Goal: Transaction & Acquisition: Purchase product/service

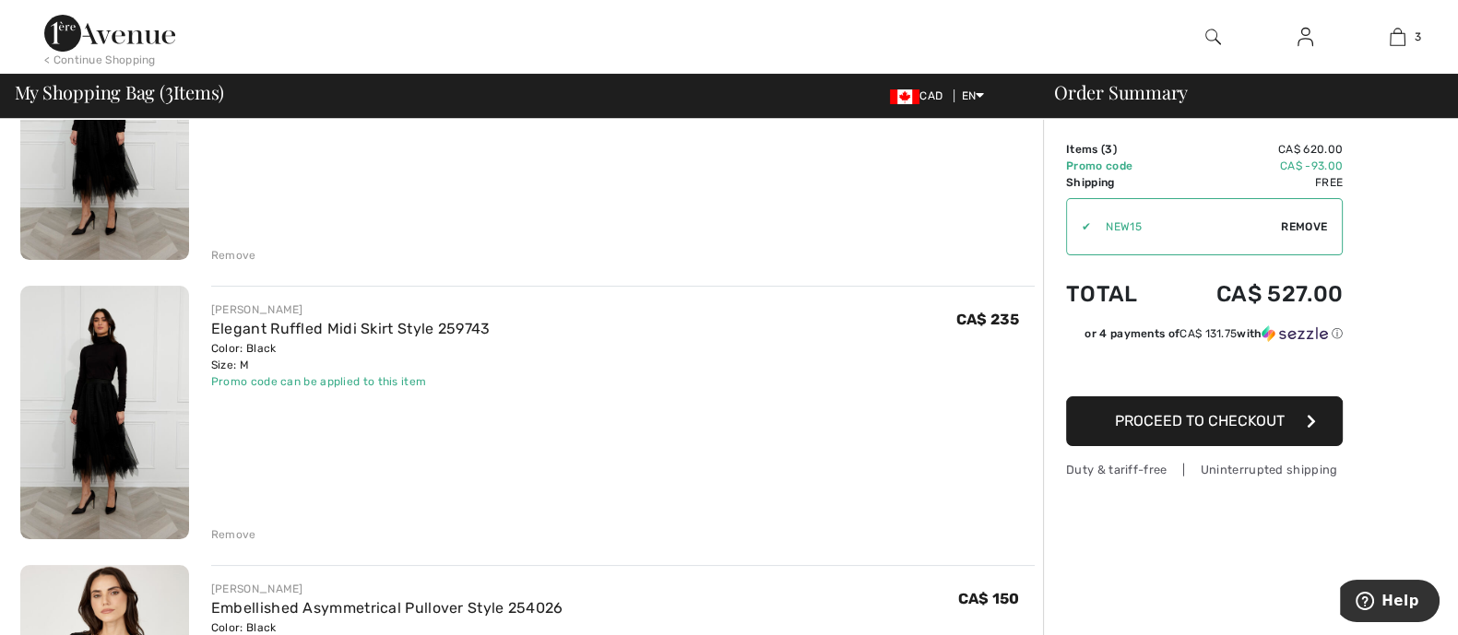
scroll to position [230, 0]
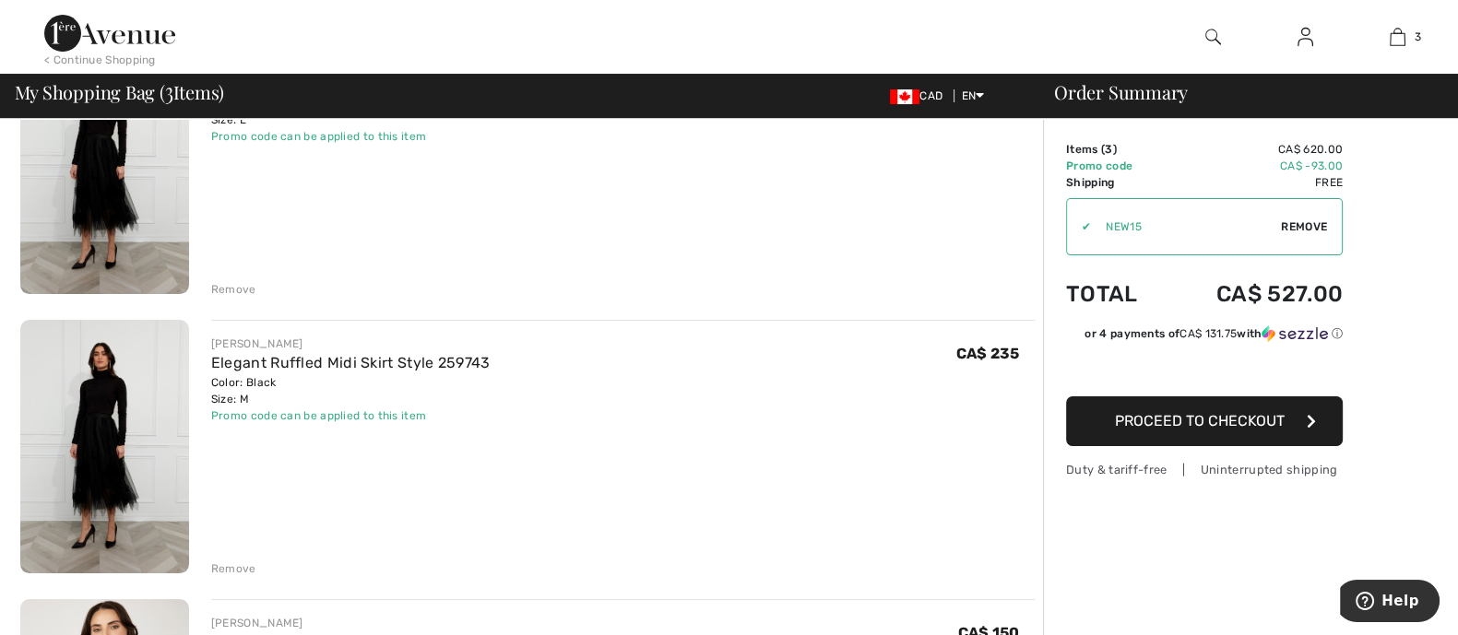
click at [221, 565] on div "Remove" at bounding box center [233, 569] width 45 height 17
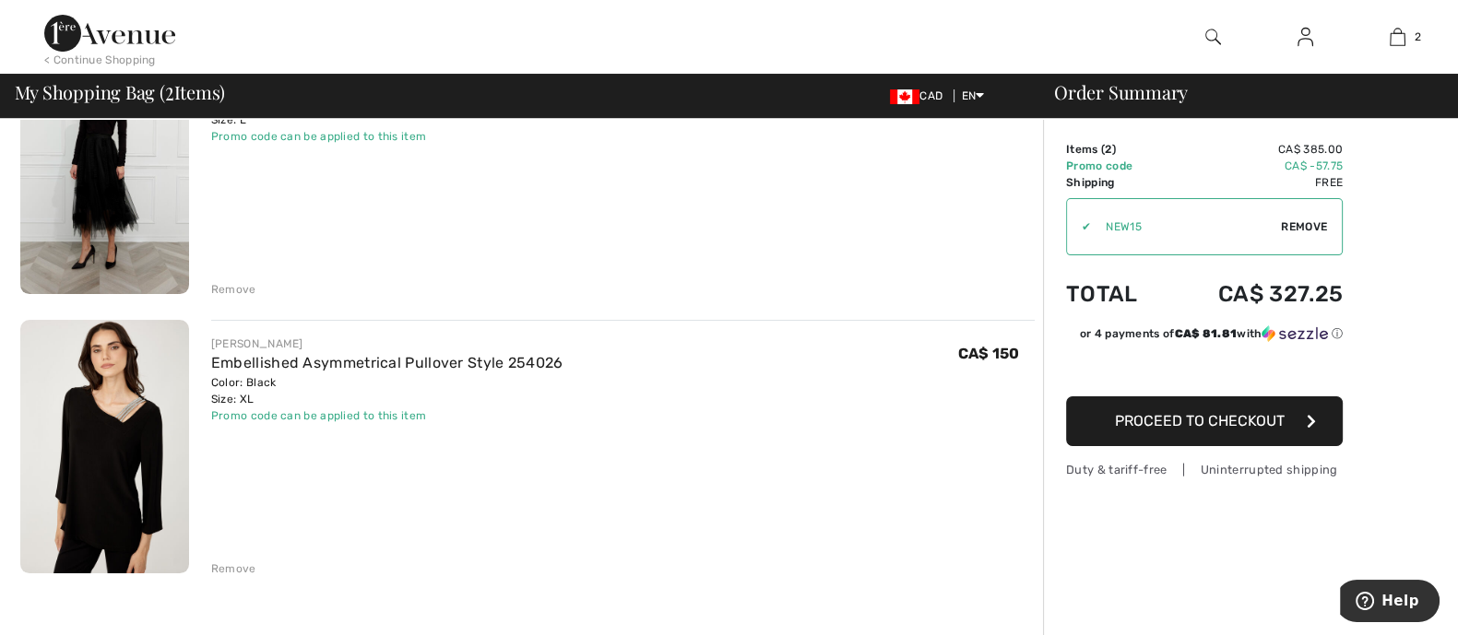
scroll to position [0, 0]
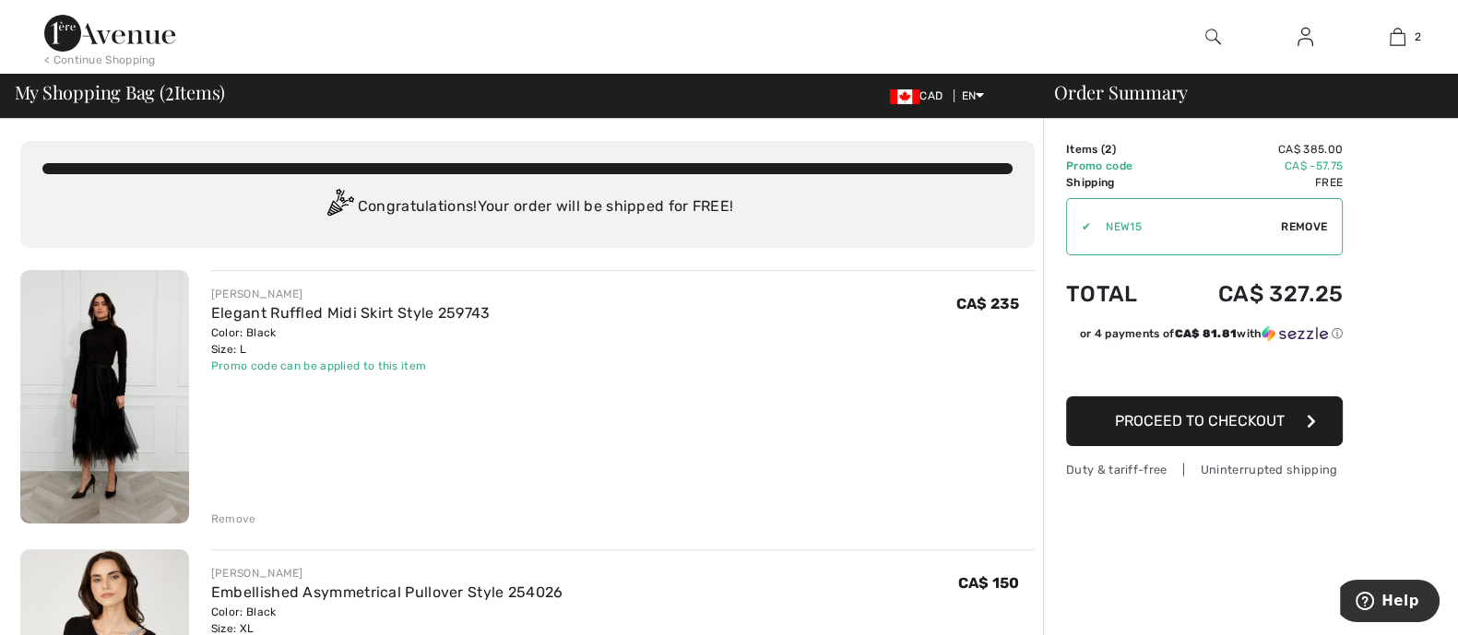
click at [148, 331] on img at bounding box center [104, 397] width 169 height 254
click at [1303, 38] on img at bounding box center [1305, 37] width 16 height 22
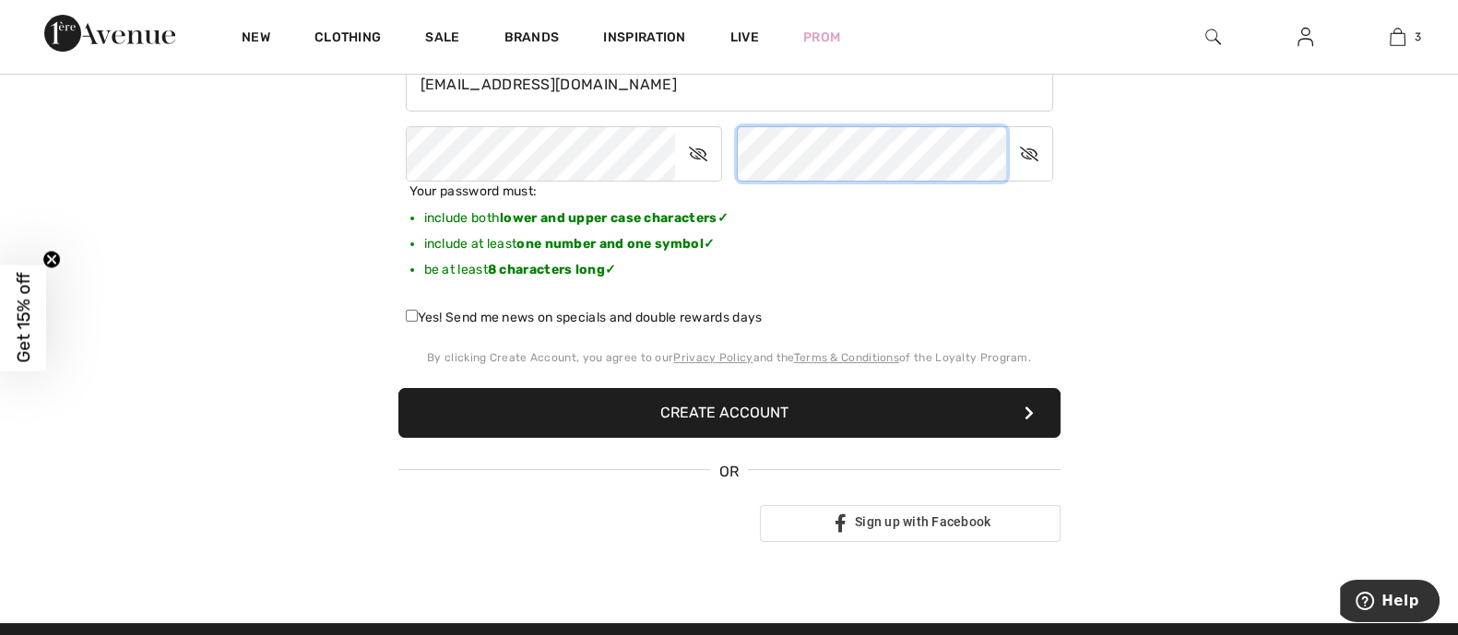
scroll to position [460, 0]
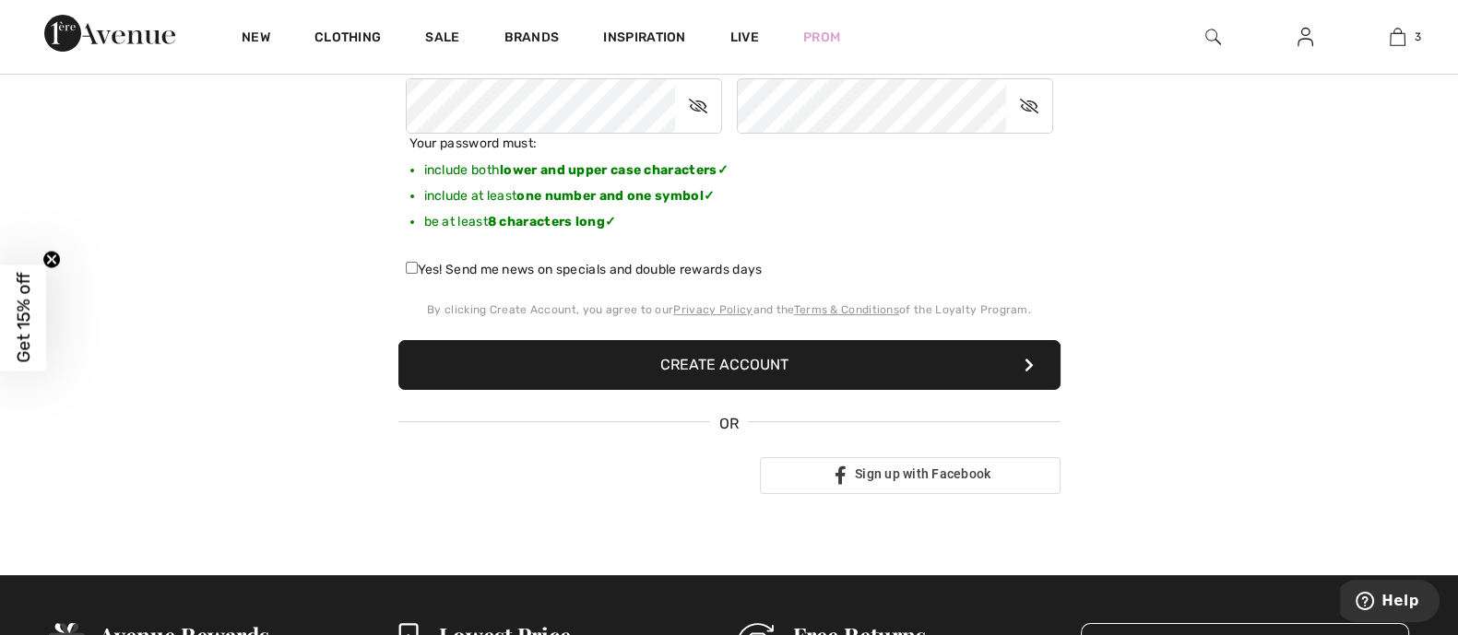
click at [564, 266] on label "Yes! Send me news on specials and double rewards days" at bounding box center [584, 269] width 357 height 19
click at [418, 266] on input "Yes! Send me news on specials and double rewards days" at bounding box center [412, 268] width 12 height 12
checkbox input "true"
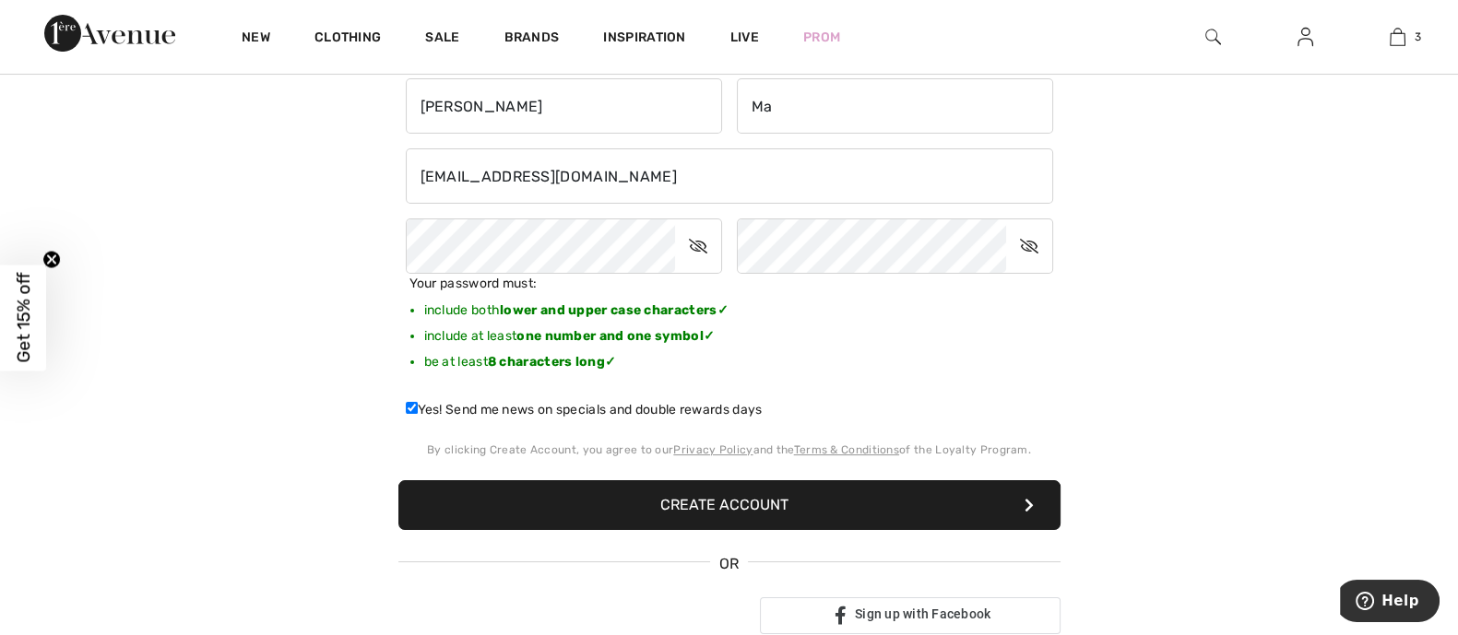
scroll to position [346, 0]
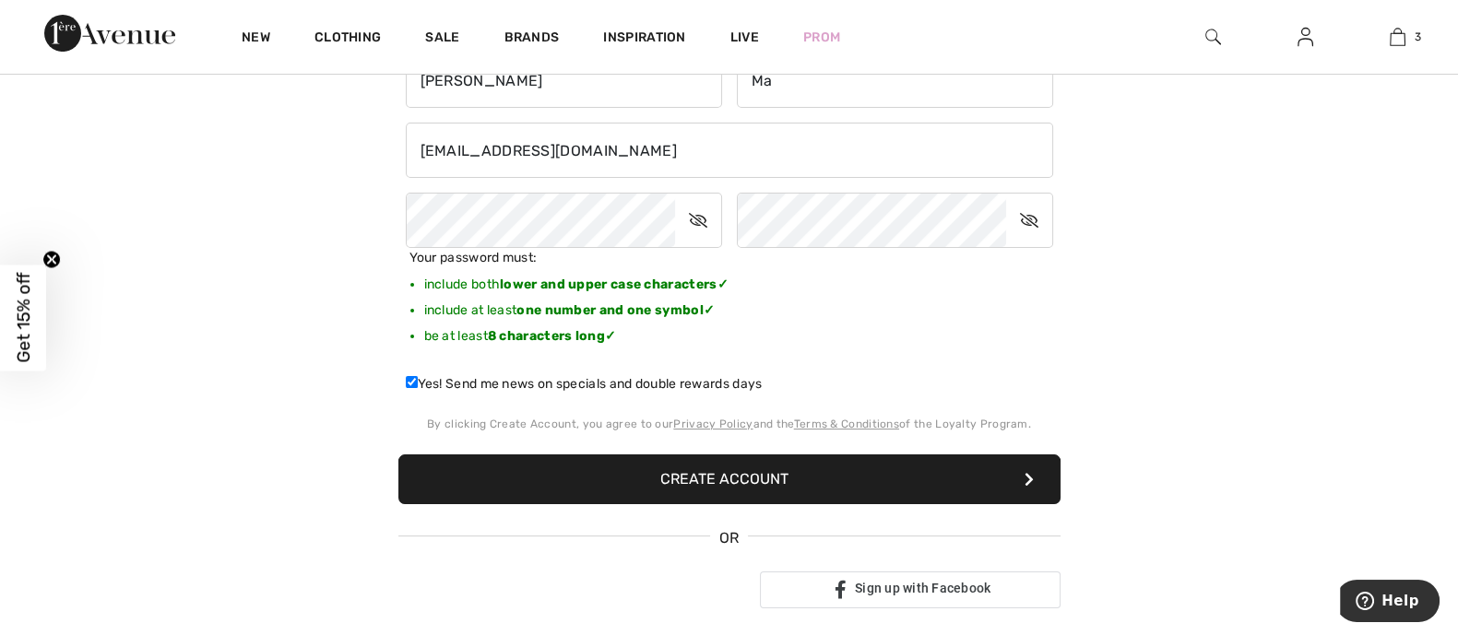
click at [682, 469] on button "Create Account" at bounding box center [729, 480] width 662 height 50
click at [942, 487] on button "Create Account" at bounding box center [729, 480] width 662 height 50
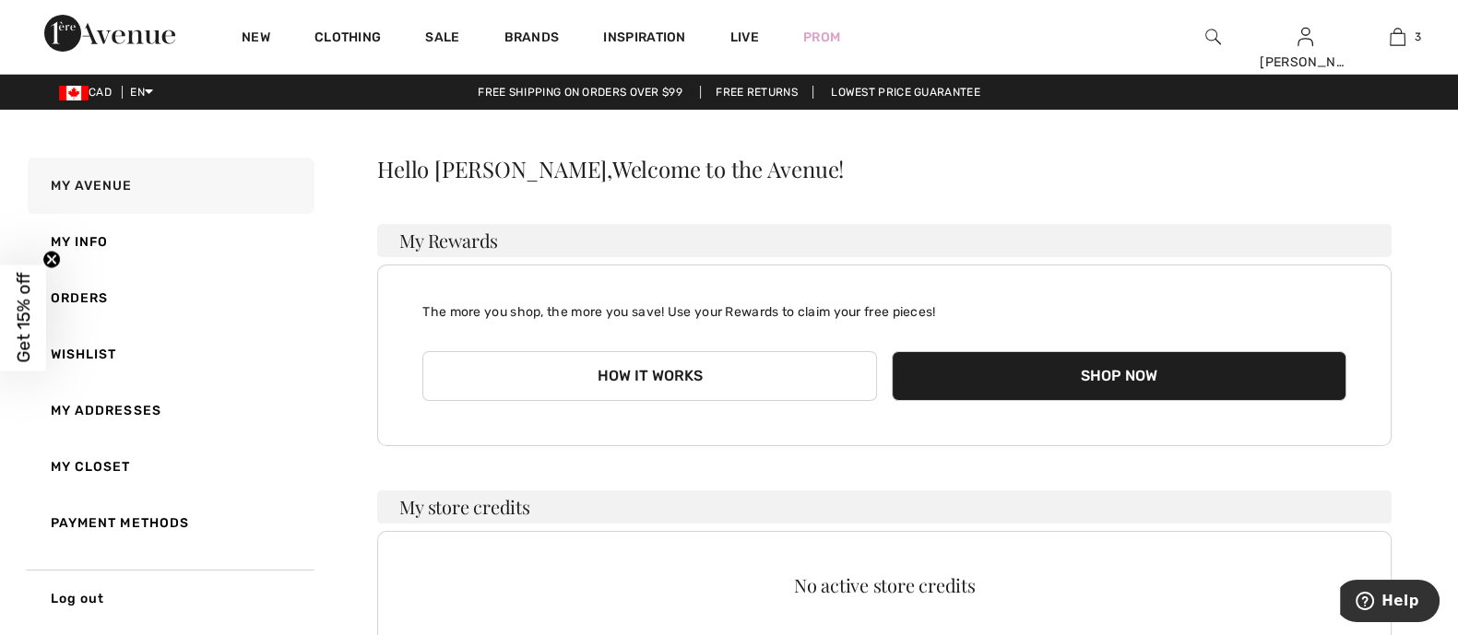
click at [750, 372] on button "How it works" at bounding box center [649, 376] width 455 height 50
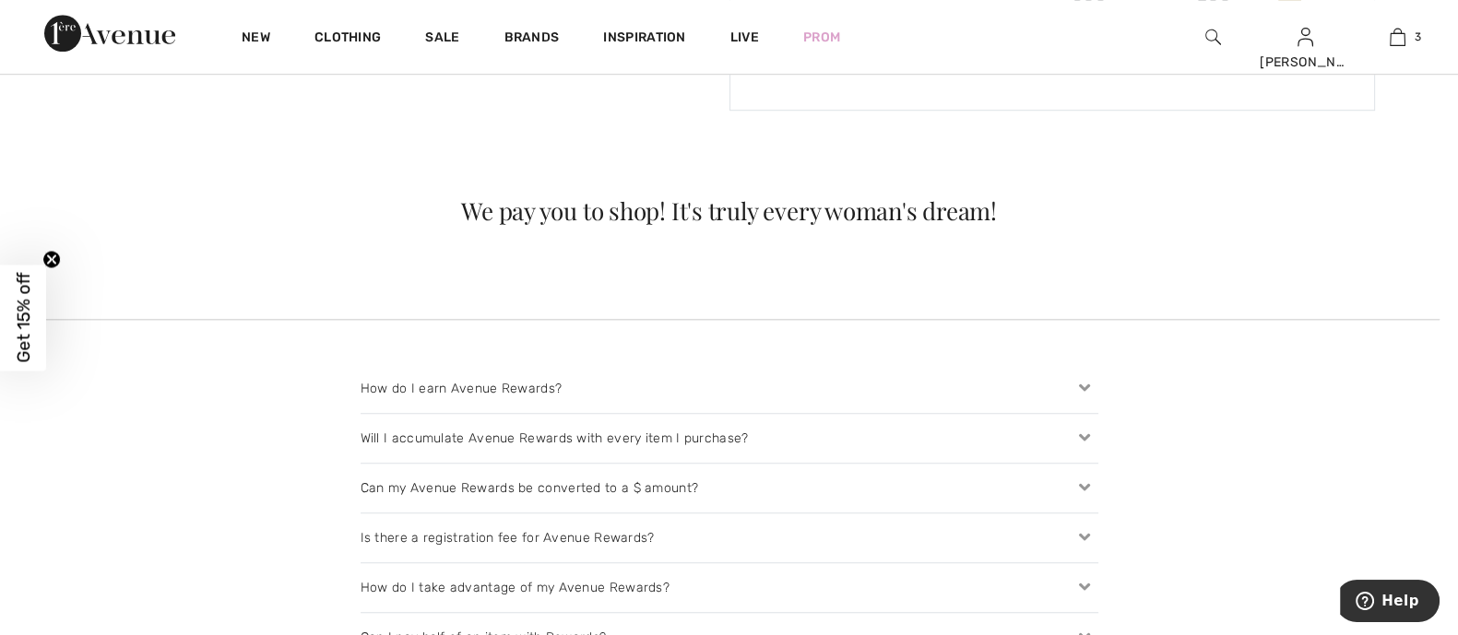
scroll to position [1383, 0]
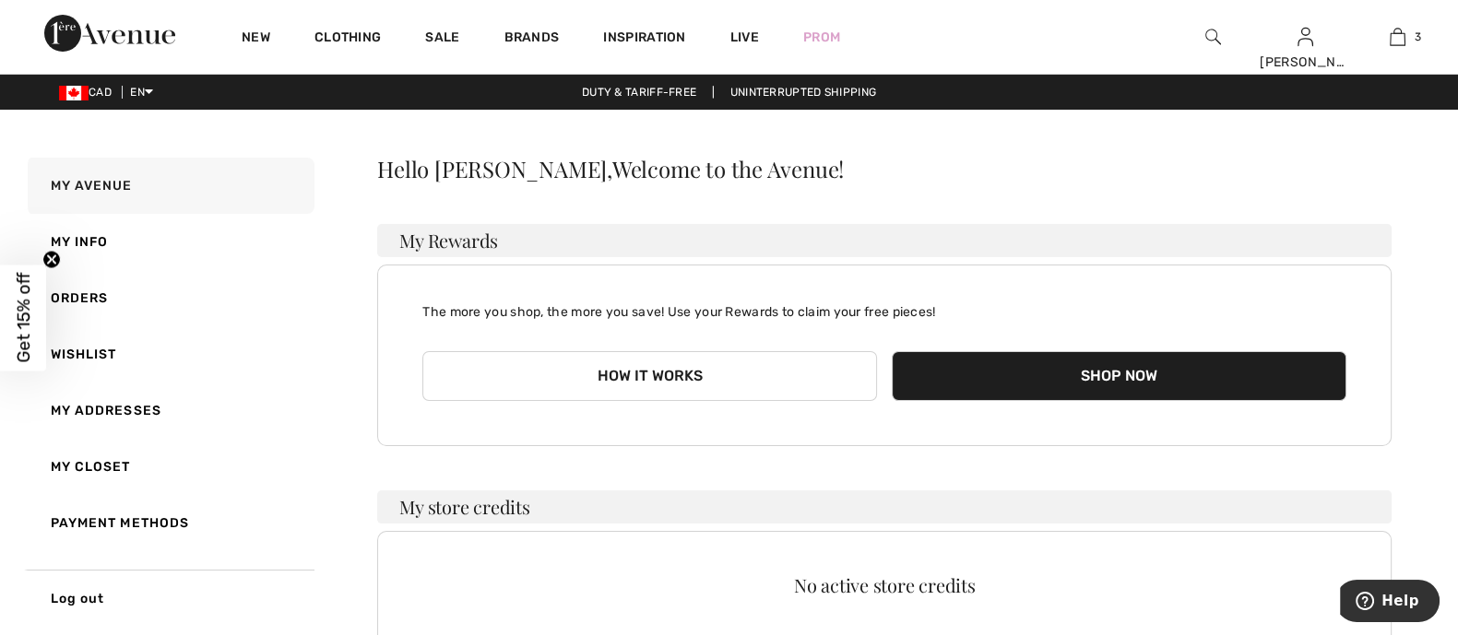
click at [96, 412] on link "My Addresses" at bounding box center [169, 411] width 290 height 56
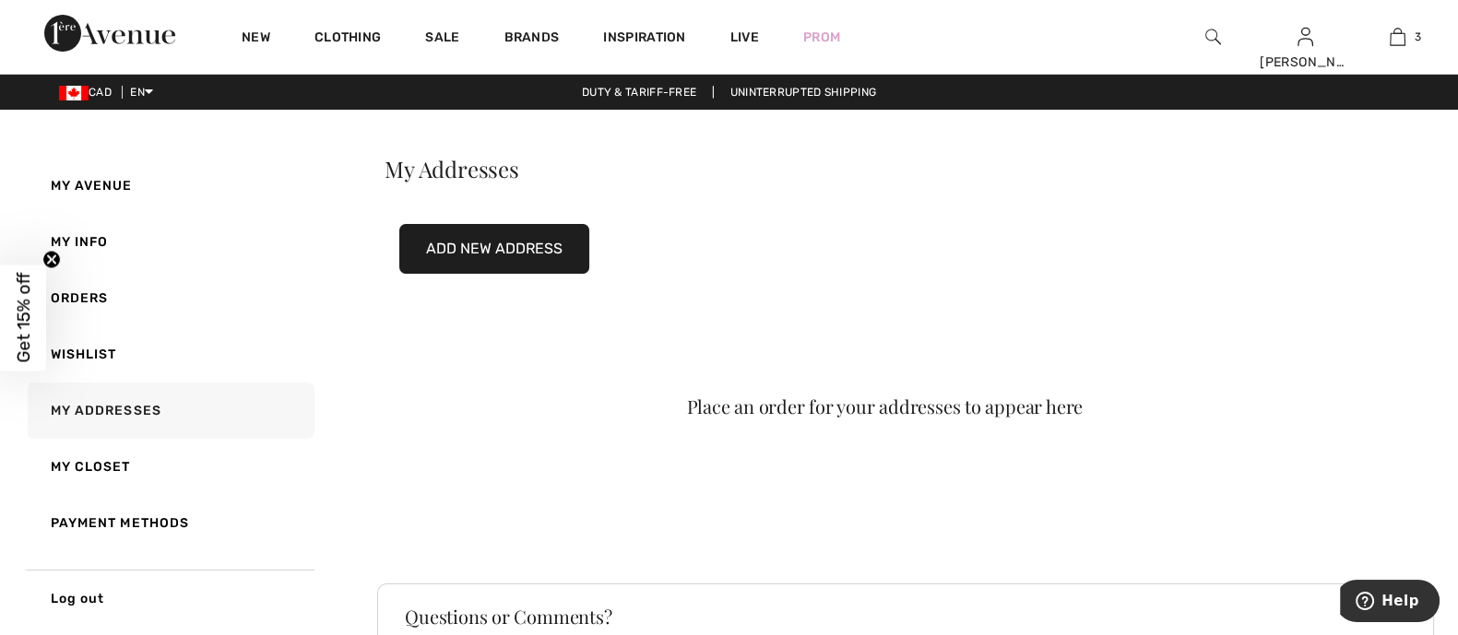
click at [547, 252] on button "Add New Address" at bounding box center [494, 249] width 190 height 50
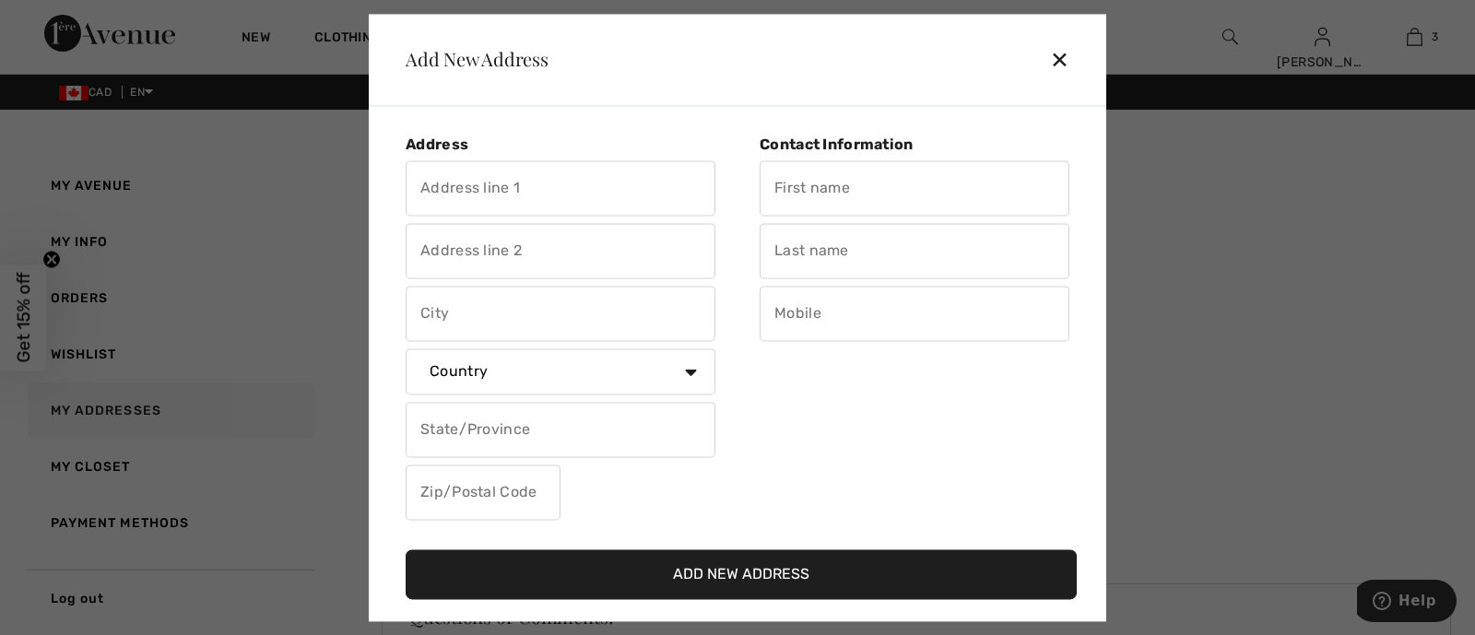
click at [642, 197] on input "text" at bounding box center [561, 187] width 310 height 55
click at [678, 191] on input "text" at bounding box center [561, 187] width 310 height 55
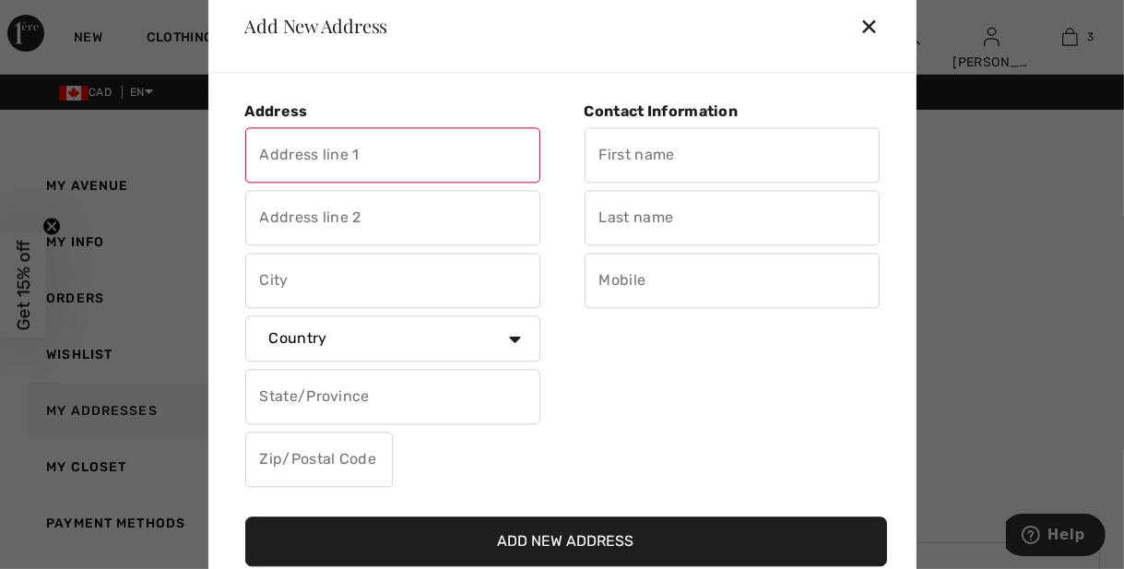
click at [437, 152] on input "text" at bounding box center [392, 154] width 295 height 55
click at [1122, 36] on div at bounding box center [562, 284] width 1124 height 569
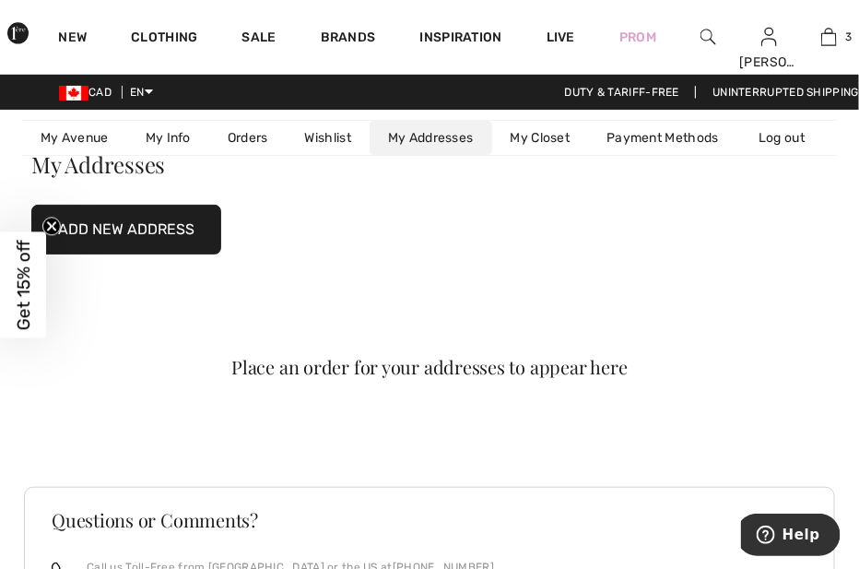
click at [106, 232] on button "Add New Address" at bounding box center [126, 230] width 190 height 50
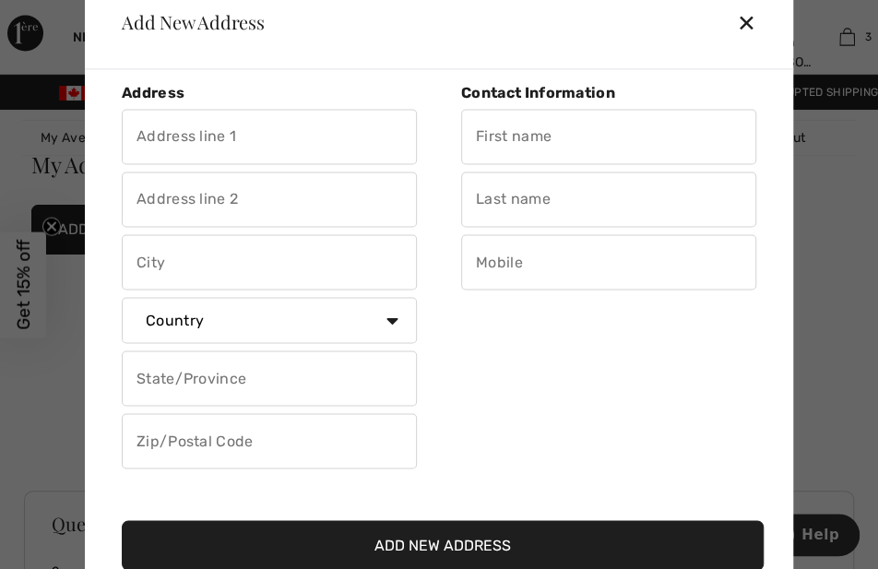
click at [277, 146] on input "text" at bounding box center [269, 136] width 295 height 55
type input "4955 Yonge Street"
click at [256, 211] on input "text" at bounding box center [269, 199] width 295 height 55
type input "Unit 3220"
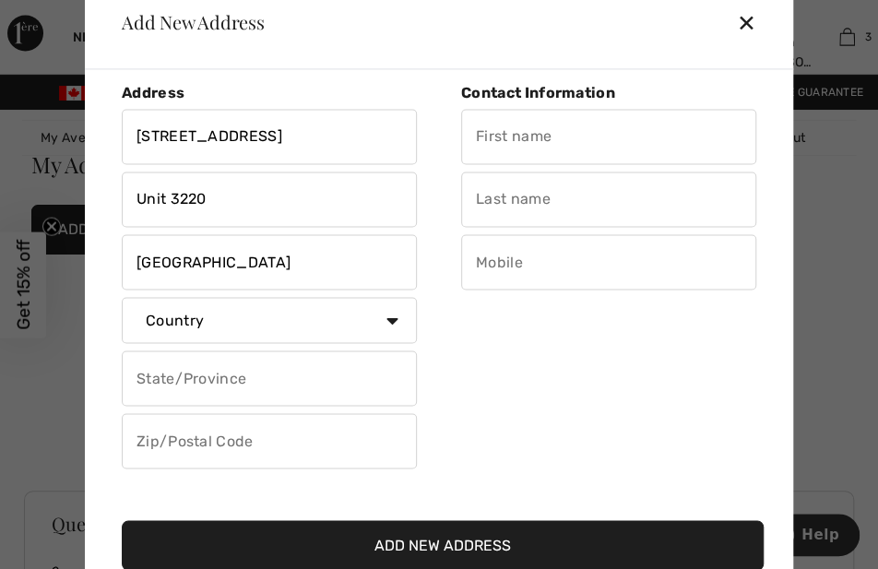
type input "North York"
type input "[GEOGRAPHIC_DATA]"
type input "M2N0L8"
click at [217, 315] on select "Country Canada United States Afghanistan Aland Islands Albania Algeria American…" at bounding box center [269, 320] width 295 height 46
select select "CA"
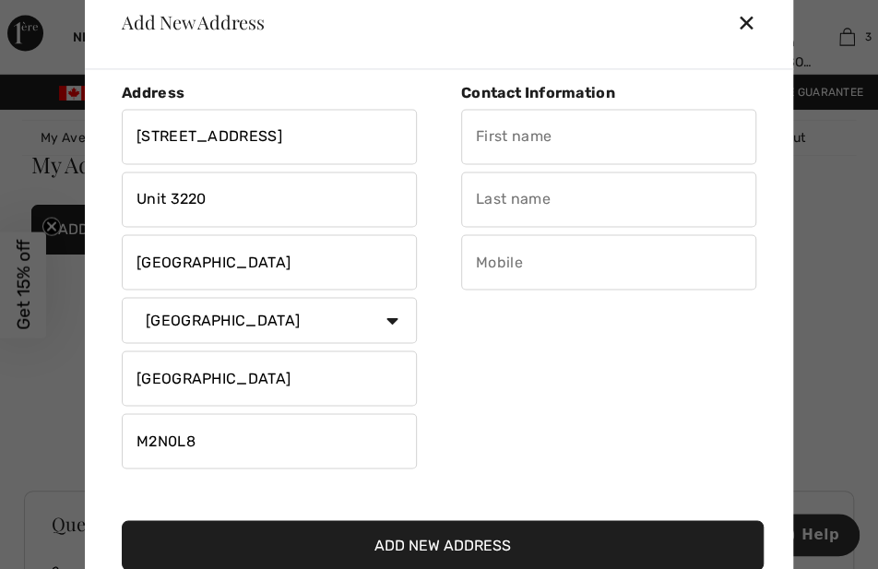
click at [122, 302] on select "Country Canada United States Afghanistan Aland Islands Albania Algeria American…" at bounding box center [269, 320] width 295 height 46
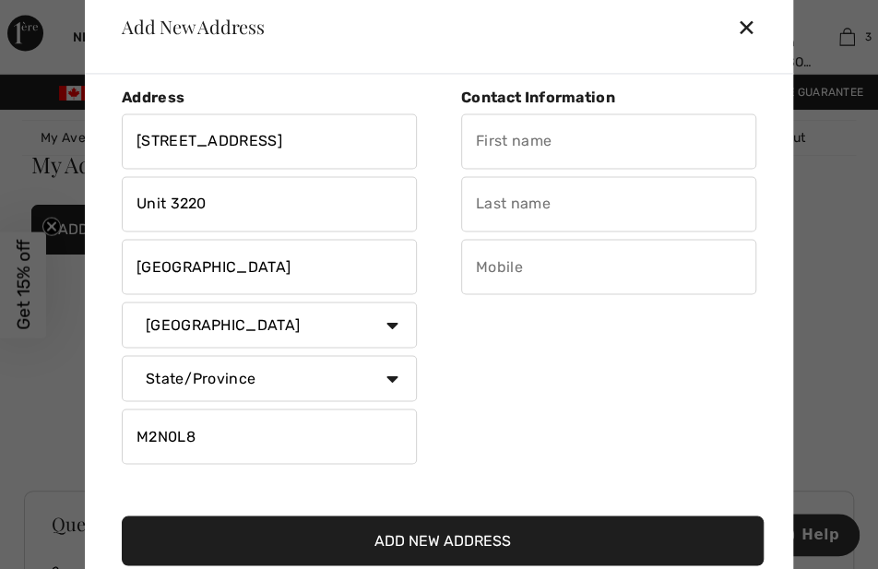
click at [516, 135] on input "text" at bounding box center [608, 140] width 295 height 55
type input "[PERSON_NAME]"
select select "ON"
type input "[PERSON_NAME]"
type input "4168286573"
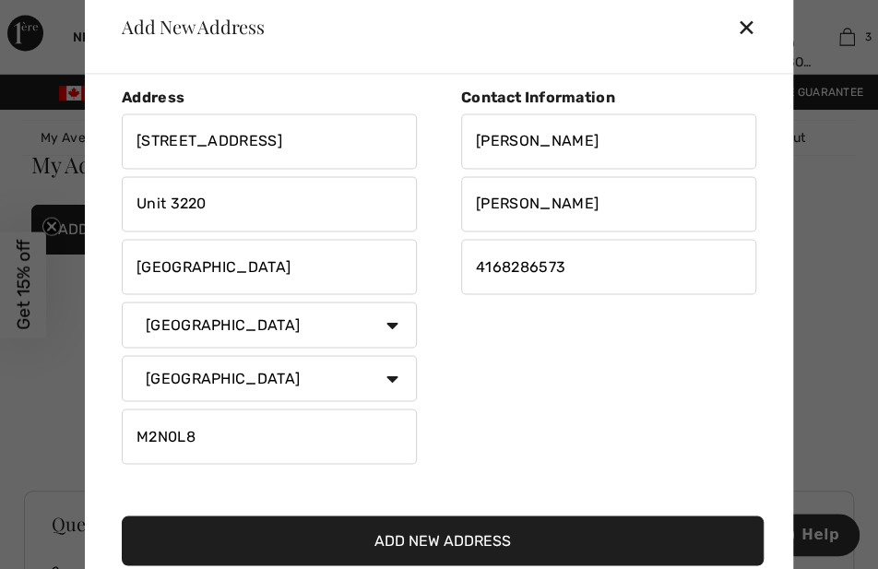
click at [526, 524] on button "Add New Address" at bounding box center [443, 540] width 642 height 50
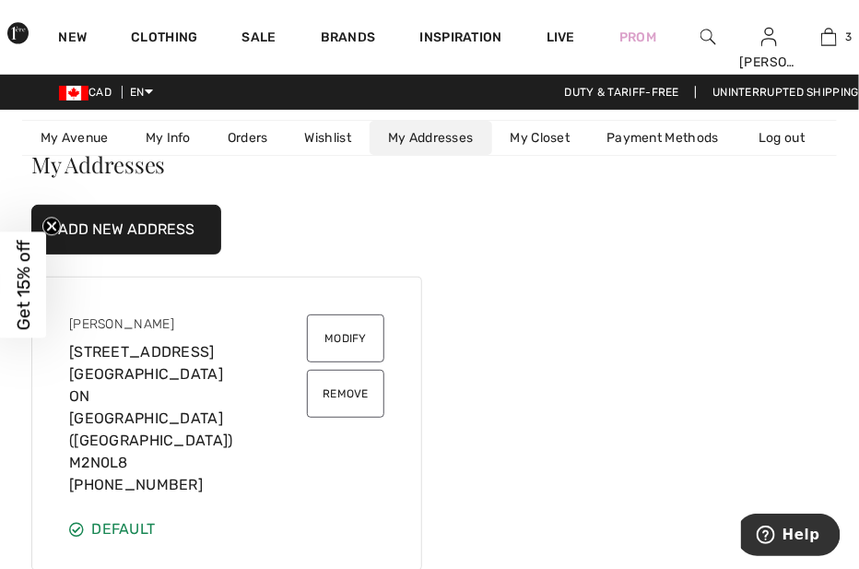
click at [161, 250] on button "Add New Address" at bounding box center [126, 230] width 190 height 50
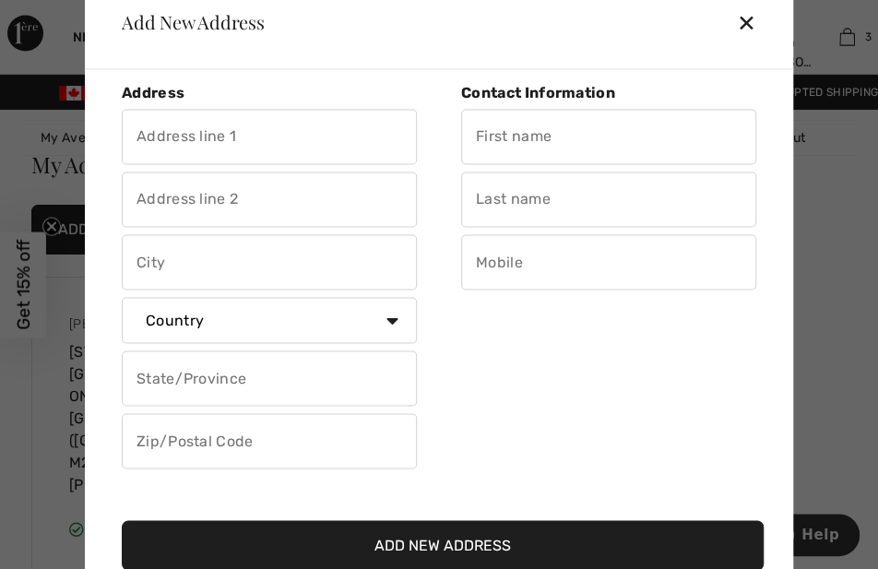
click at [312, 135] on input "text" at bounding box center [269, 136] width 295 height 55
type input "60 Elizabeth Street South, Unit 3305"
type input "Richmond Hill, ON L4C 5W2"
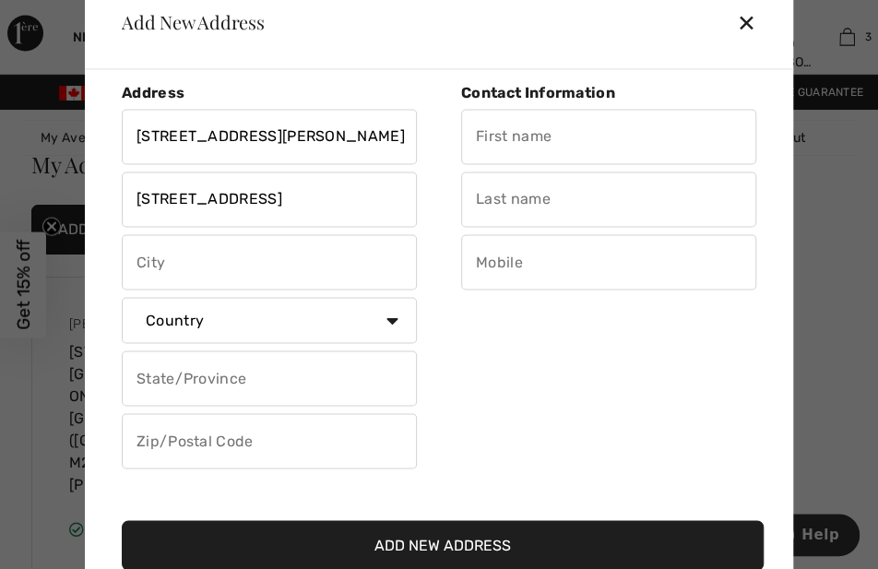
type input "Richmond Hill"
select select "CA"
select select "ON"
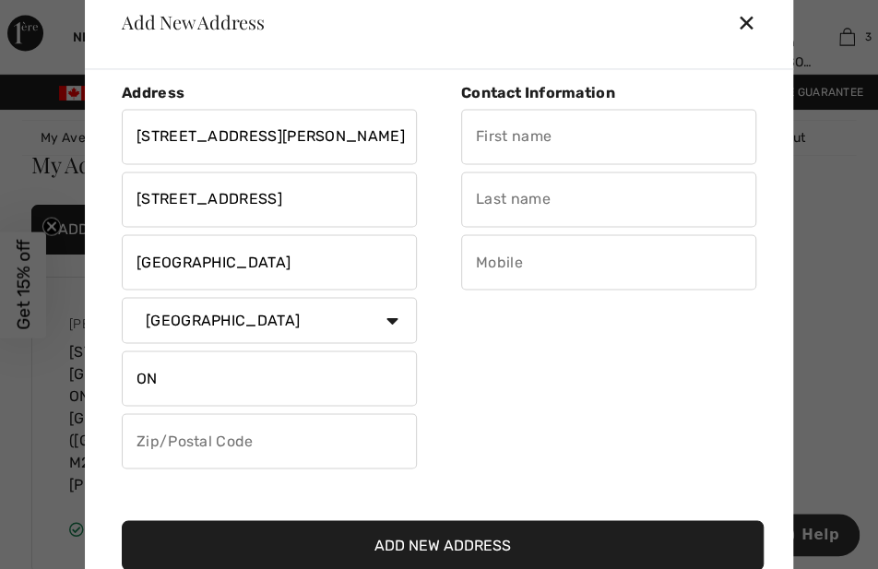
type input "L4C 5W2"
type input "[PERSON_NAME]"
type input "4168286573"
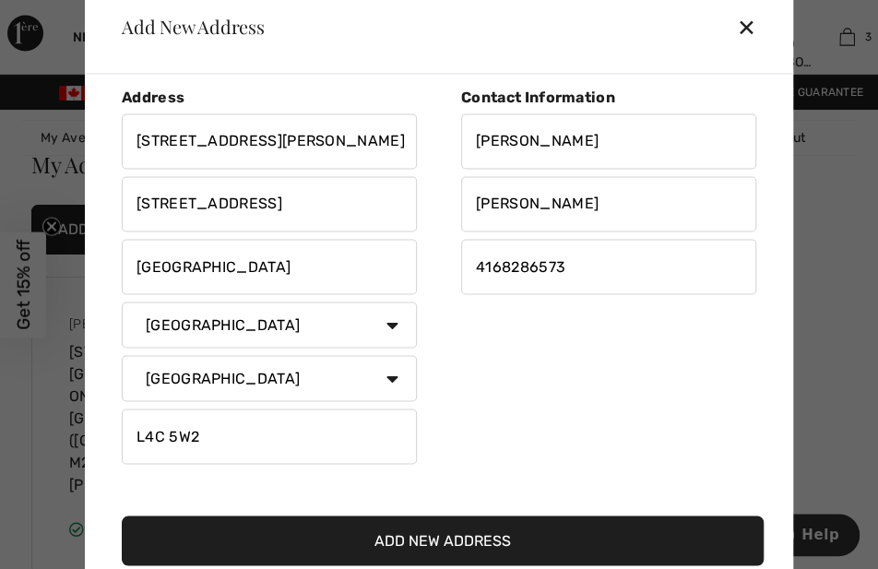
type input "L4C5W2"
drag, startPoint x: 361, startPoint y: 196, endPoint x: 110, endPoint y: 208, distance: 252.0
click at [110, 208] on div "Address 60 Elizabeth Street South, Unit 3305 Richmond Hill, ON L4C 5W2 Richmond…" at bounding box center [442, 302] width 671 height 427
type input "Unit 3305"
drag, startPoint x: 331, startPoint y: 124, endPoint x: 424, endPoint y: 145, distance: 95.3
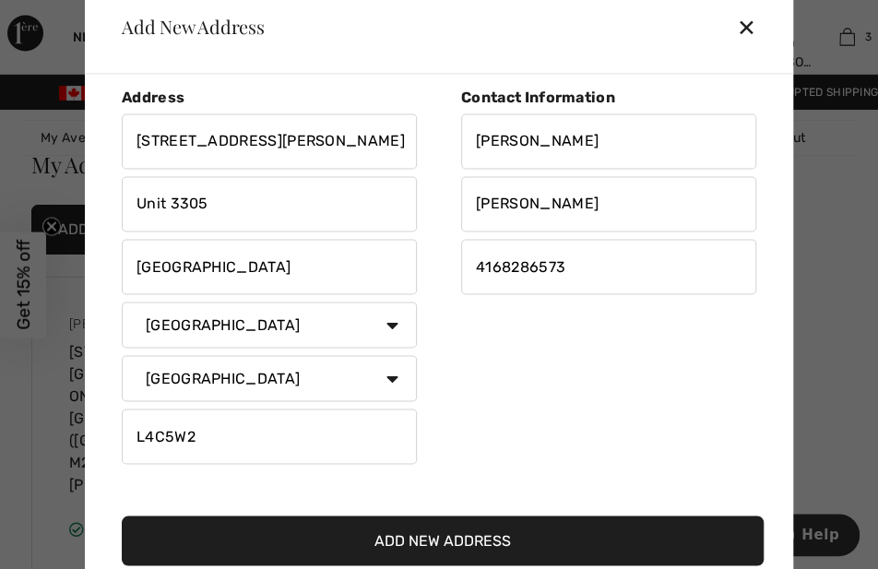
click at [424, 145] on div "Address 60 Elizabeth Street South, Unit 3305 Unit 3305 Richmond Hill Country Ca…" at bounding box center [280, 280] width 317 height 383
type input "60 Elizabeth Street South"
click at [163, 431] on input "L4C5W2" at bounding box center [269, 436] width 295 height 55
type input "L4C5W2"
click at [592, 145] on input "[PERSON_NAME]" at bounding box center [608, 140] width 295 height 55
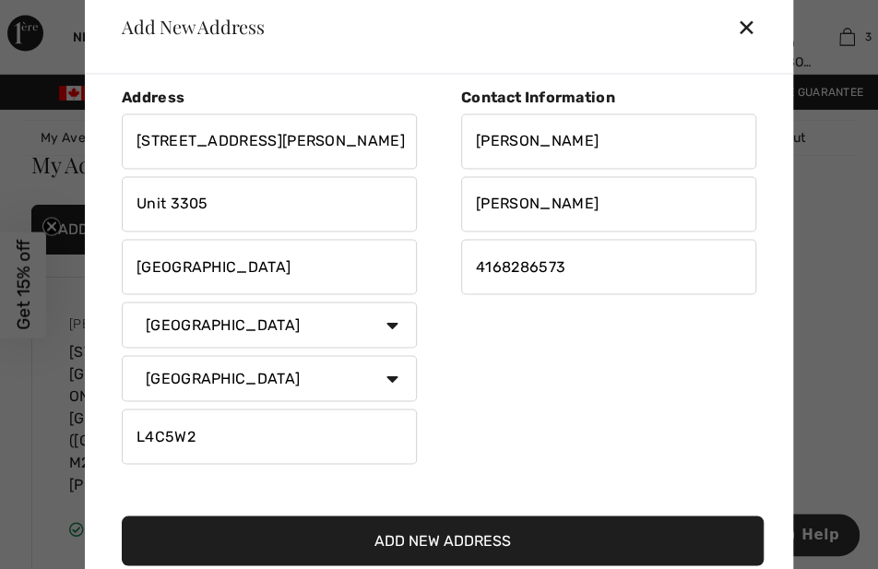
drag, startPoint x: 546, startPoint y: 141, endPoint x: 451, endPoint y: 137, distance: 95.1
click at [451, 137] on div "Contact Information Andrew Chan 4168286573" at bounding box center [597, 280] width 317 height 383
type input "[PERSON_NAME]"
type input "Ma"
click at [539, 331] on div "Contact Information Dorothy Ma 4168286573" at bounding box center [597, 280] width 317 height 383
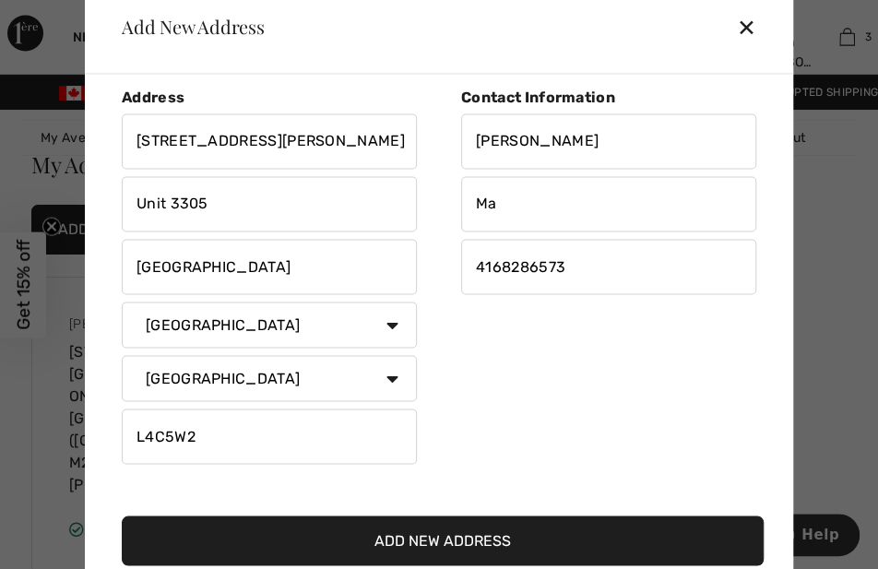
click at [509, 530] on button "Add New Address" at bounding box center [443, 540] width 642 height 50
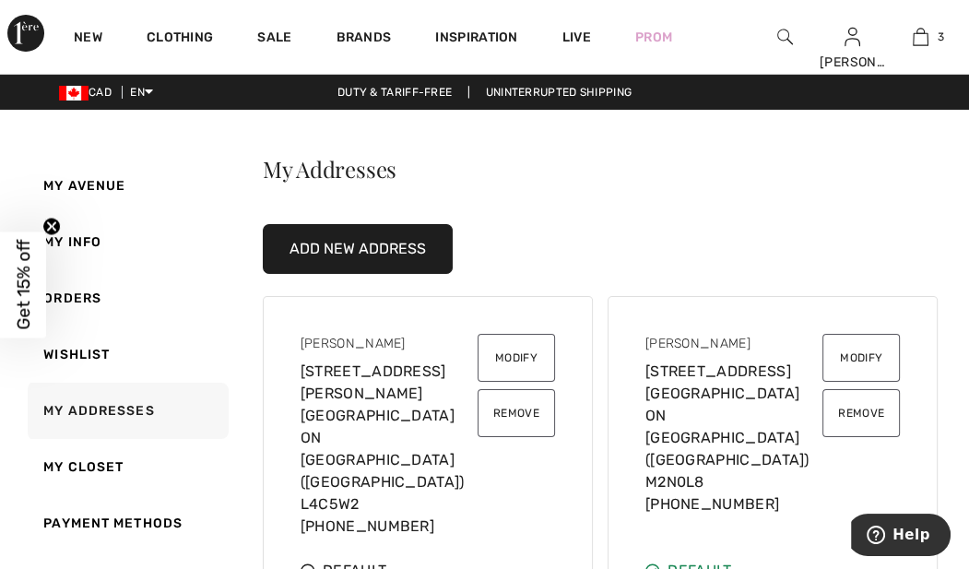
click at [850, 32] on img at bounding box center [853, 37] width 16 height 22
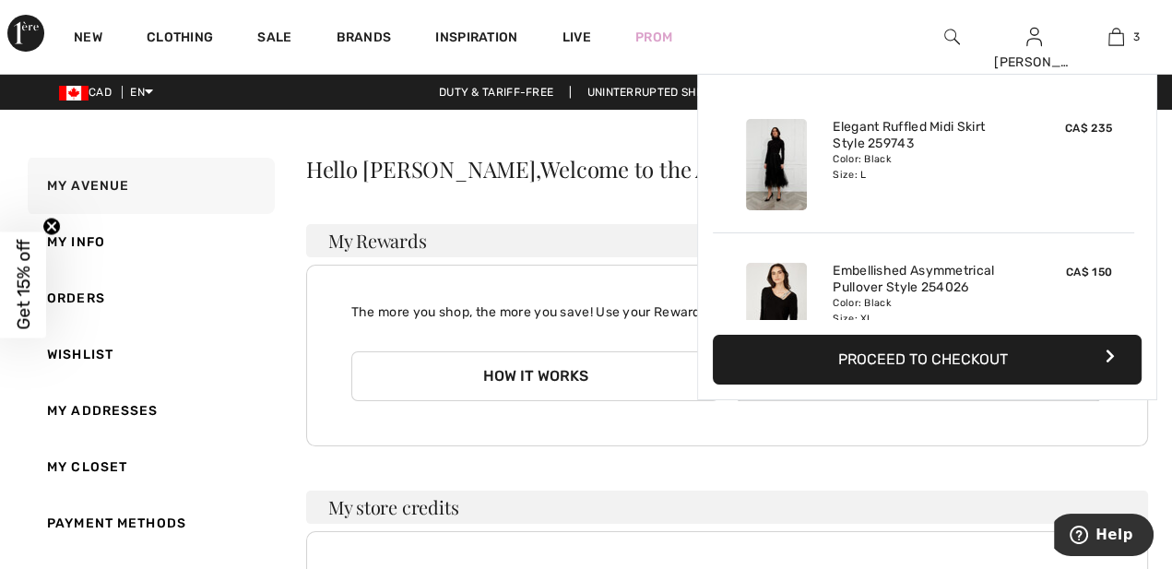
click at [968, 30] on span "3" at bounding box center [1136, 37] width 6 height 17
click at [968, 366] on button "Proceed to Checkout" at bounding box center [927, 360] width 429 height 50
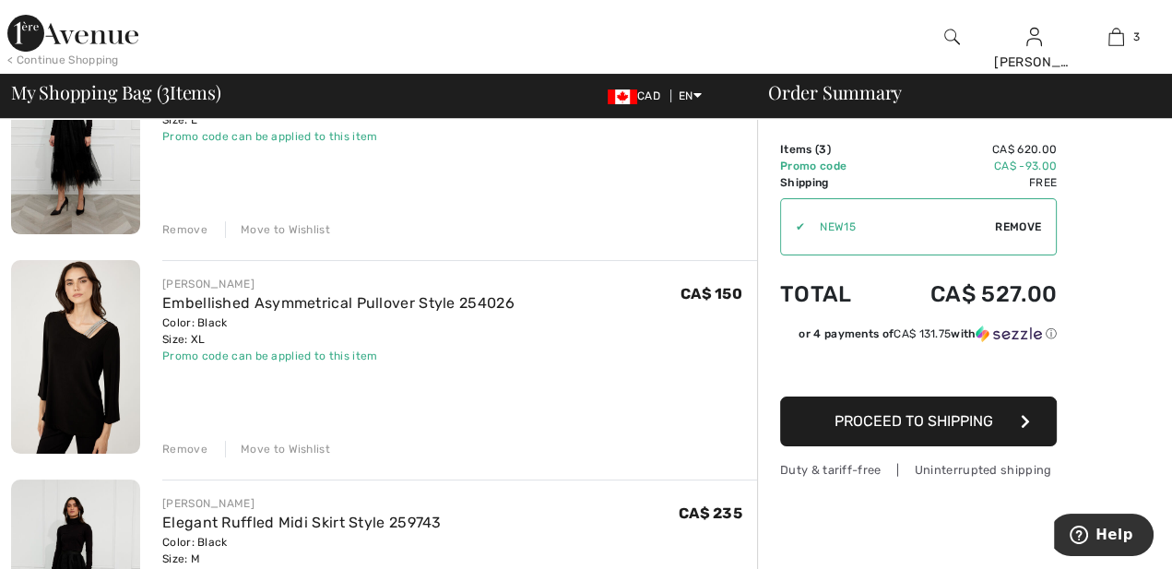
scroll to position [346, 0]
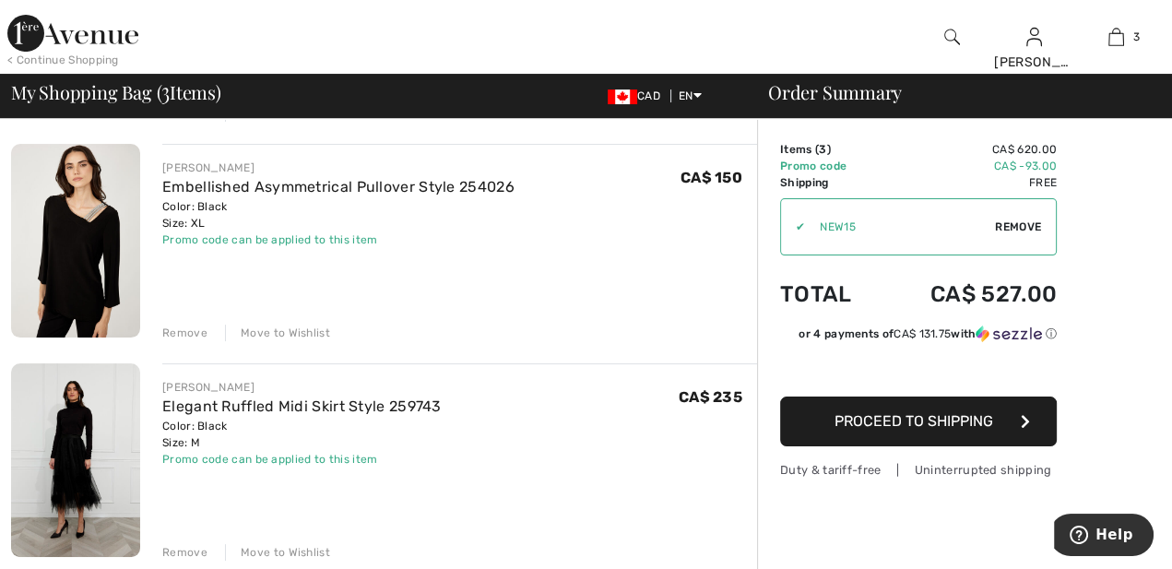
click at [861, 419] on span "Proceed to Shipping" at bounding box center [914, 421] width 159 height 18
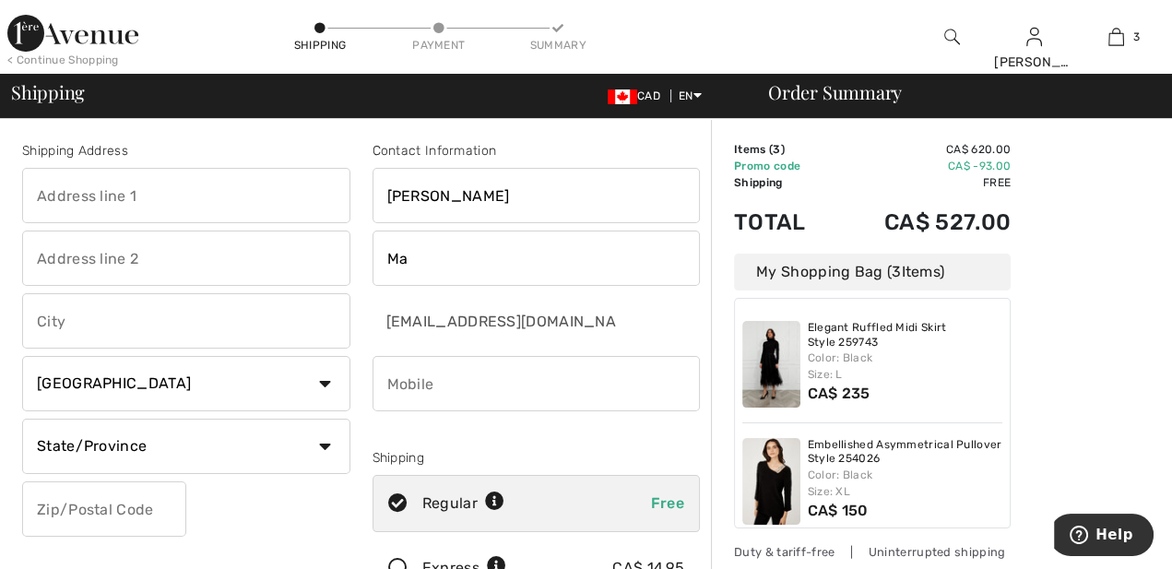
click at [208, 195] on input "text" at bounding box center [186, 195] width 328 height 55
type input "[STREET_ADDRESS]"
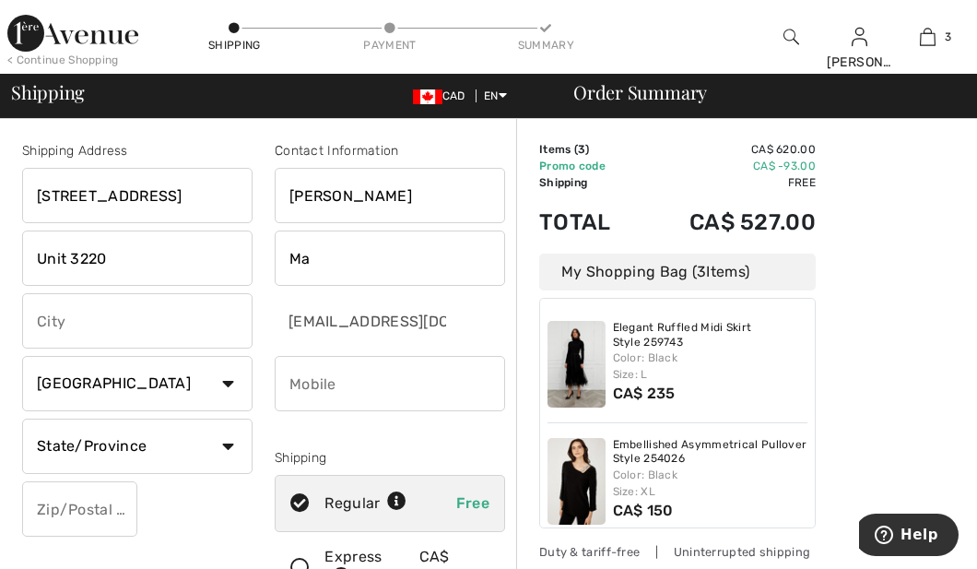
type input "Unit 3220"
click at [102, 320] on input "text" at bounding box center [137, 320] width 231 height 55
type input "North York"
click at [231, 465] on select "State/Province Alberta British Columbia Manitoba New Brunswick Newfoundland and…" at bounding box center [137, 446] width 231 height 55
select select "ON"
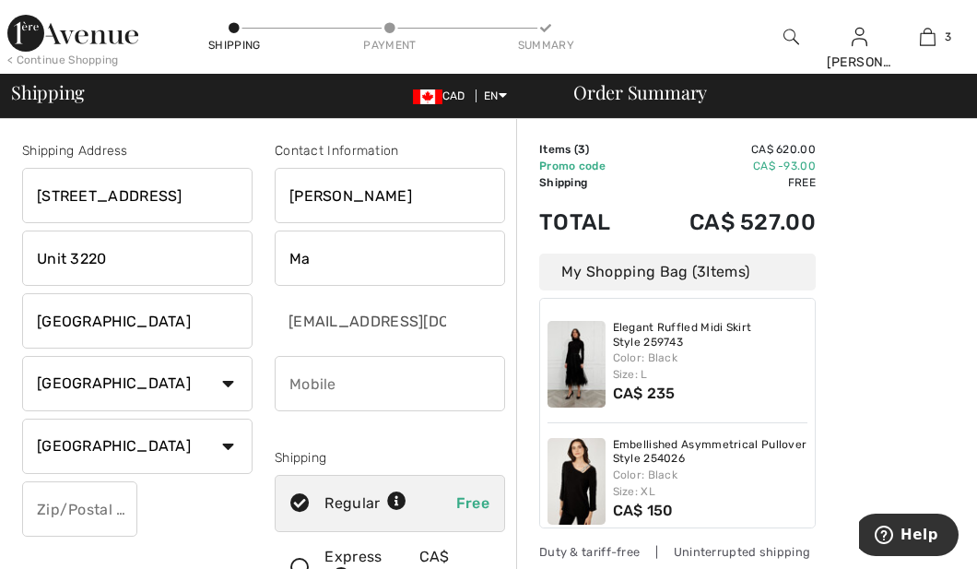
click at [22, 419] on select "State/Province Alberta British Columbia Manitoba New Brunswick Newfoundland and…" at bounding box center [137, 446] width 231 height 55
click at [96, 505] on input "text" at bounding box center [79, 508] width 115 height 55
type input "M2N0L8"
click at [369, 184] on input "[PERSON_NAME]" at bounding box center [390, 195] width 231 height 55
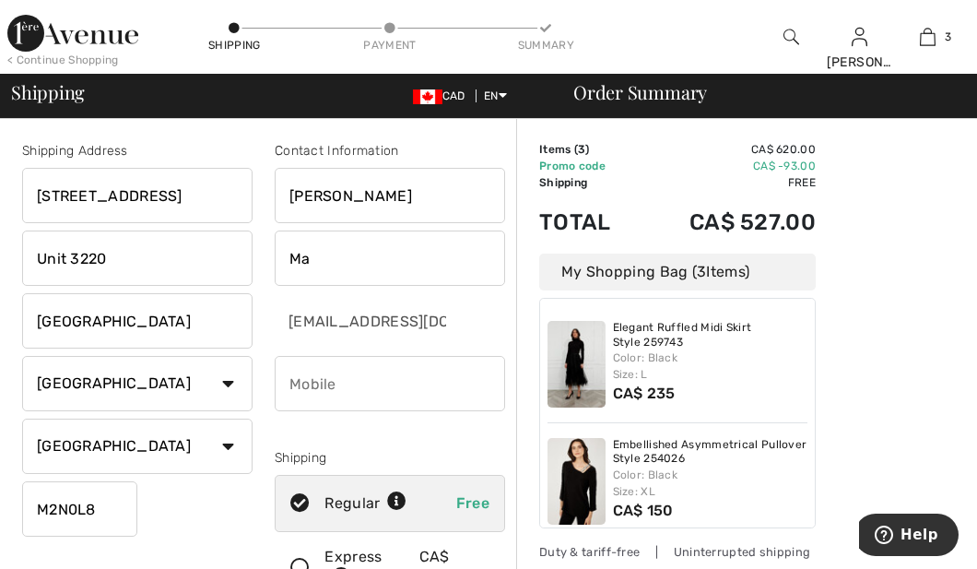
click at [369, 184] on input "[PERSON_NAME]" at bounding box center [390, 195] width 231 height 55
type input "Andrew"
type input "Chan"
type input "4168286573"
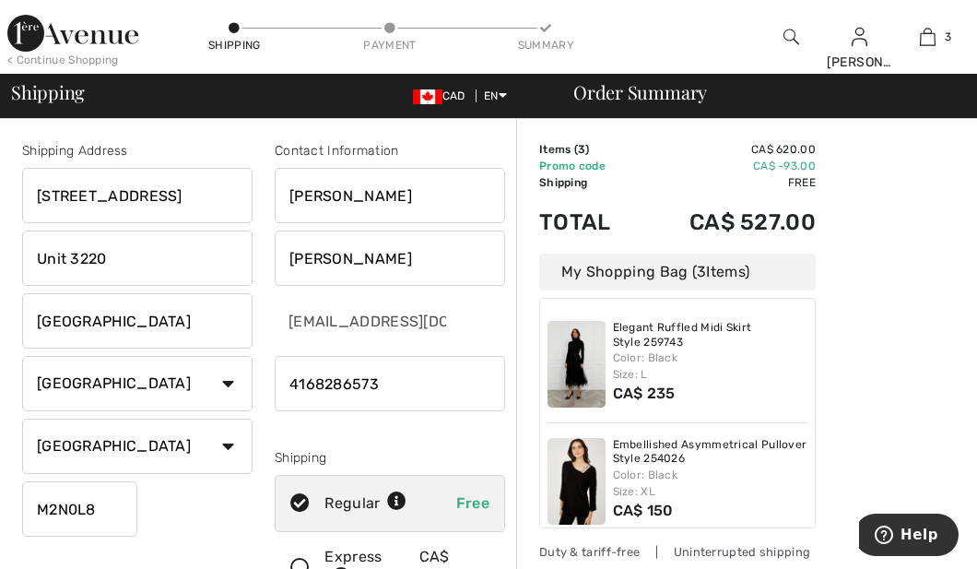
click at [573, 373] on img at bounding box center [577, 364] width 58 height 87
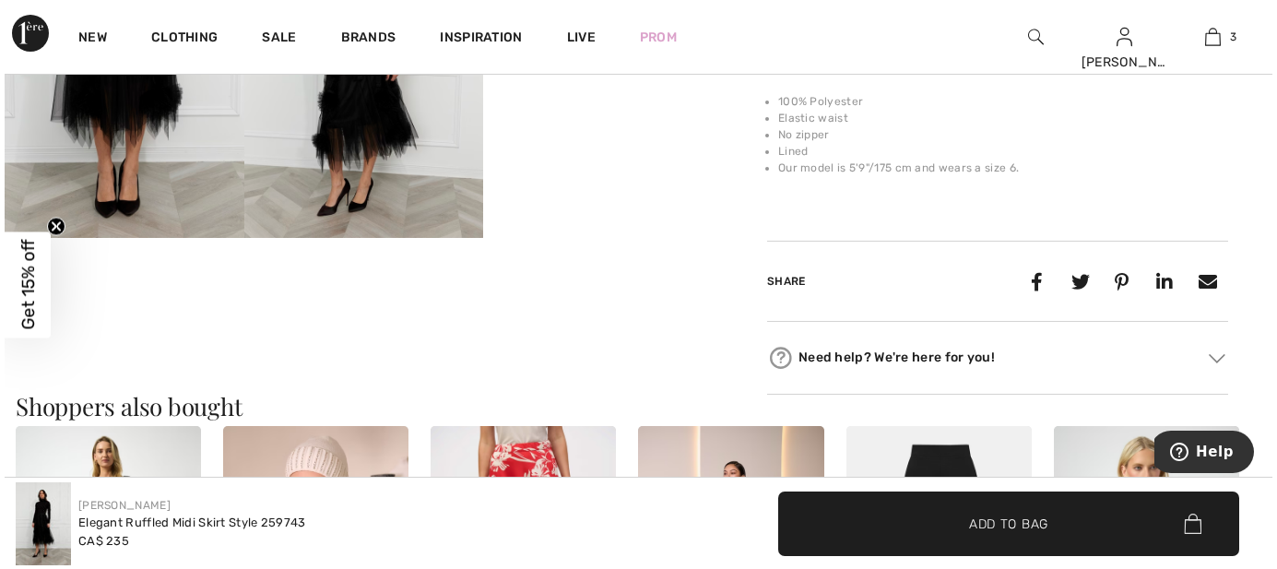
scroll to position [777, 0]
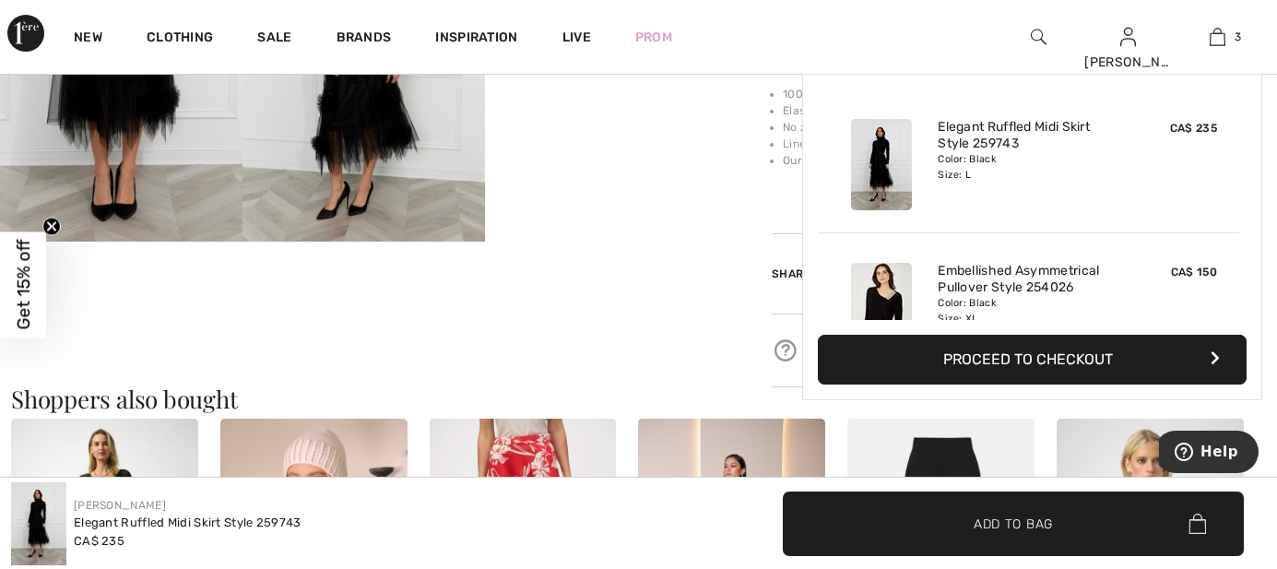
click at [977, 30] on img at bounding box center [1218, 37] width 16 height 22
click at [894, 277] on img at bounding box center [881, 308] width 61 height 91
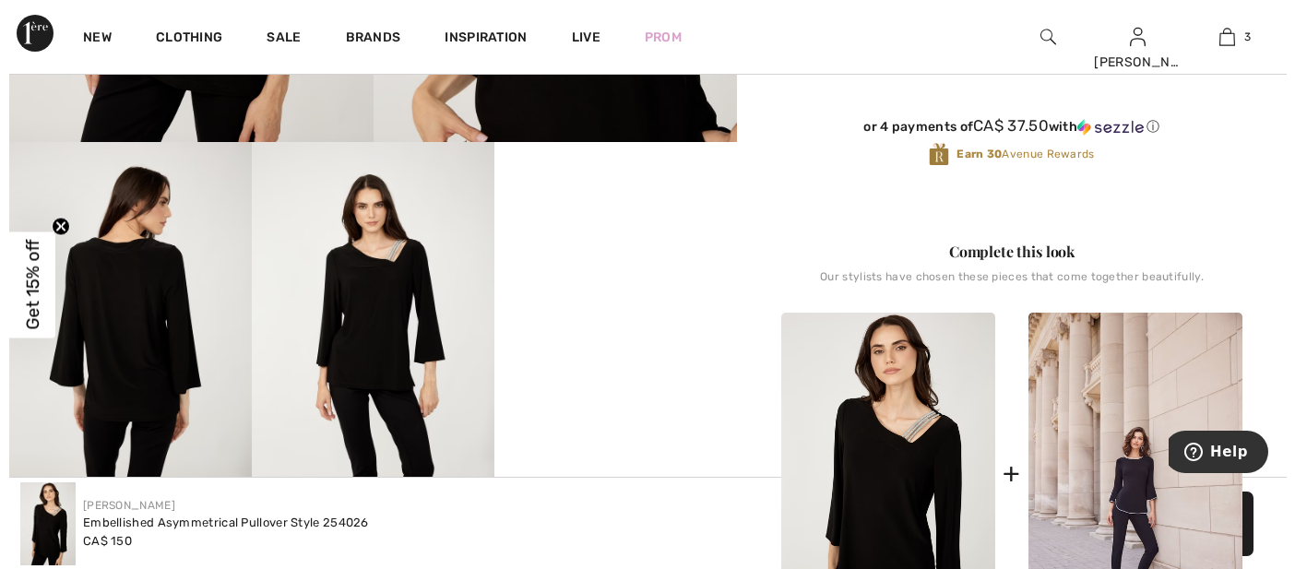
scroll to position [460, 0]
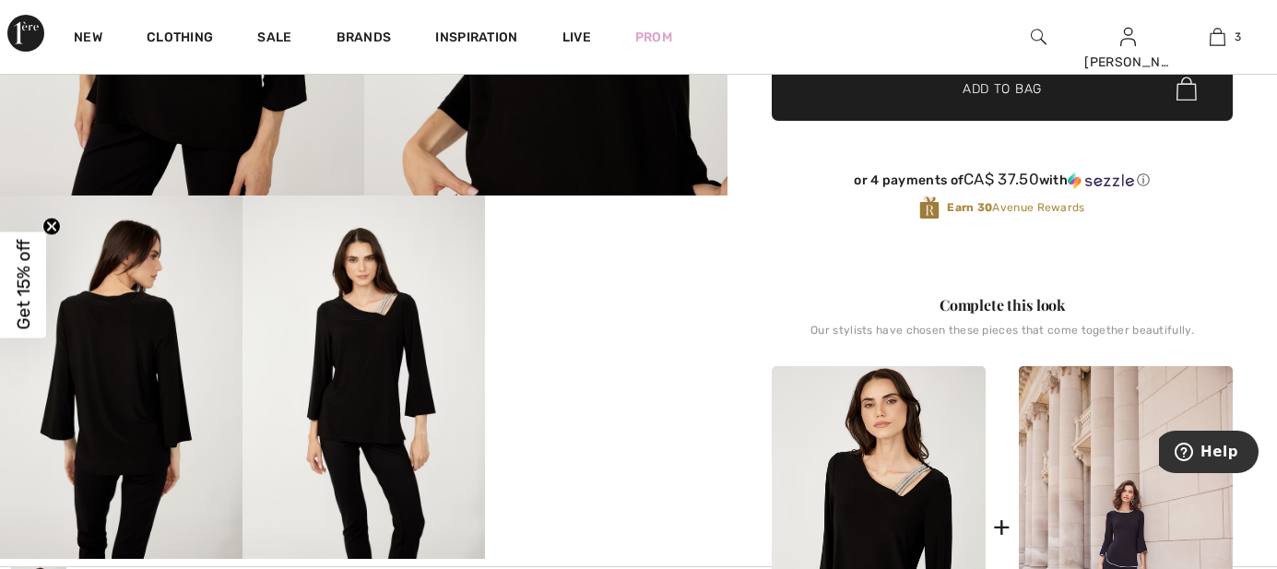
click at [416, 316] on img at bounding box center [364, 377] width 243 height 364
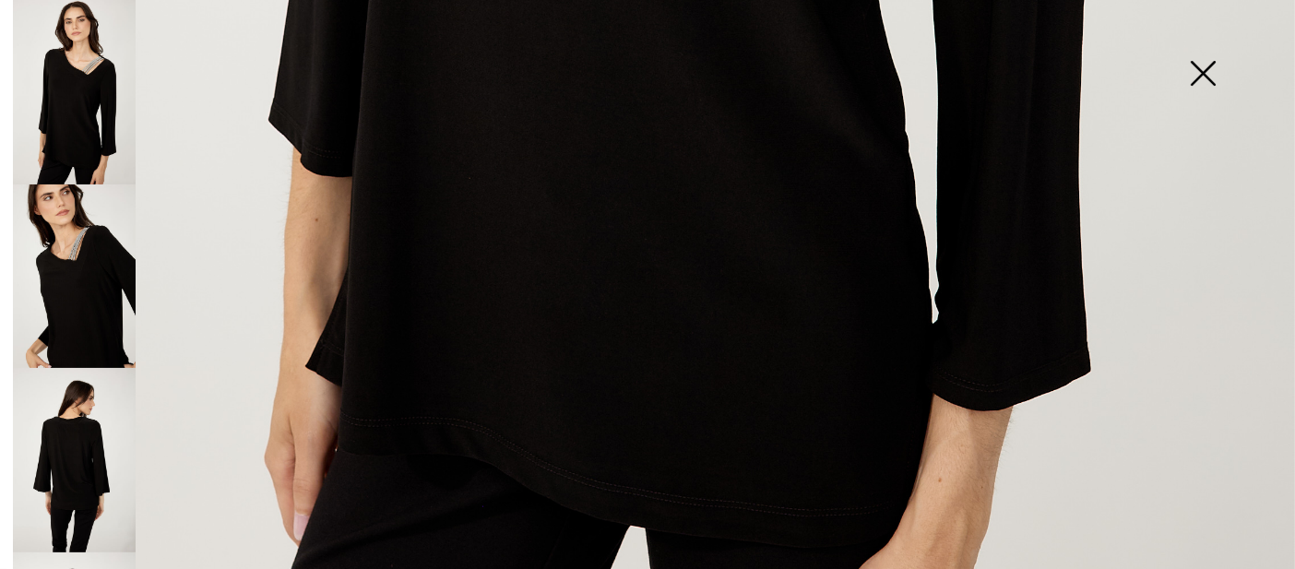
scroll to position [139, 0]
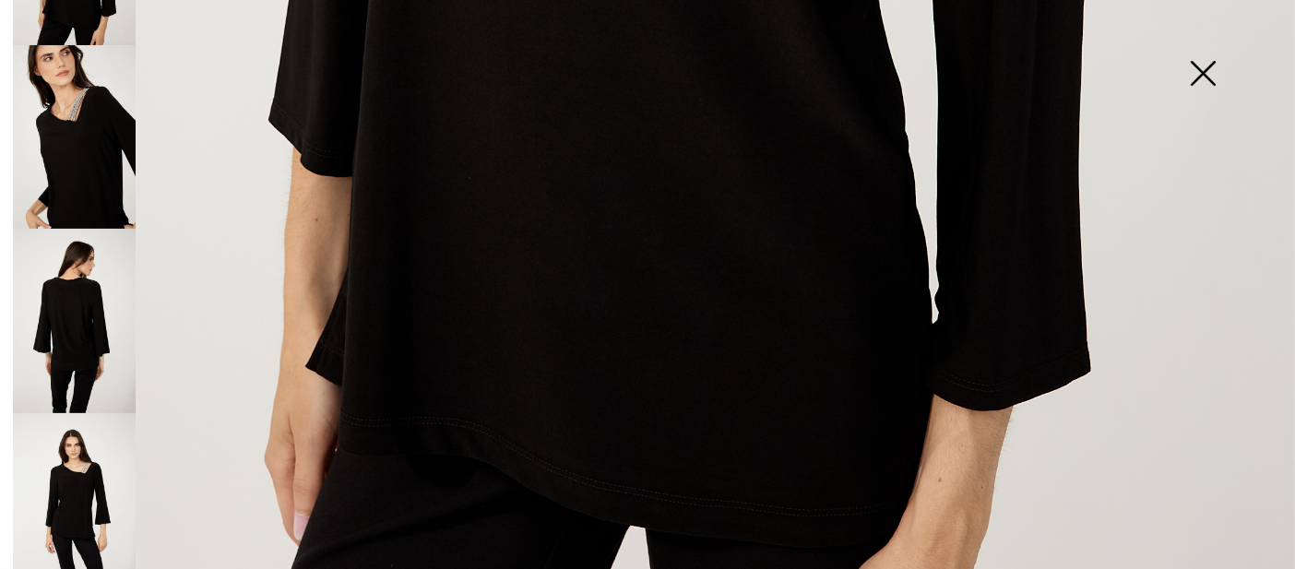
click at [65, 314] on img at bounding box center [74, 321] width 123 height 184
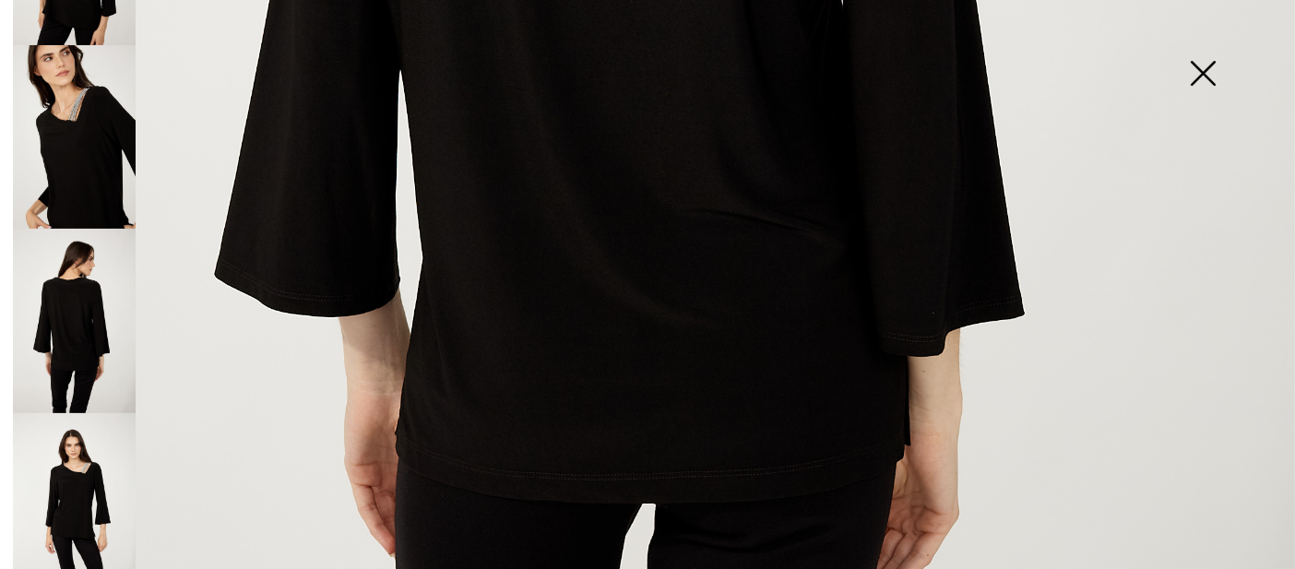
scroll to position [1001, 0]
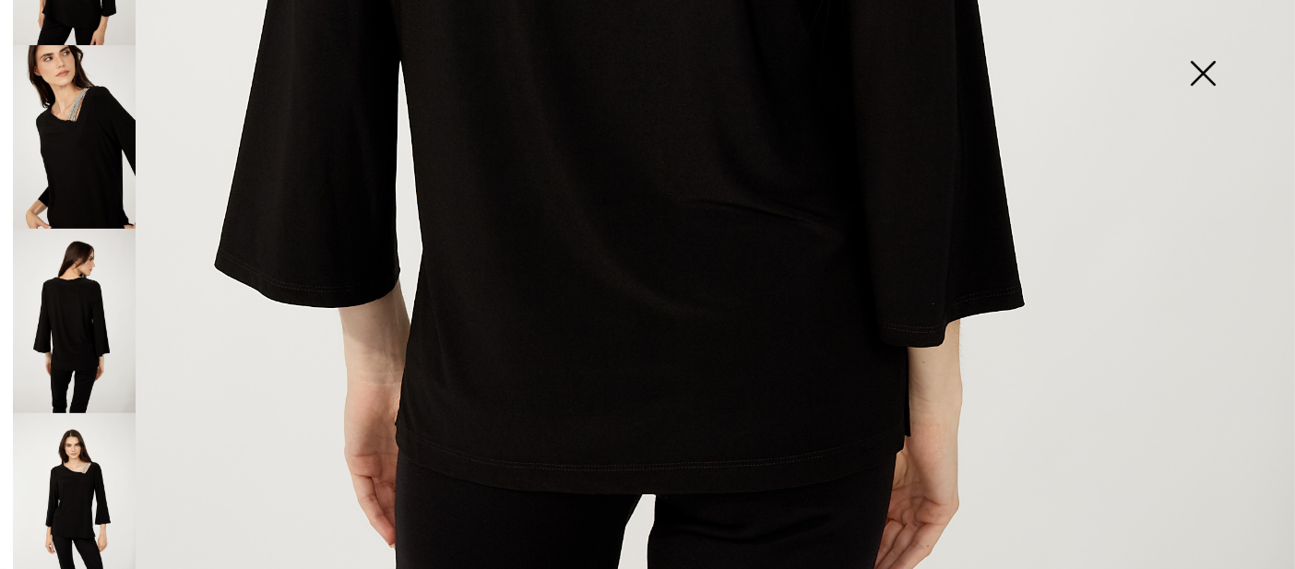
click at [71, 507] on img at bounding box center [74, 505] width 123 height 184
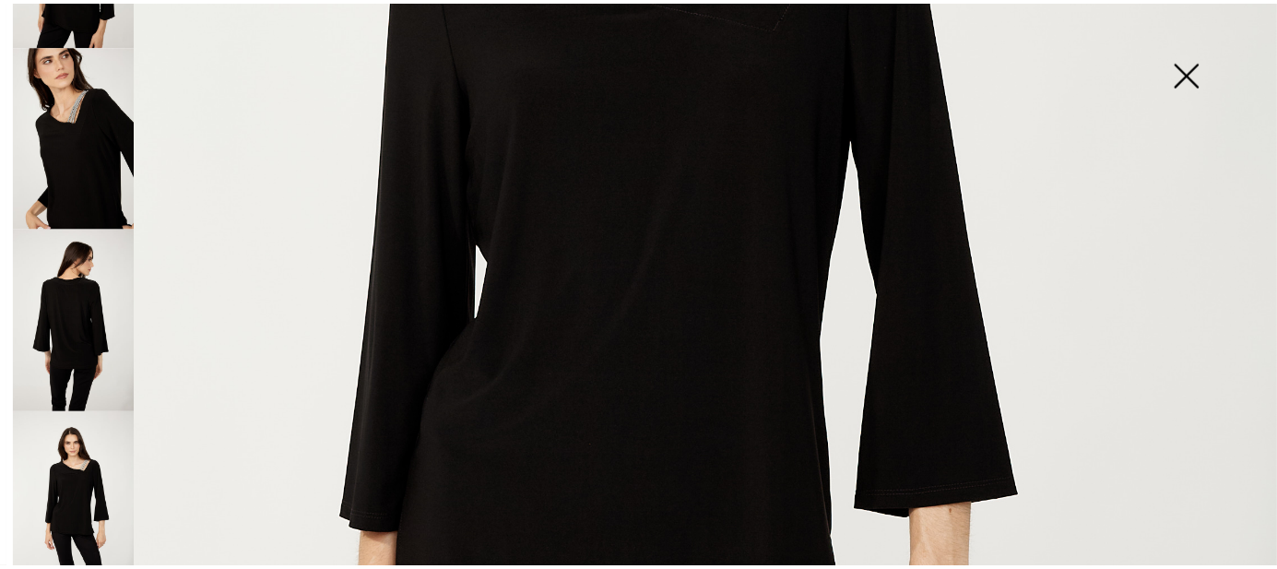
scroll to position [423, 0]
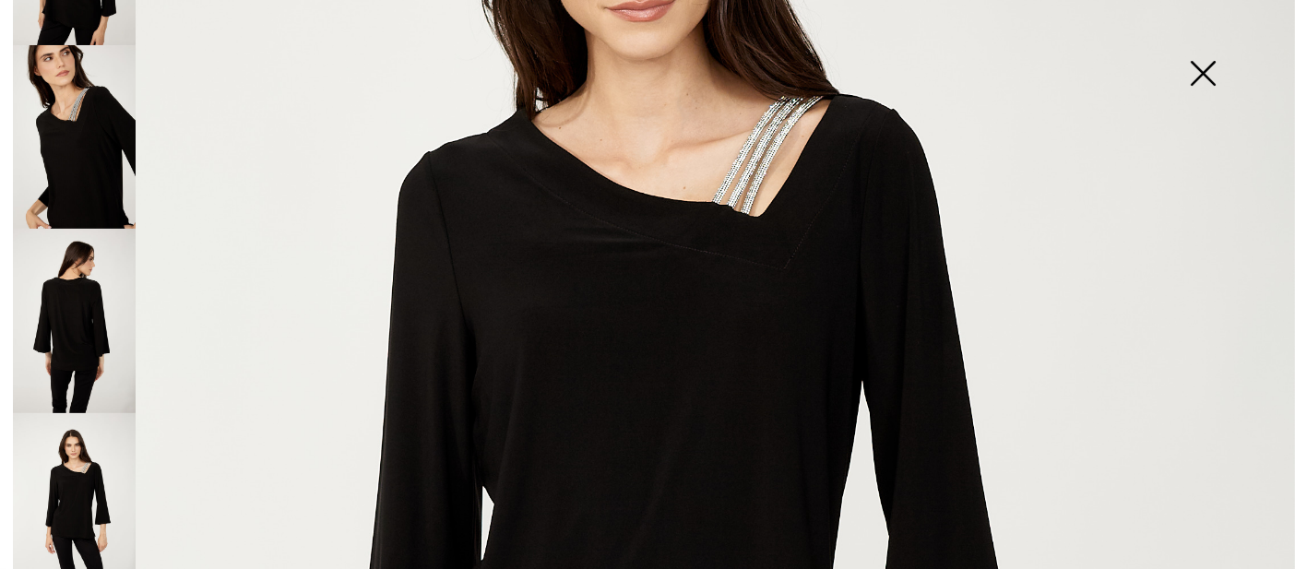
click at [1217, 82] on img at bounding box center [1202, 75] width 92 height 95
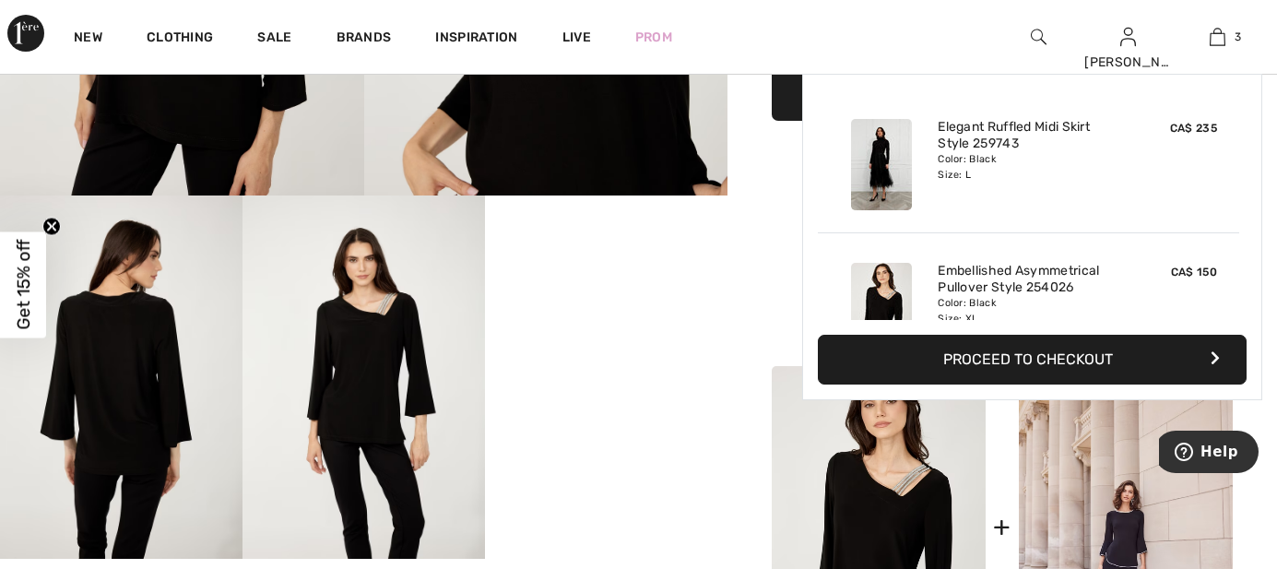
click at [1245, 39] on link "3" at bounding box center [1218, 37] width 88 height 22
click at [1225, 37] on img at bounding box center [1218, 37] width 16 height 22
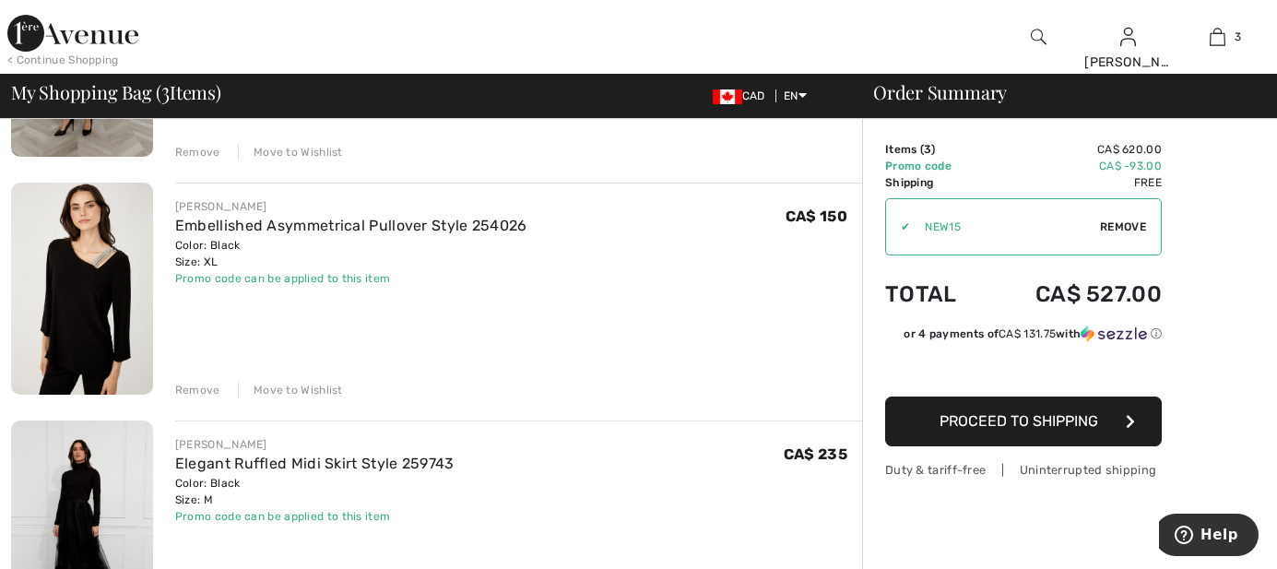
scroll to position [460, 0]
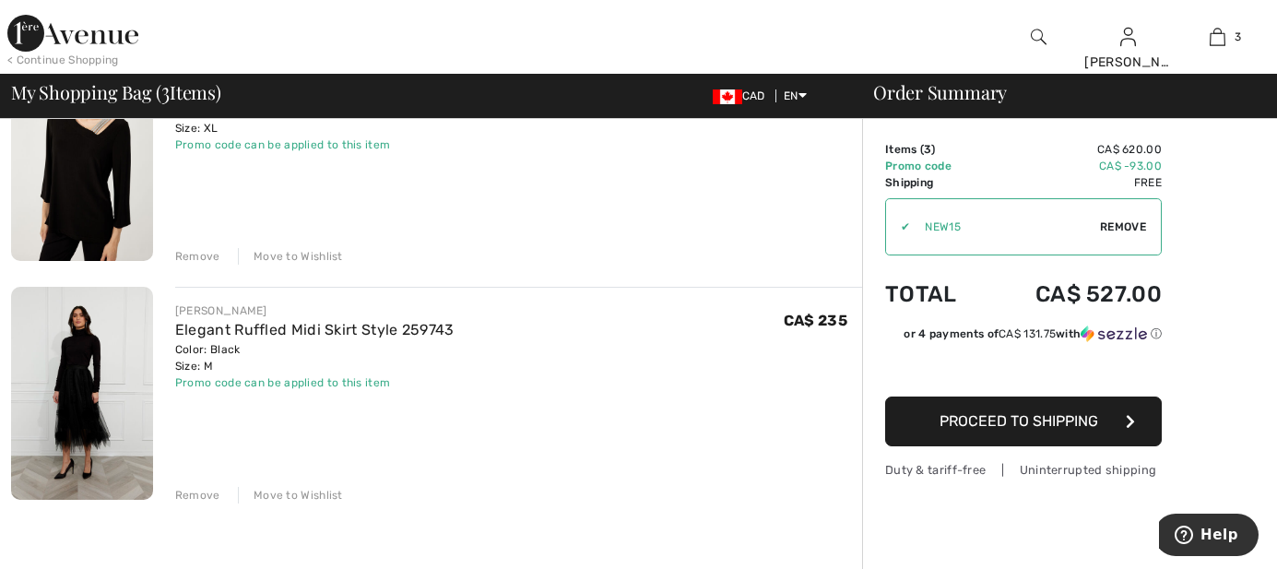
click at [270, 256] on div "Move to Wishlist" at bounding box center [290, 256] width 105 height 17
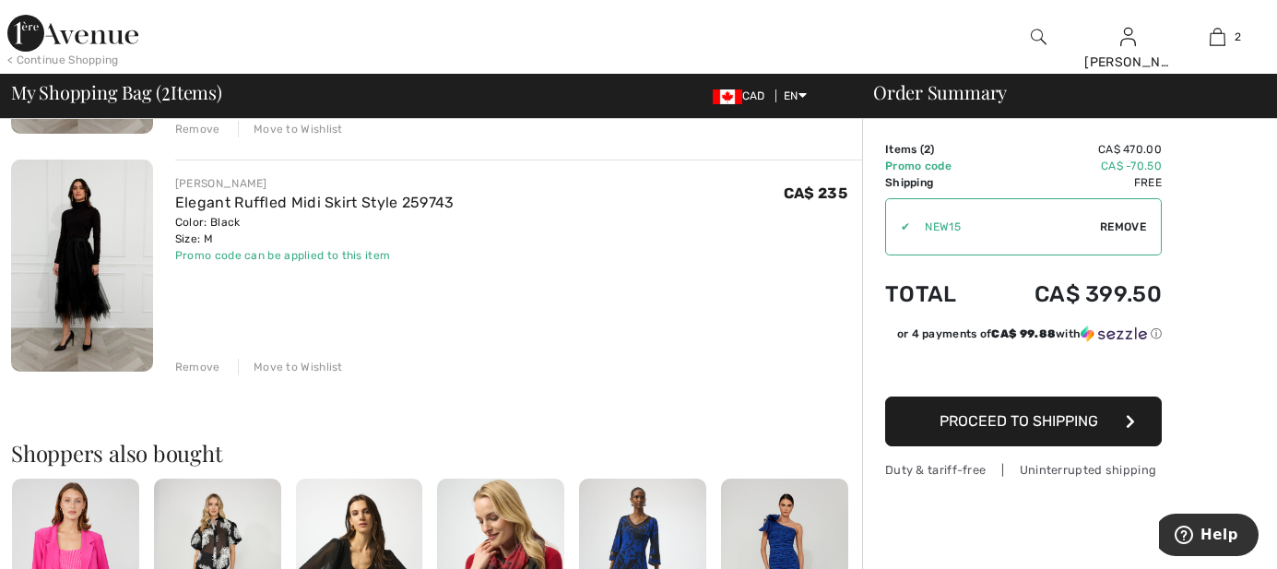
scroll to position [92, 0]
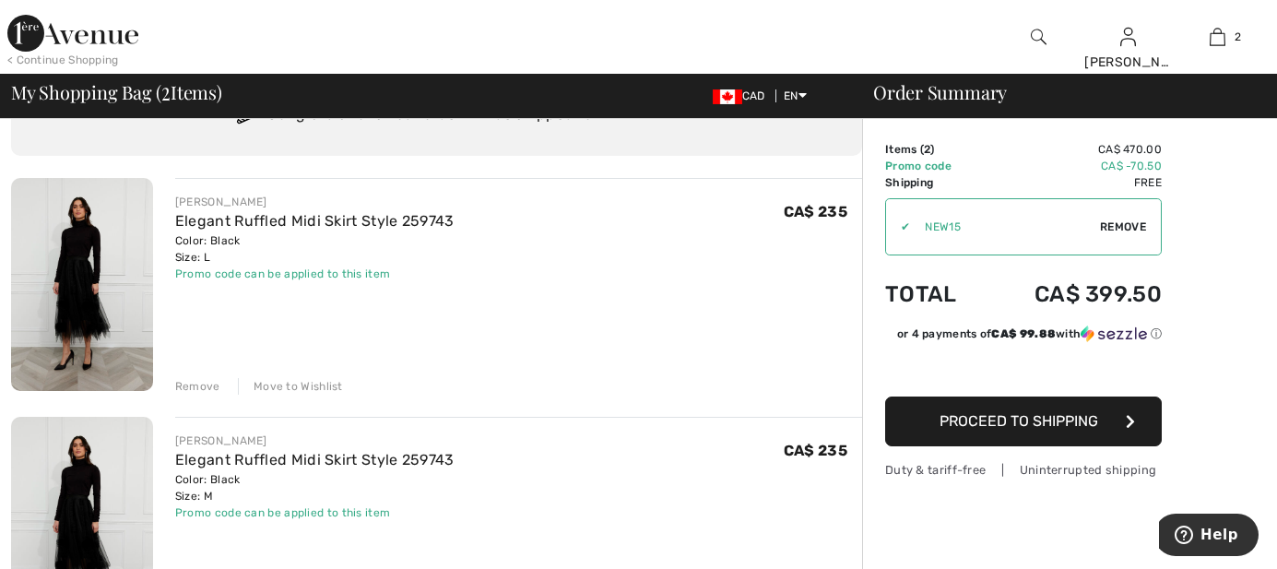
click at [127, 302] on img at bounding box center [82, 284] width 142 height 213
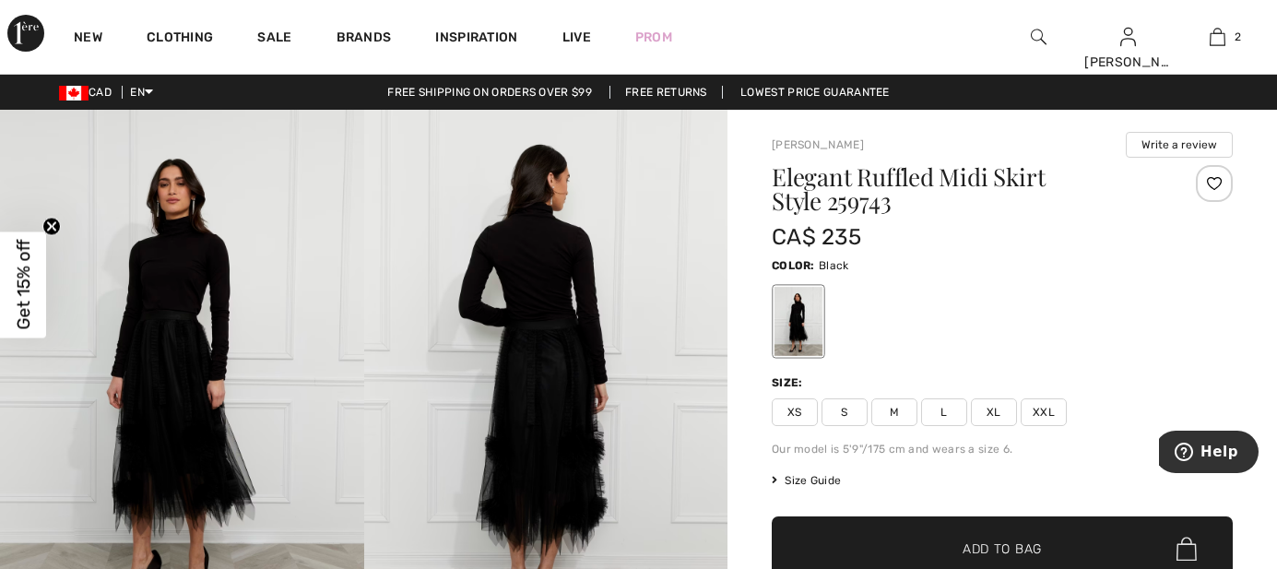
click at [270, 243] on img at bounding box center [182, 383] width 364 height 546
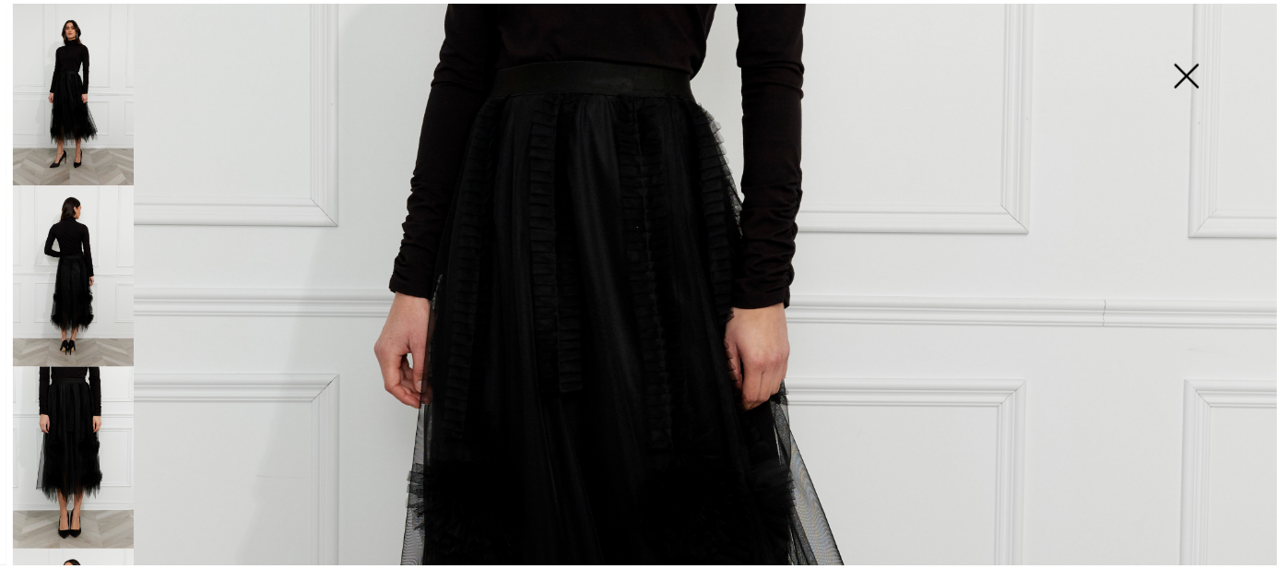
scroll to position [194, 0]
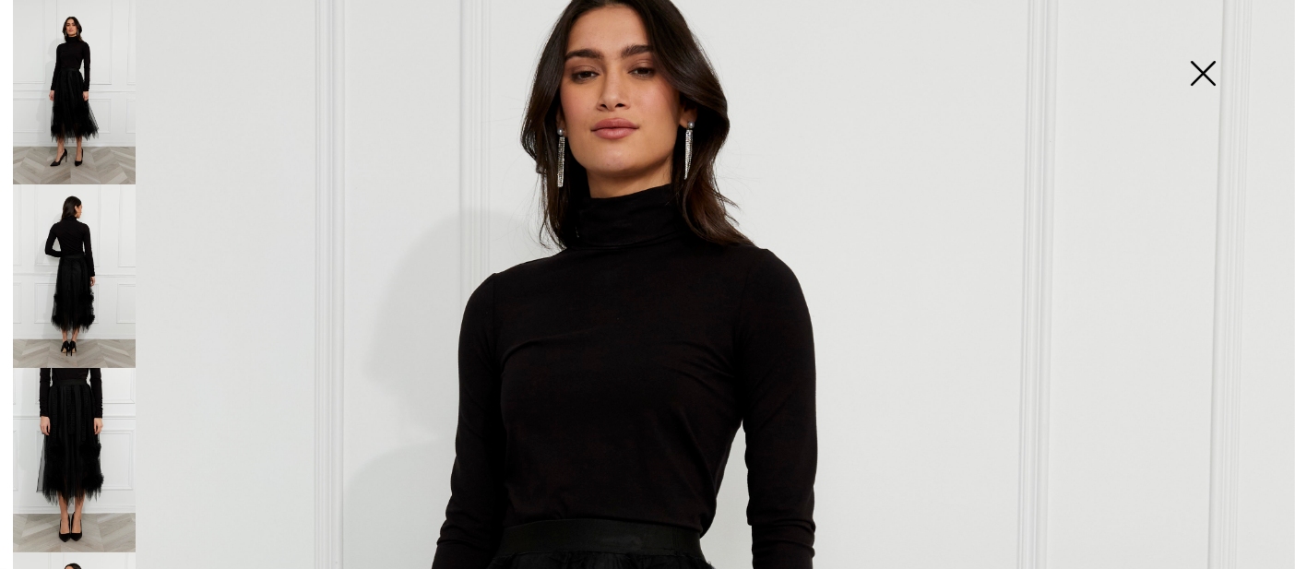
click at [1208, 72] on img at bounding box center [1202, 75] width 92 height 95
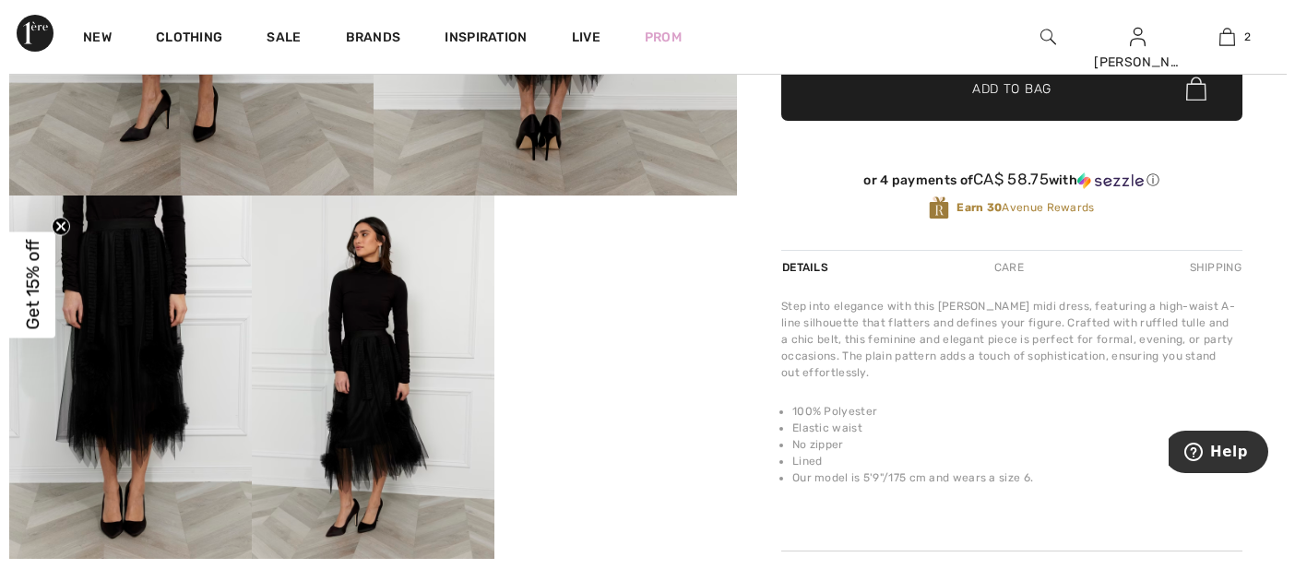
scroll to position [576, 0]
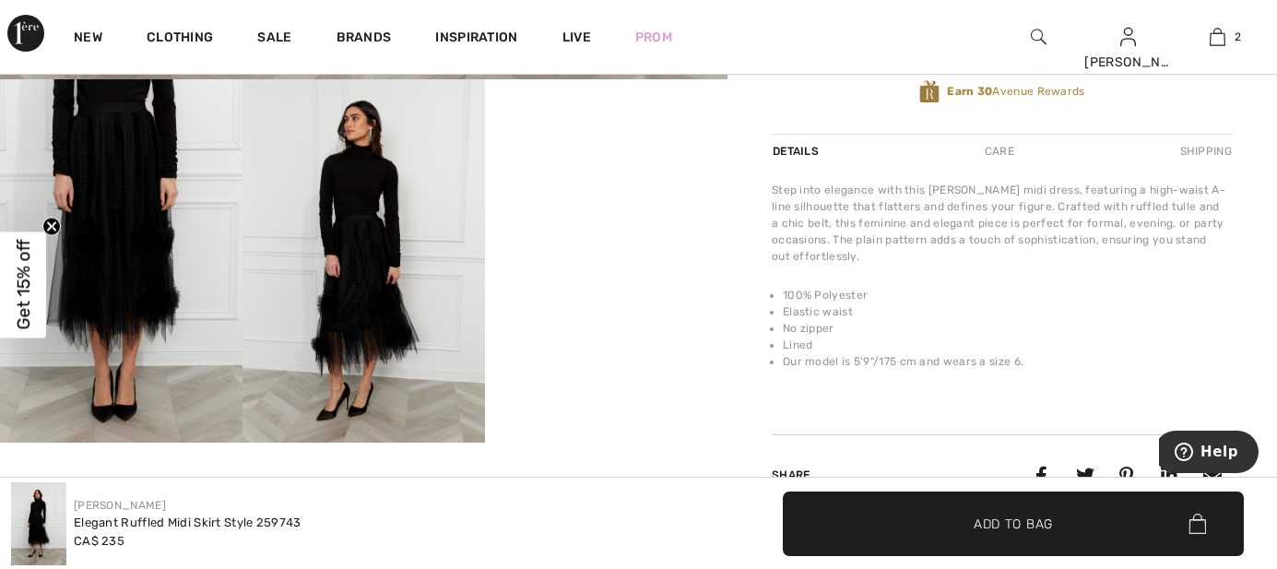
click at [386, 302] on img at bounding box center [364, 261] width 243 height 364
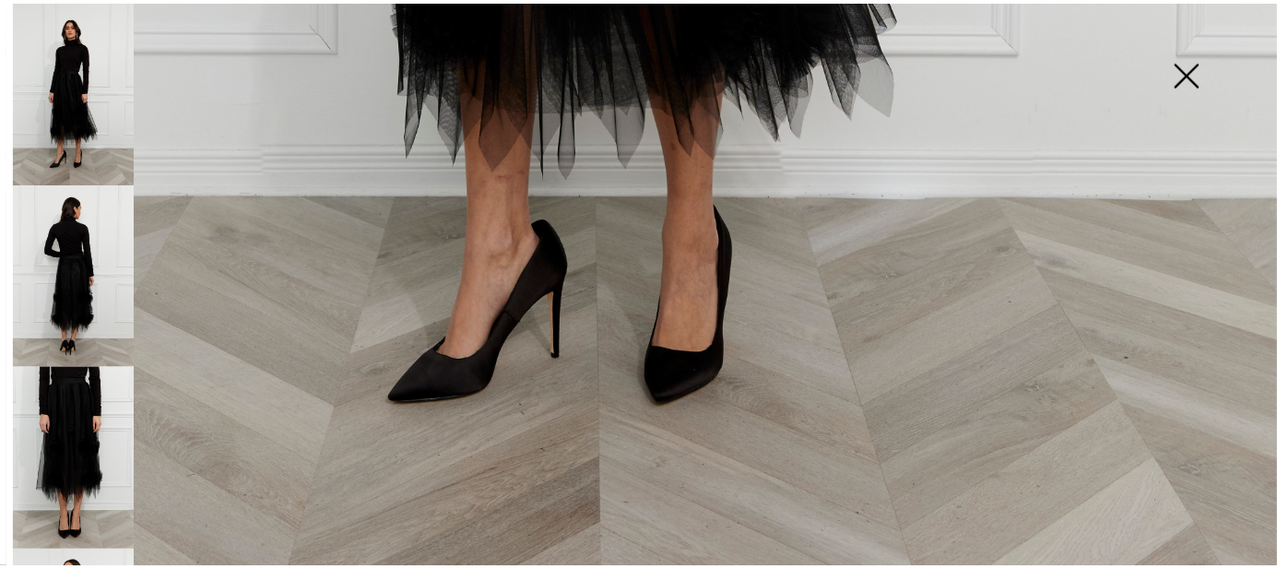
scroll to position [1346, 0]
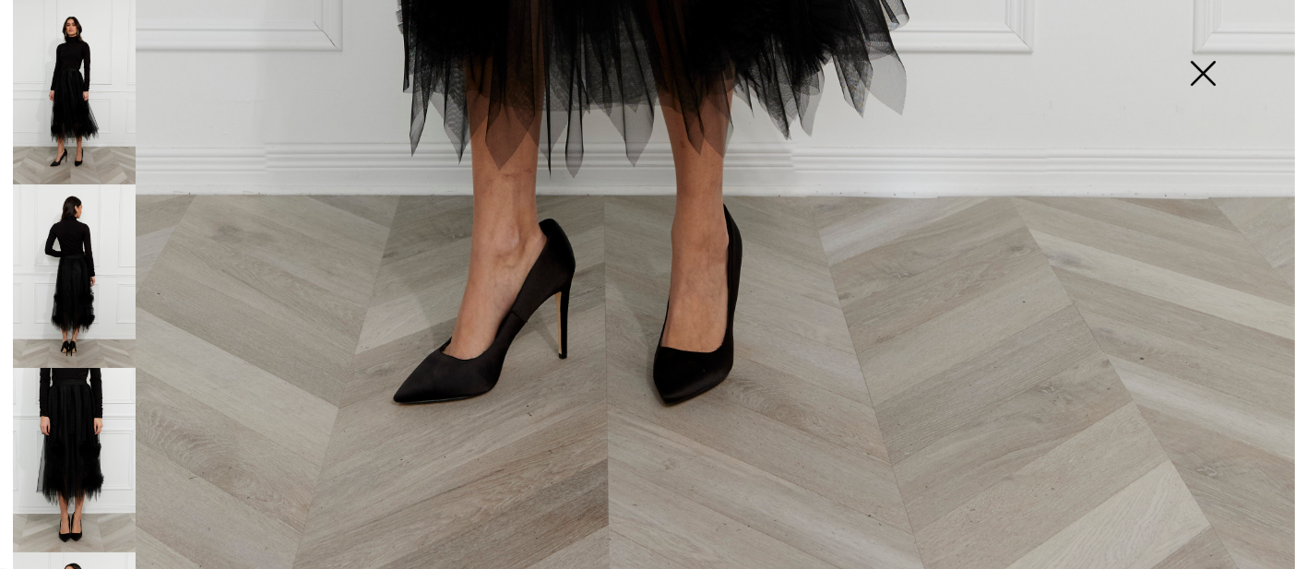
click at [1208, 65] on img at bounding box center [1202, 75] width 92 height 95
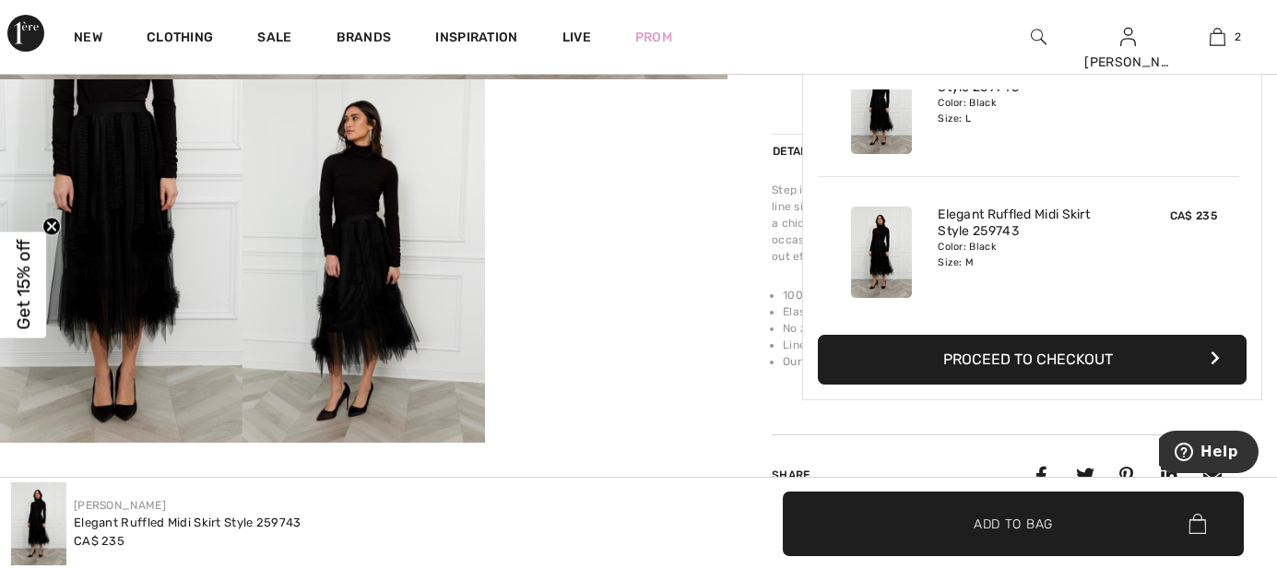
scroll to position [0, 0]
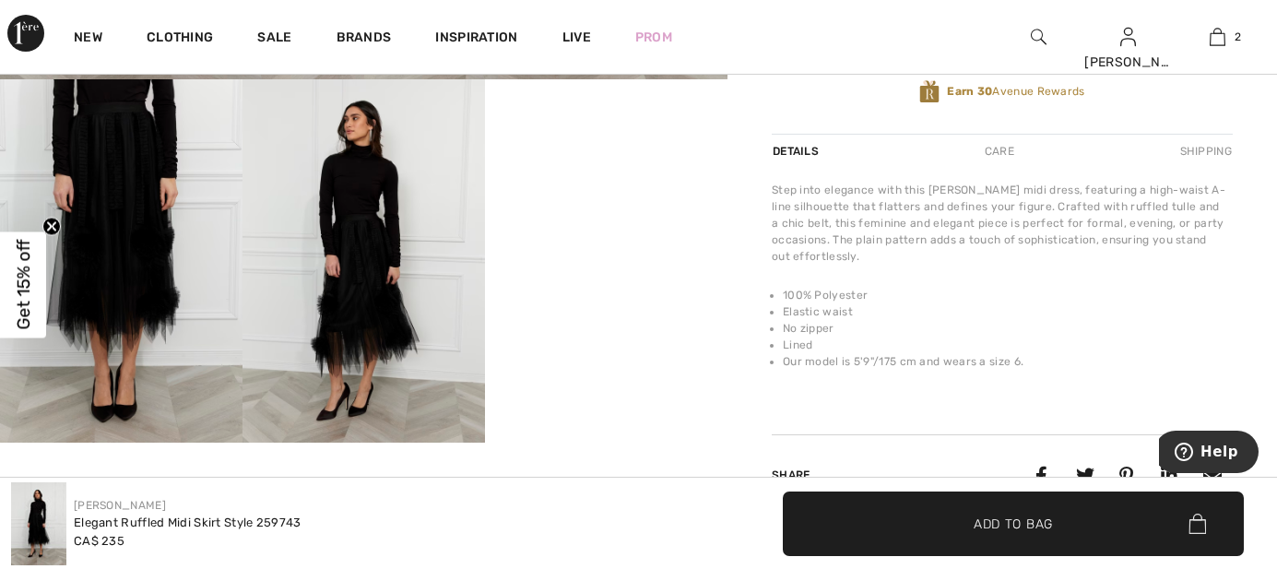
click at [886, 434] on div "Share" at bounding box center [1002, 474] width 461 height 81
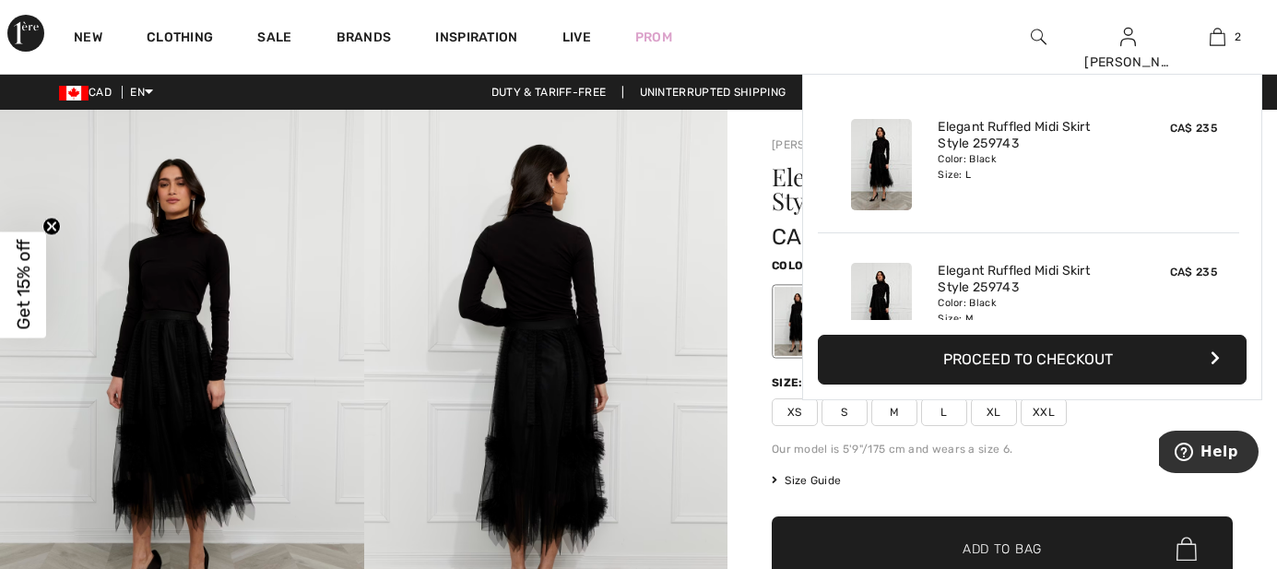
click at [1222, 41] on img at bounding box center [1218, 37] width 16 height 22
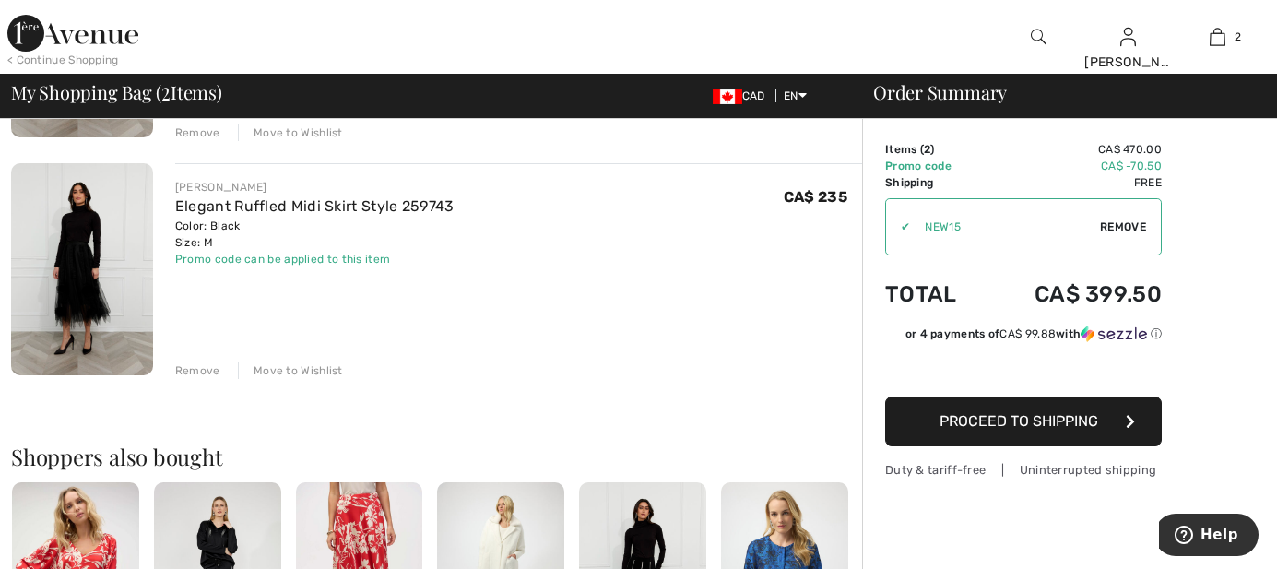
scroll to position [460, 0]
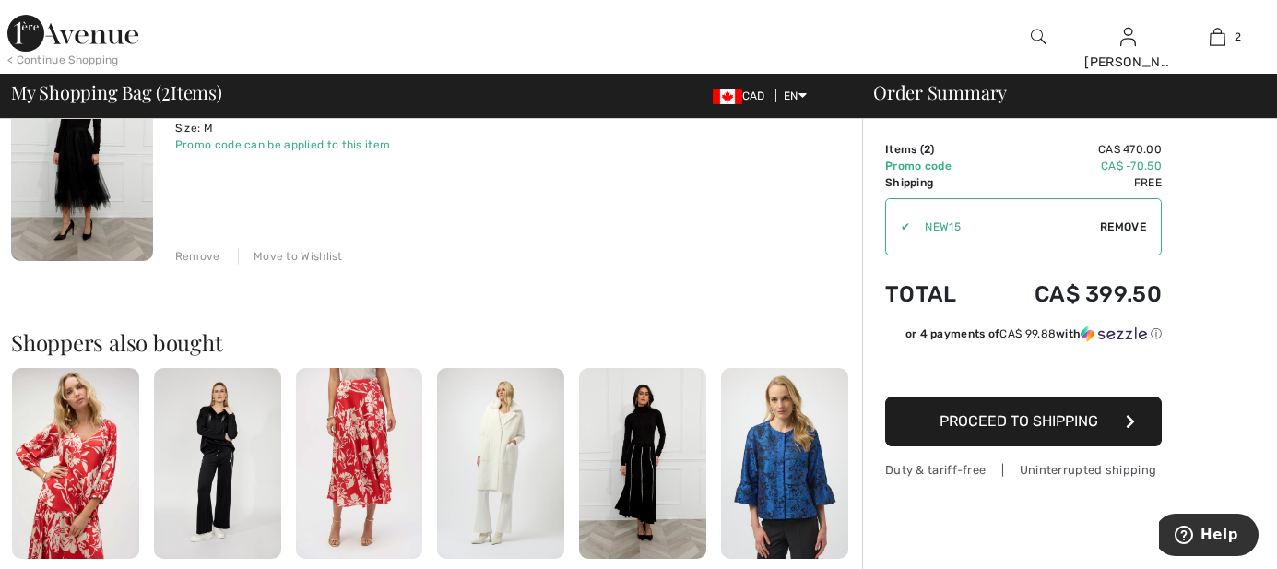
click at [138, 29] on img at bounding box center [72, 33] width 131 height 37
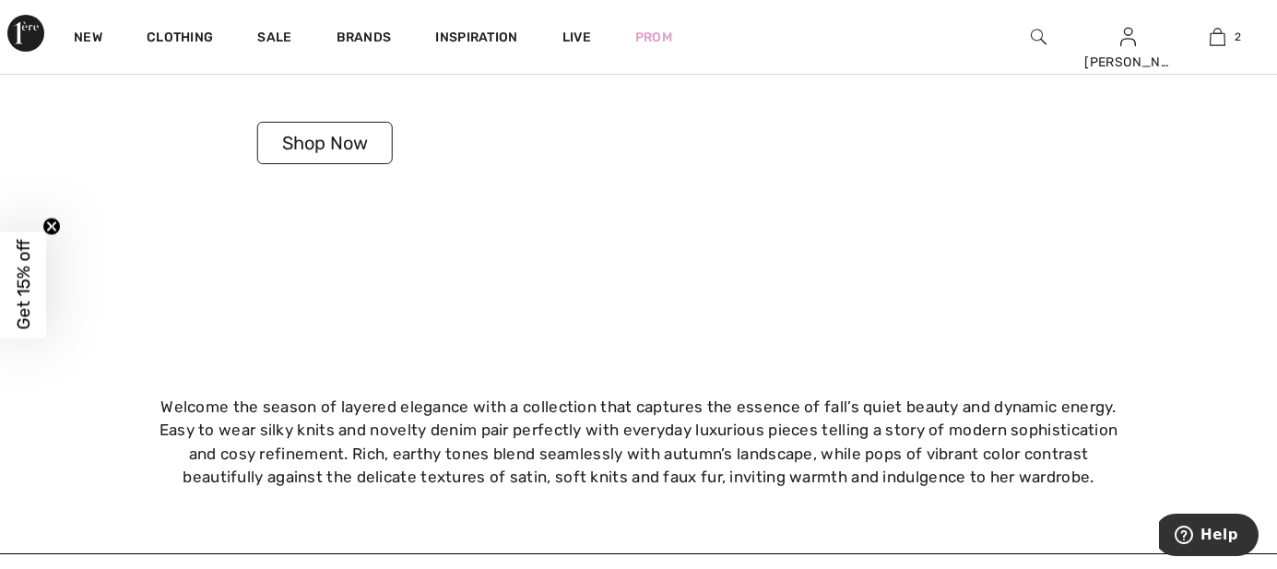
scroll to position [3688, 0]
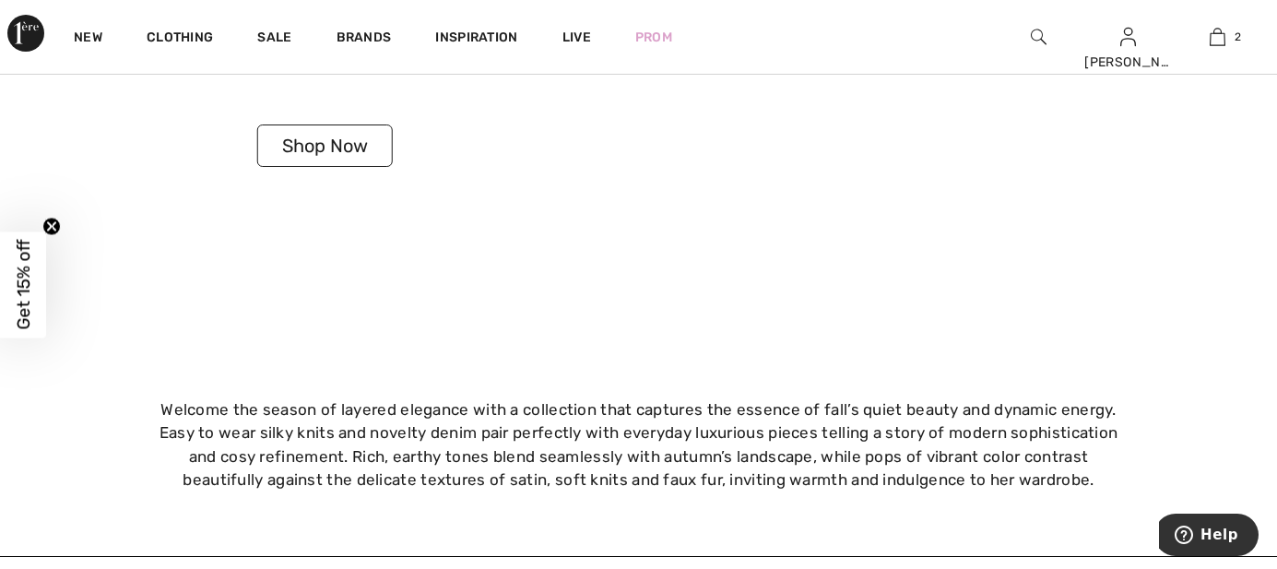
click at [349, 149] on button "Shop Now" at bounding box center [325, 146] width 136 height 42
click at [362, 140] on button "Shop Now" at bounding box center [325, 146] width 136 height 42
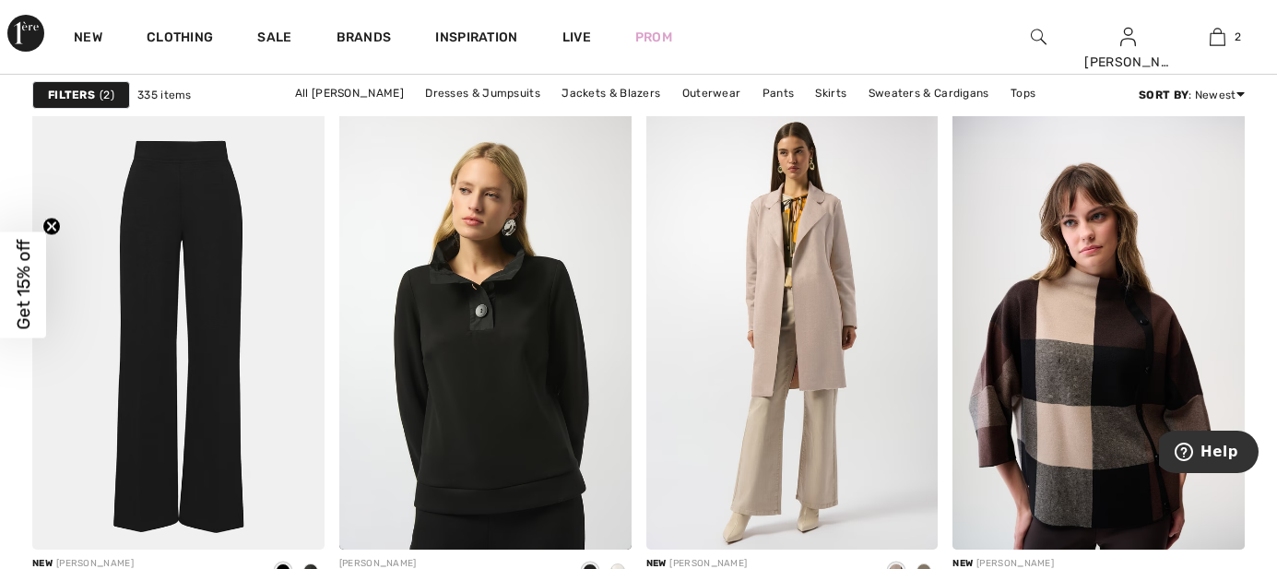
scroll to position [1268, 0]
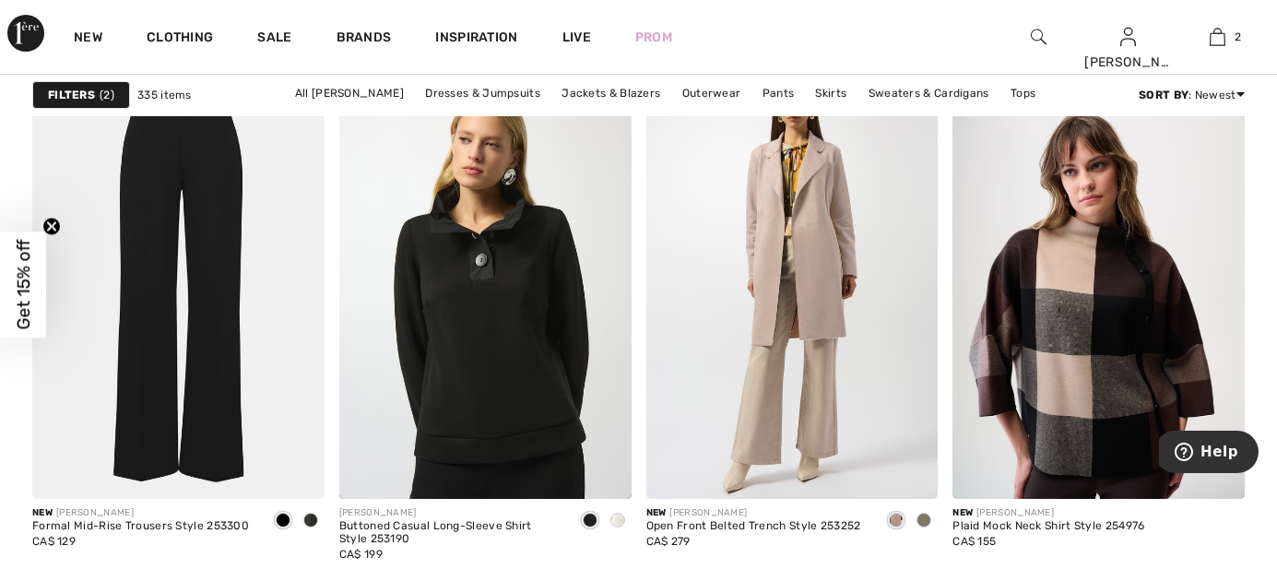
click at [310, 513] on span at bounding box center [310, 520] width 15 height 15
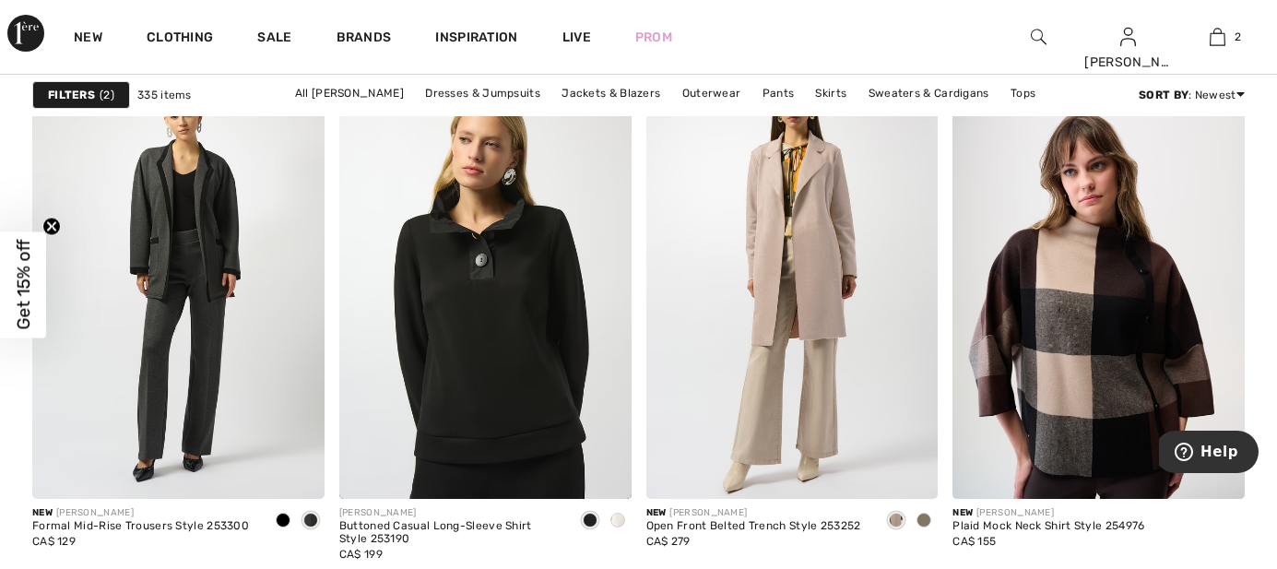
click at [303, 513] on span at bounding box center [310, 520] width 15 height 15
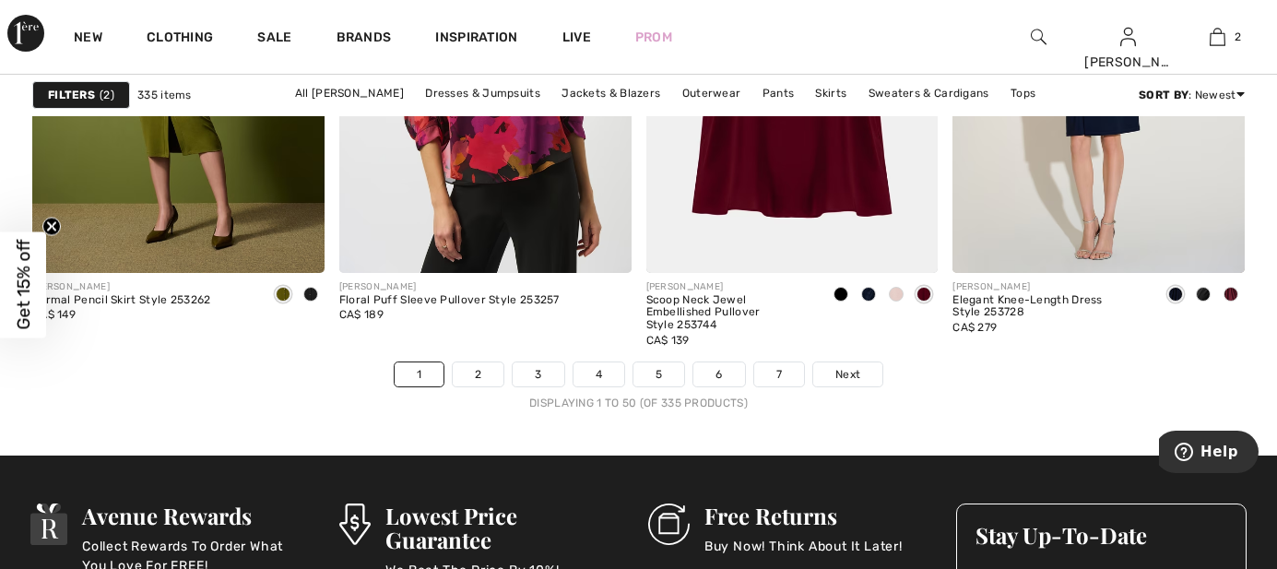
scroll to position [8069, 0]
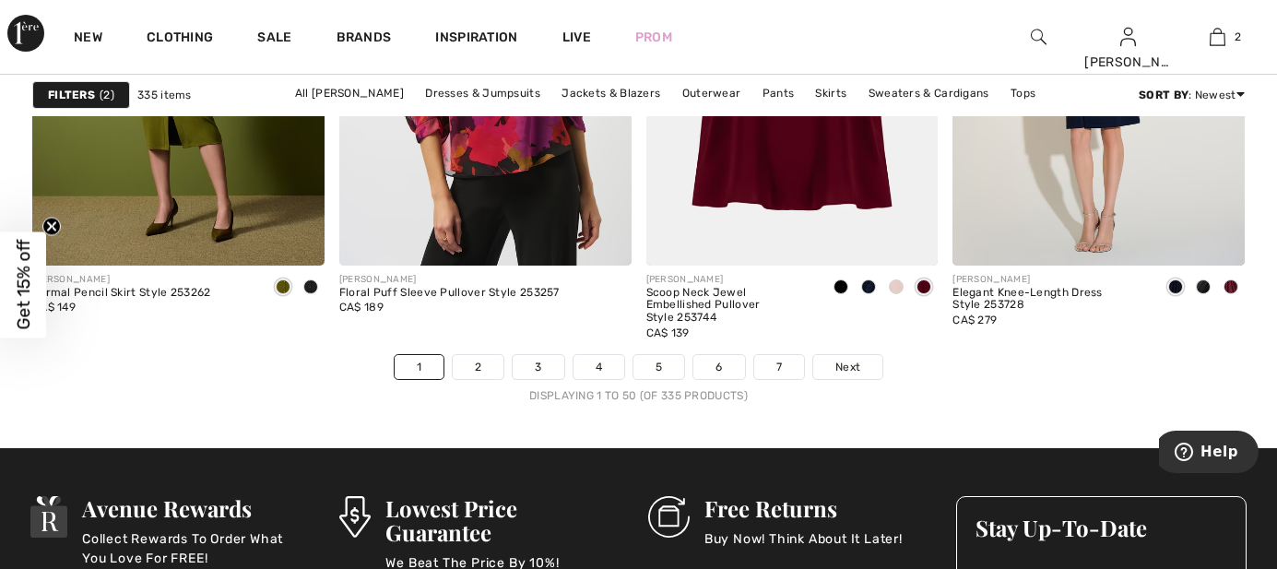
click at [852, 359] on span "Next" at bounding box center [847, 367] width 25 height 17
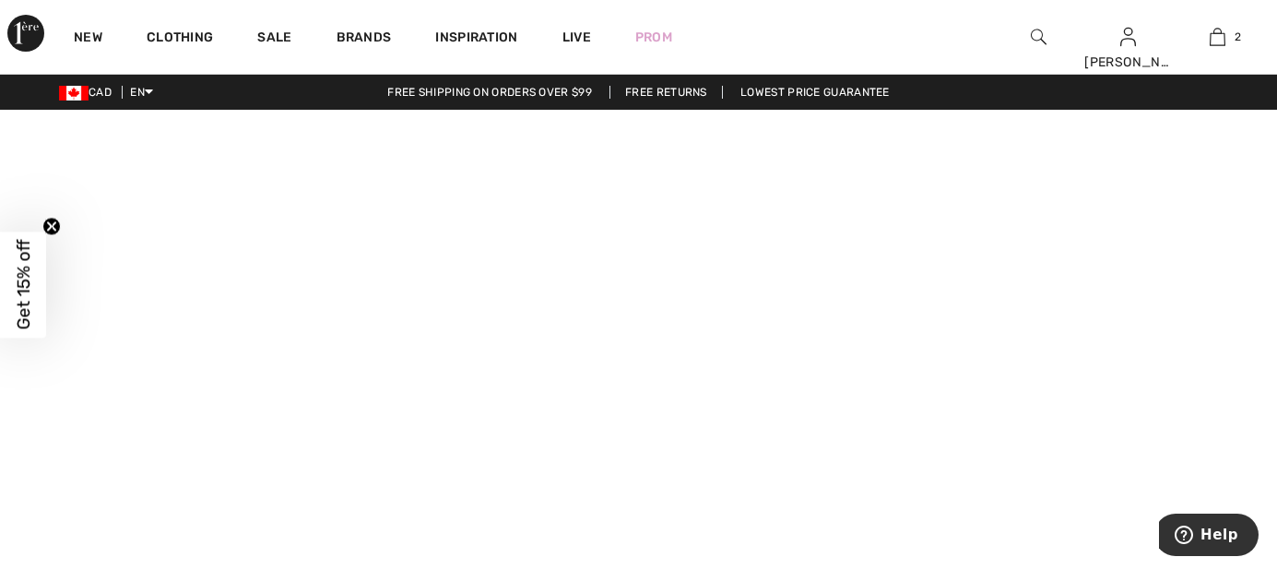
click at [1031, 29] on img at bounding box center [1039, 37] width 16 height 22
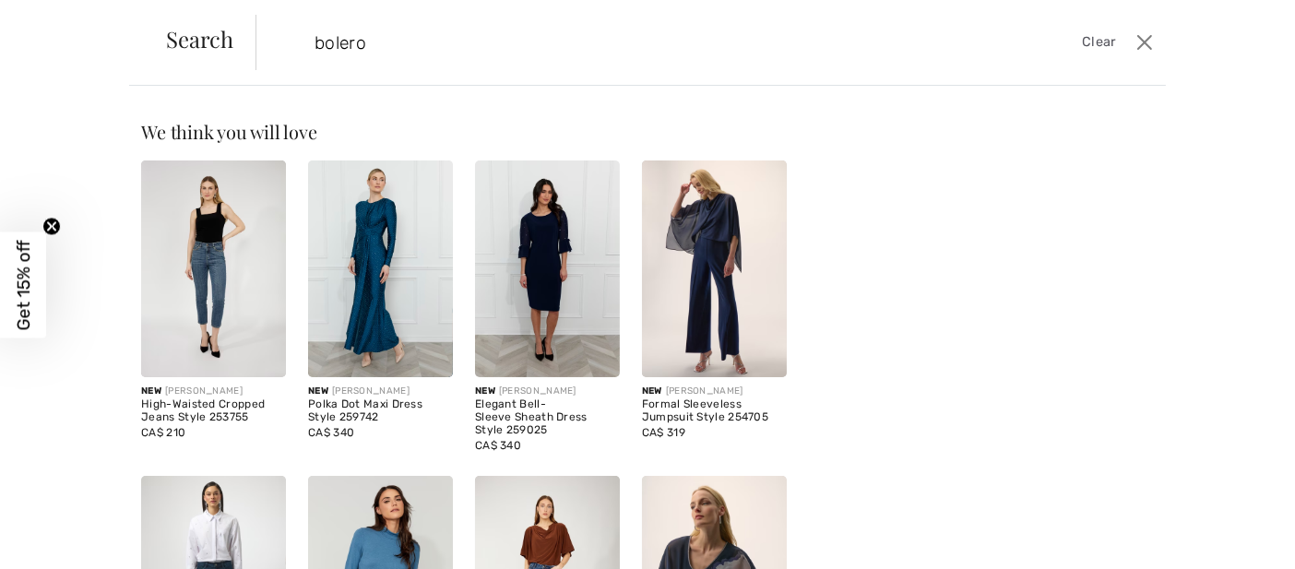
type input "bolero"
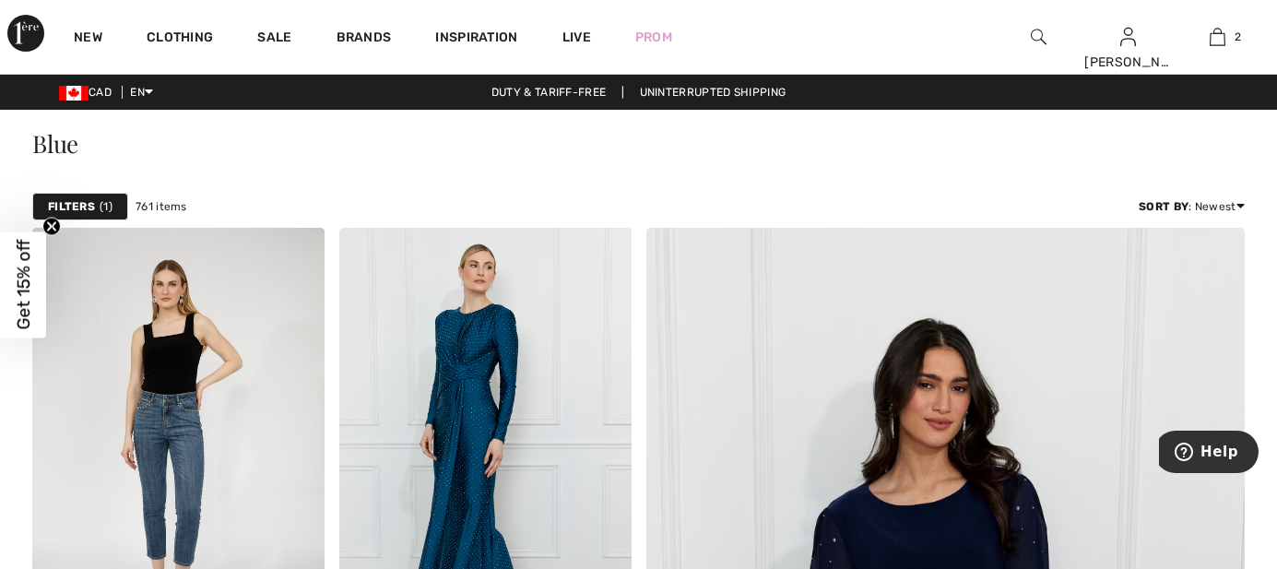
click at [867, 158] on div "Blue" at bounding box center [638, 148] width 1213 height 76
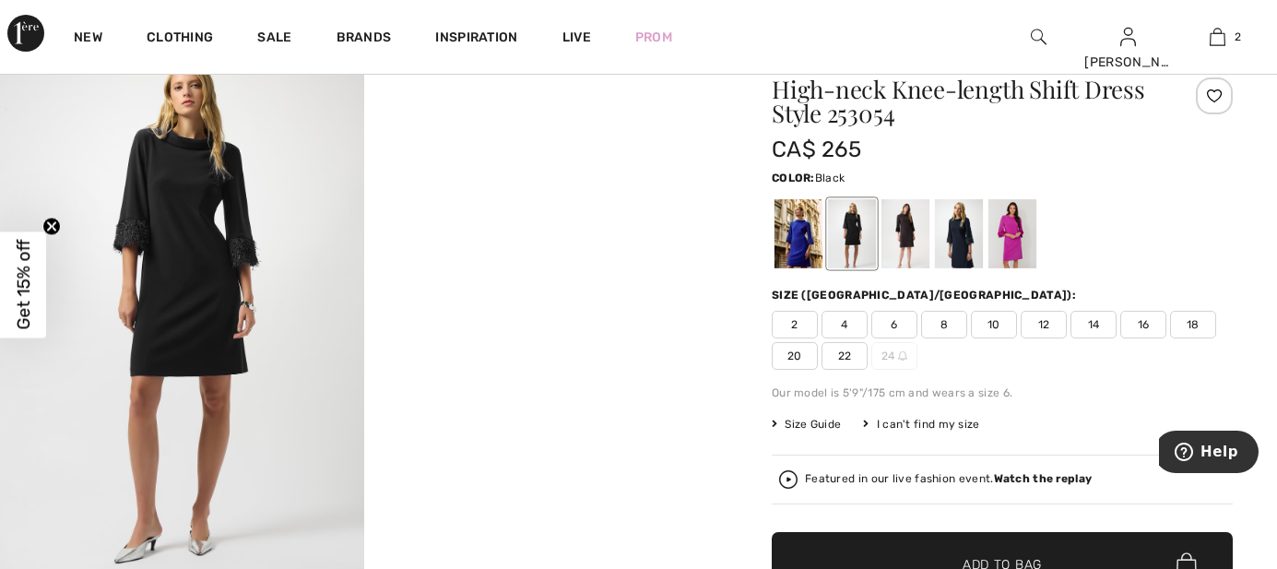
scroll to position [114, 0]
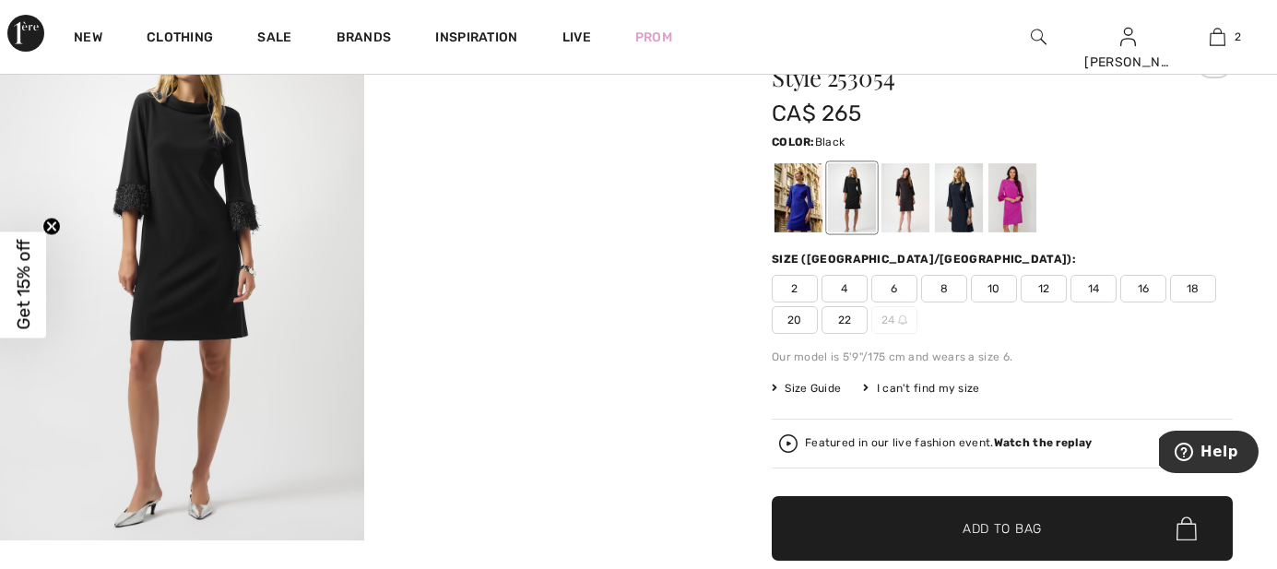
click at [1107, 281] on span "14" at bounding box center [1094, 289] width 46 height 28
click at [991, 193] on div at bounding box center [1013, 197] width 48 height 69
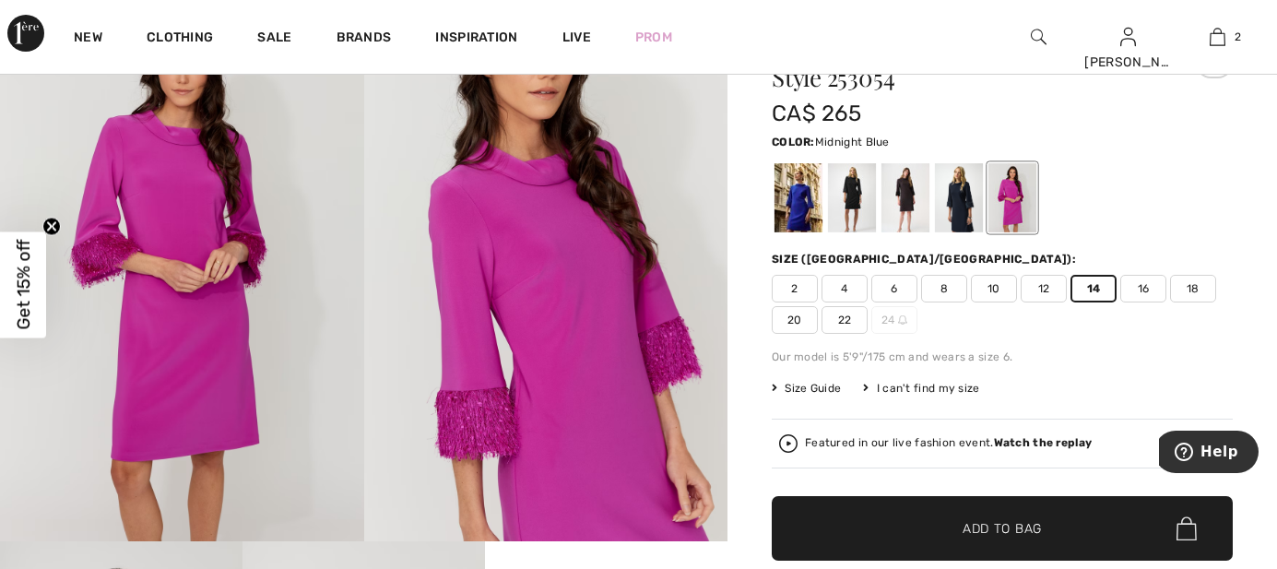
click at [976, 191] on div at bounding box center [959, 197] width 48 height 69
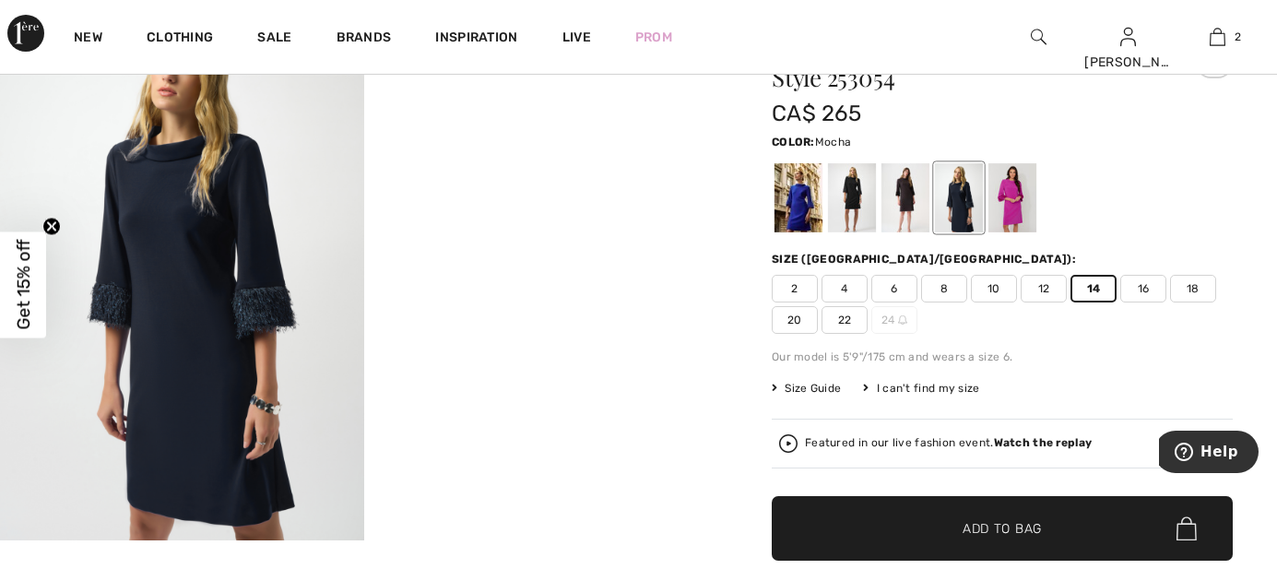
click at [898, 192] on div at bounding box center [906, 197] width 48 height 69
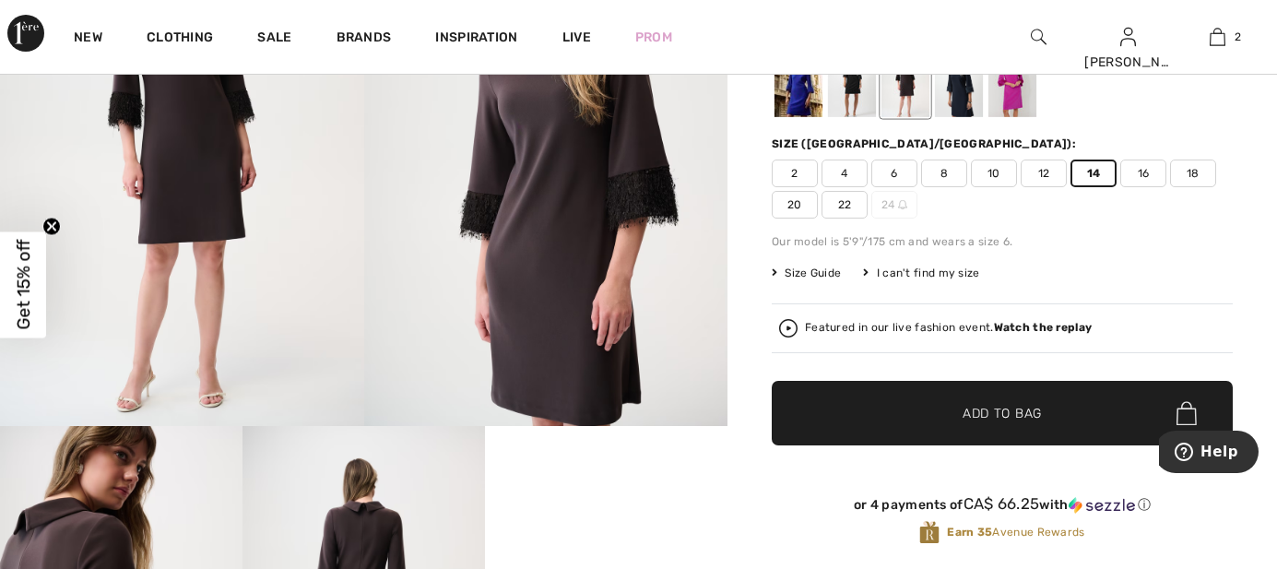
scroll to position [0, 0]
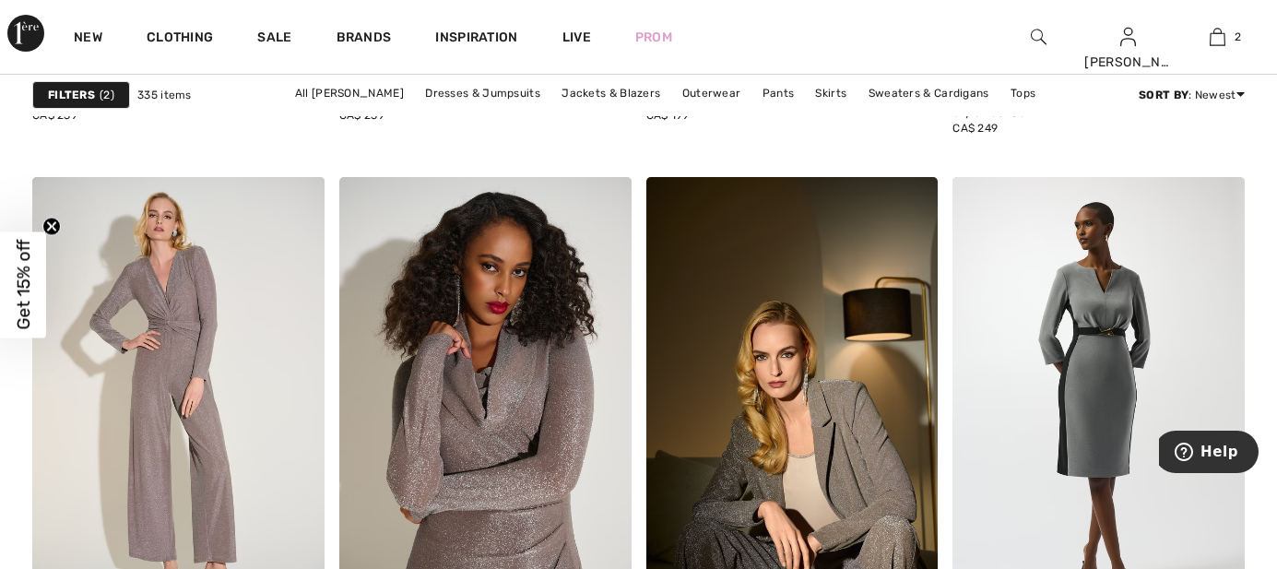
scroll to position [3572, 0]
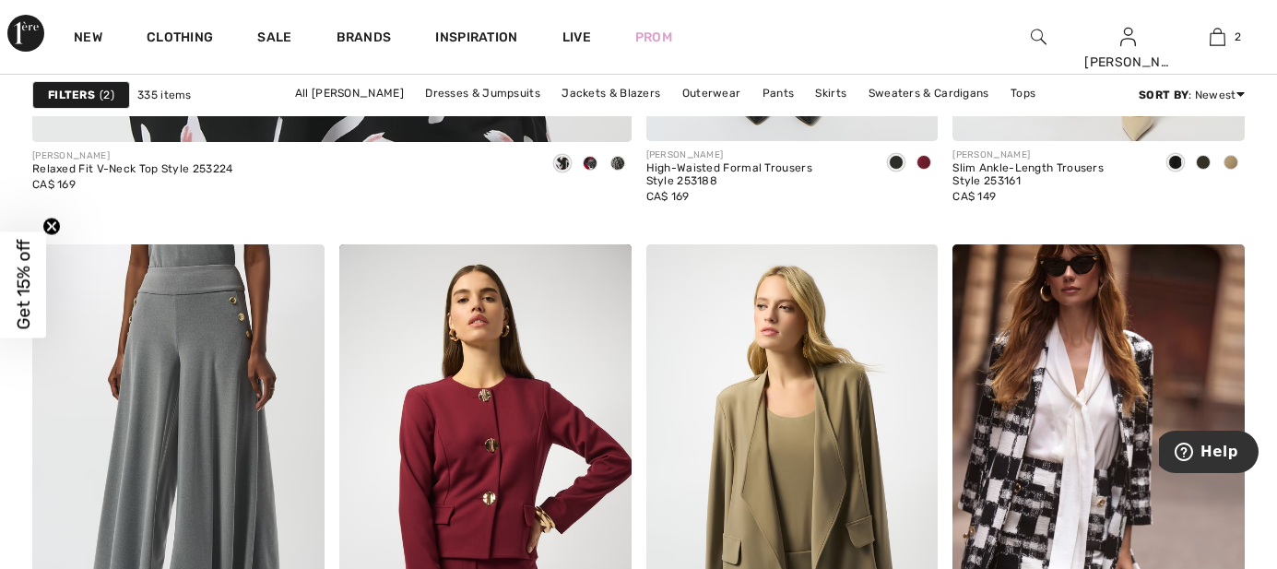
scroll to position [5302, 0]
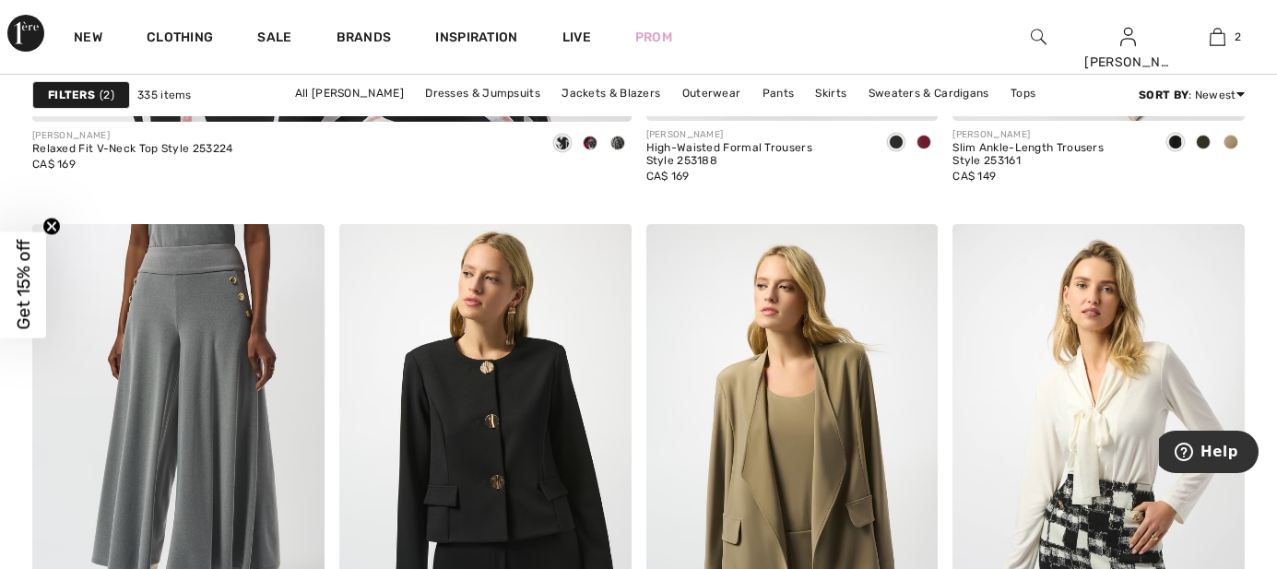
scroll to position [5418, 0]
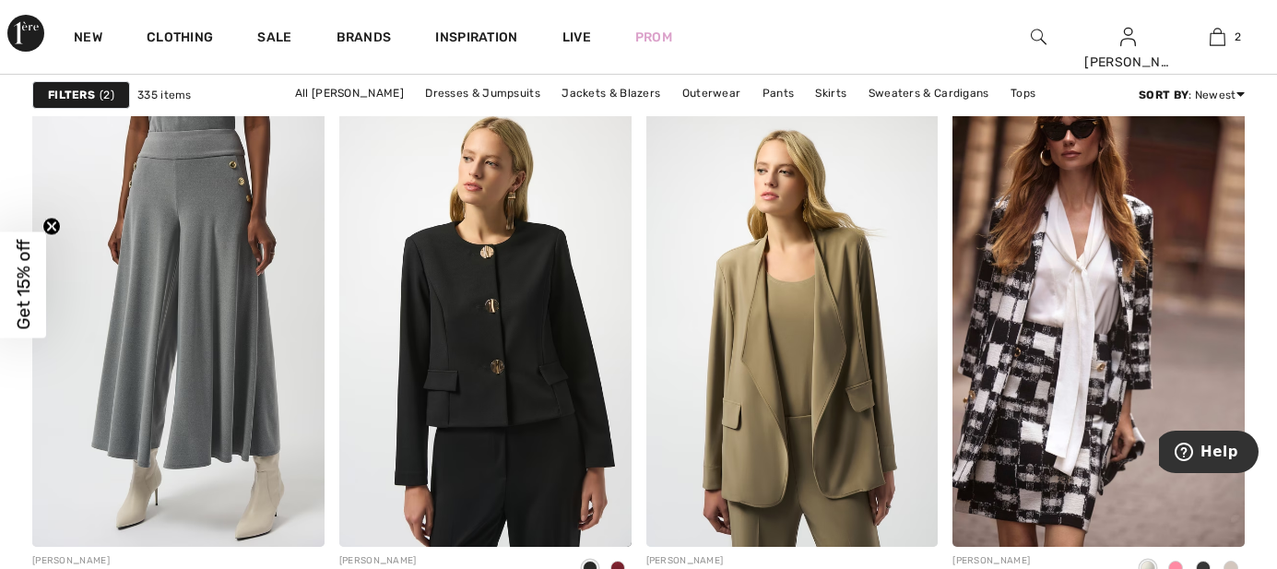
click at [1204, 561] on span at bounding box center [1203, 568] width 15 height 15
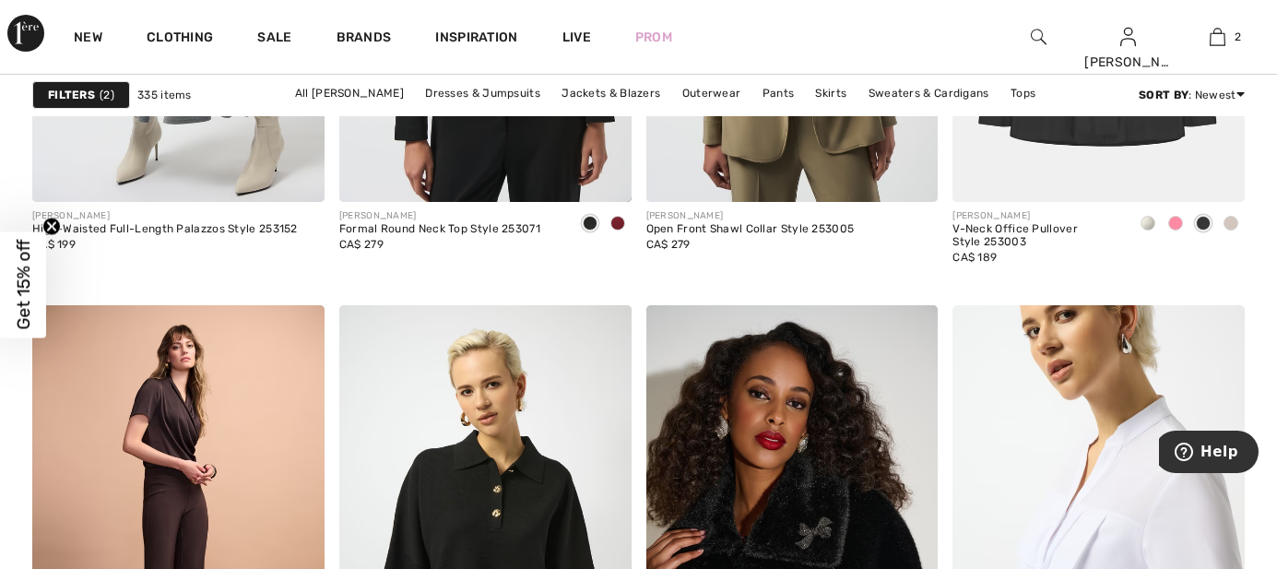
scroll to position [5878, 0]
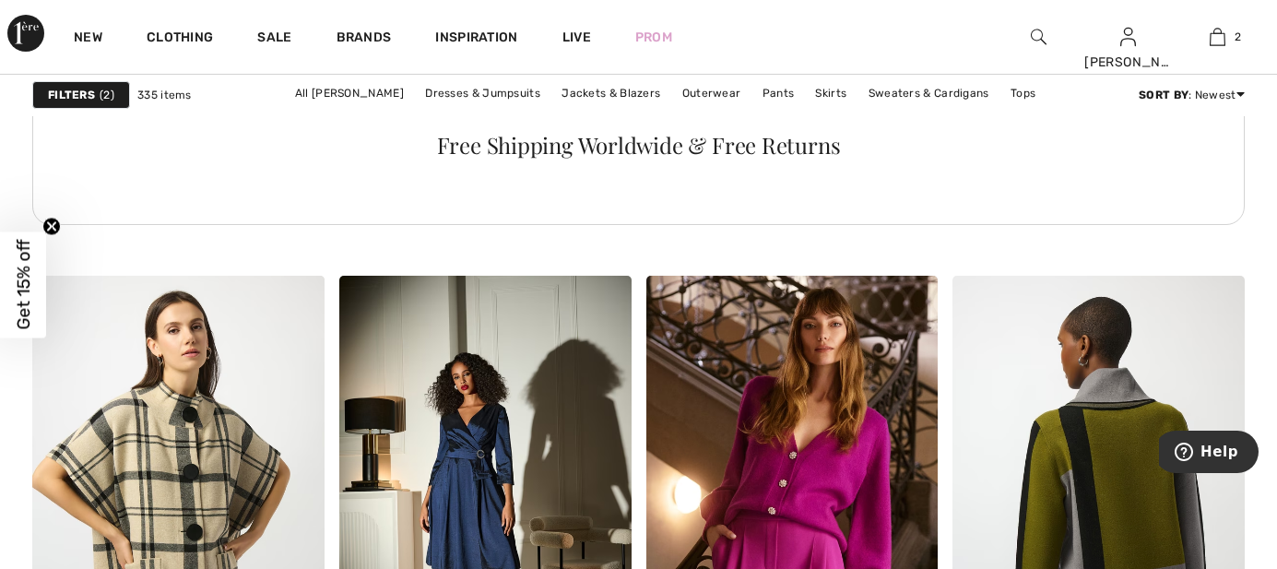
scroll to position [6569, 0]
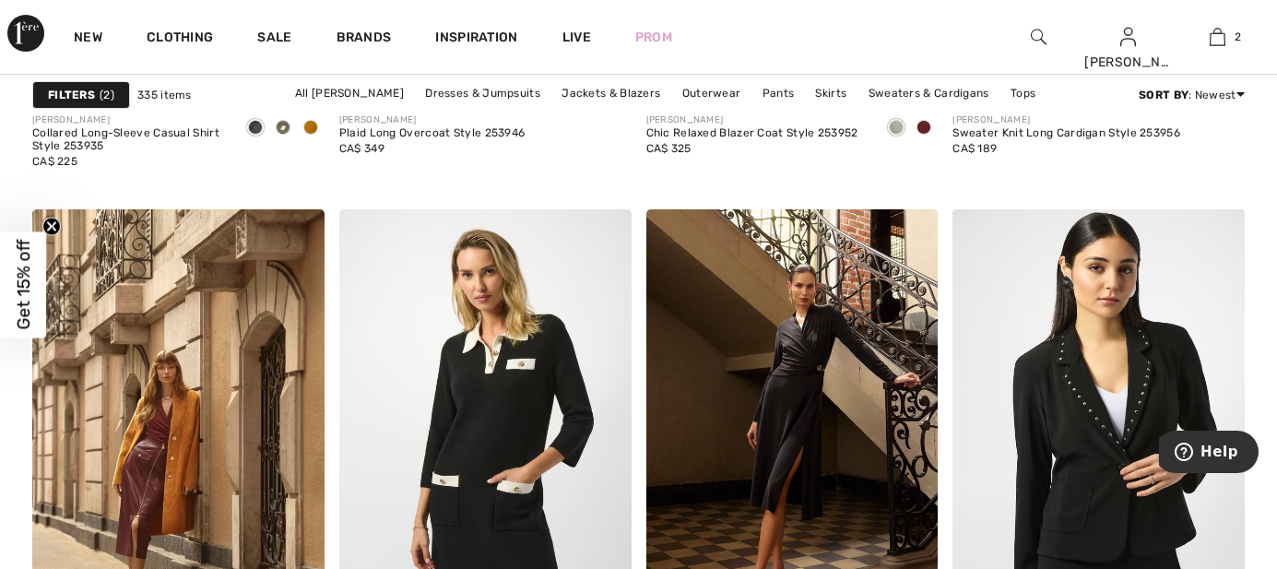
scroll to position [7723, 0]
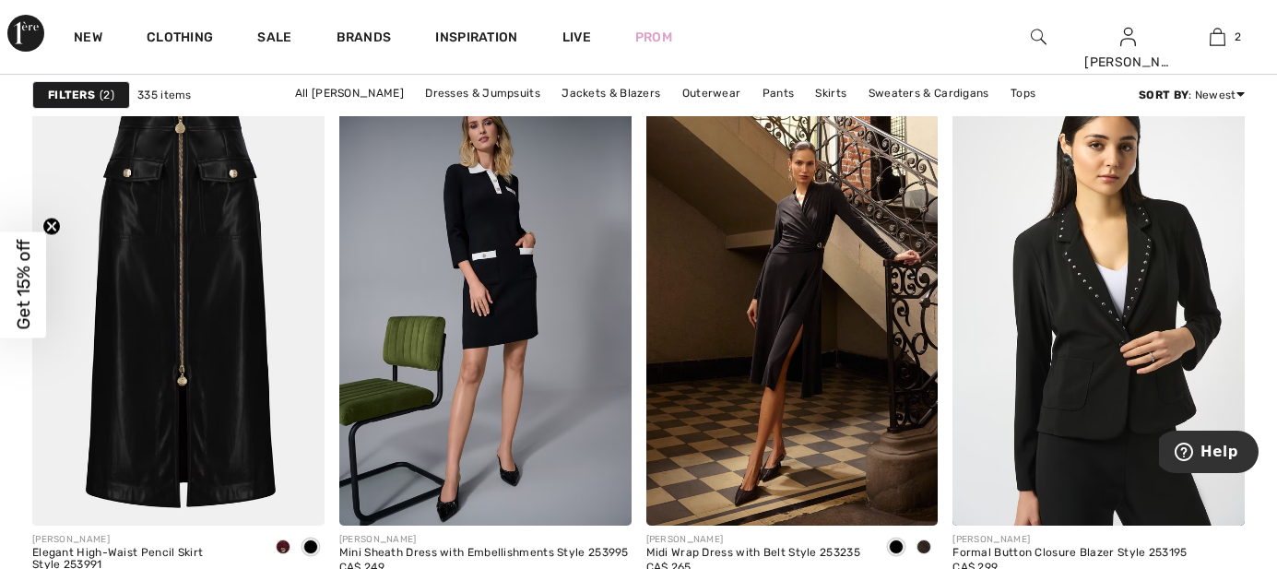
scroll to position [7838, 0]
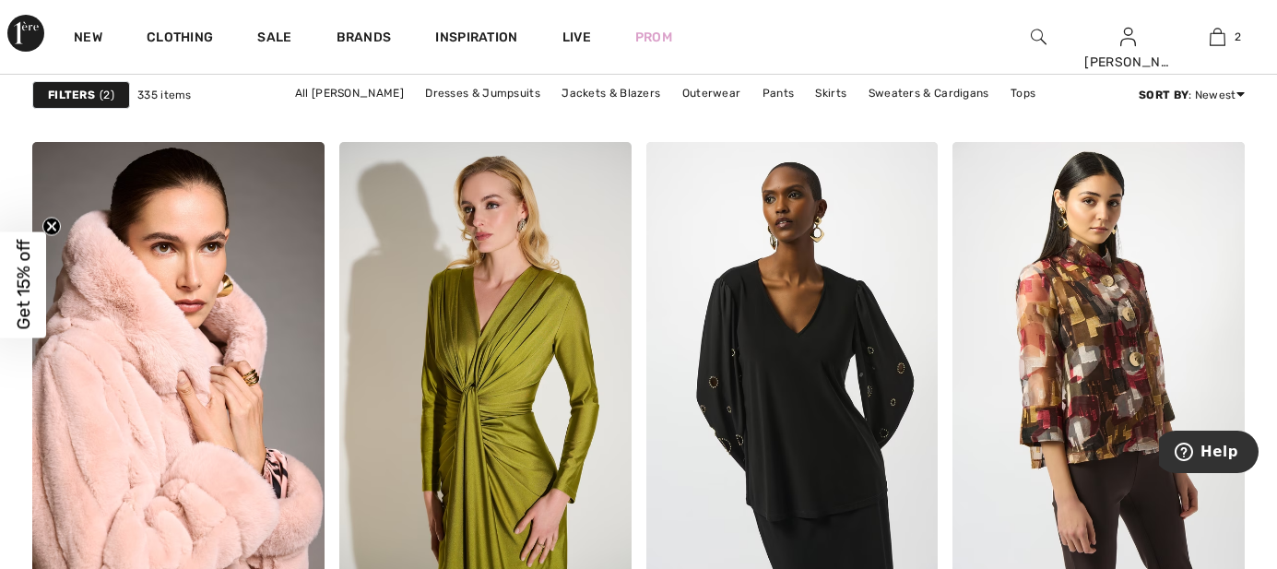
scroll to position [1843, 0]
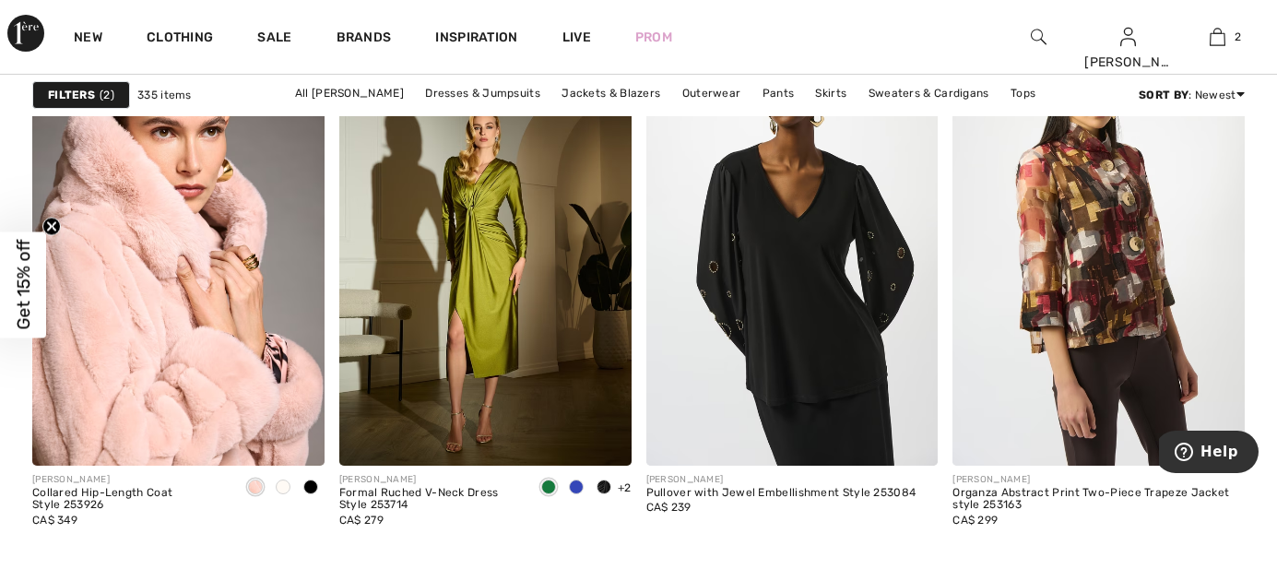
click at [598, 480] on span at bounding box center [604, 487] width 15 height 15
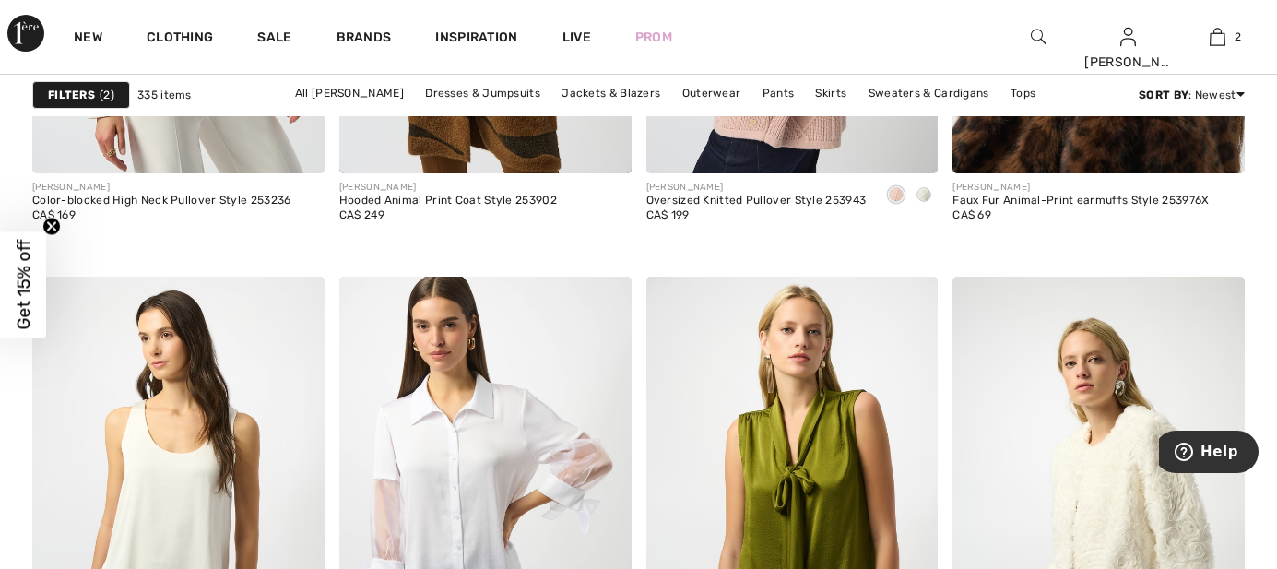
scroll to position [2996, 0]
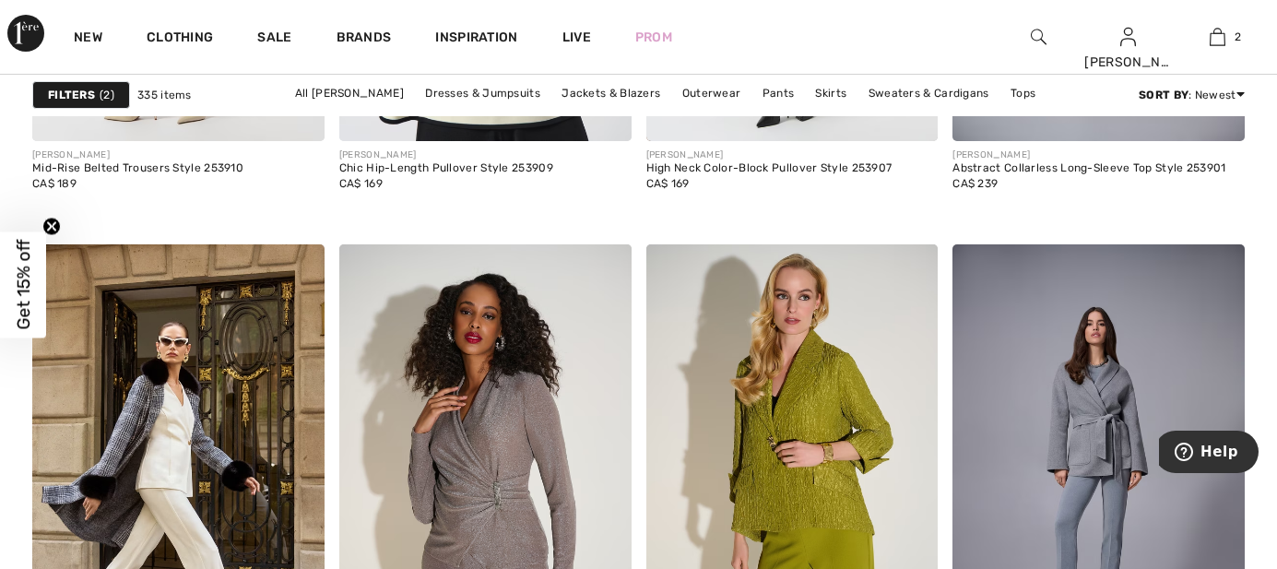
scroll to position [7146, 0]
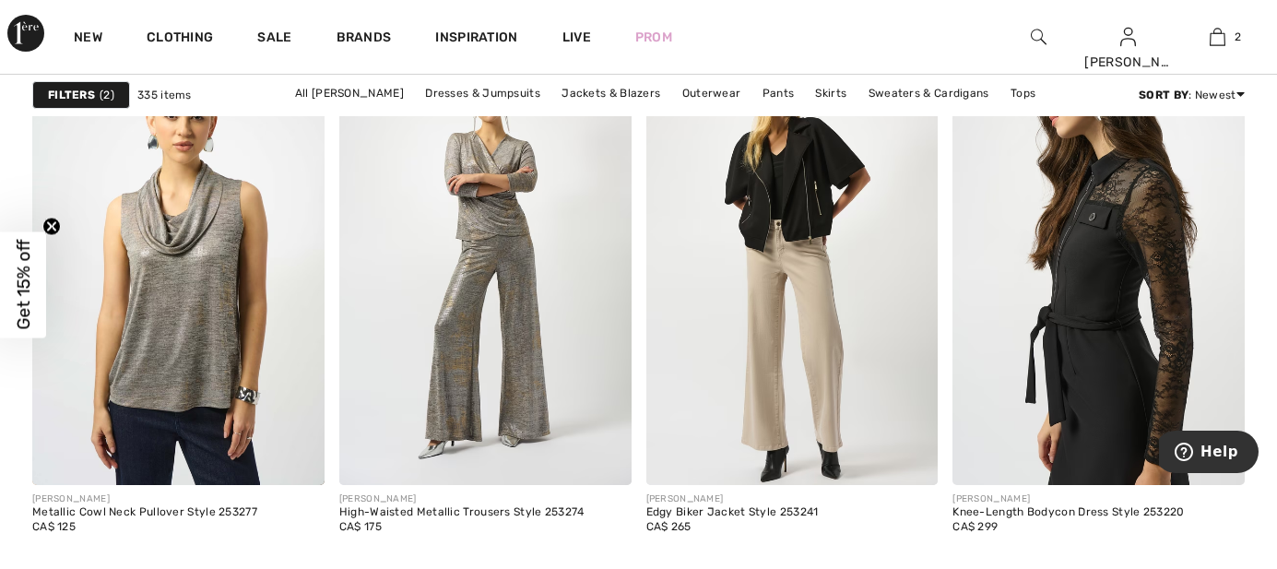
scroll to position [8069, 0]
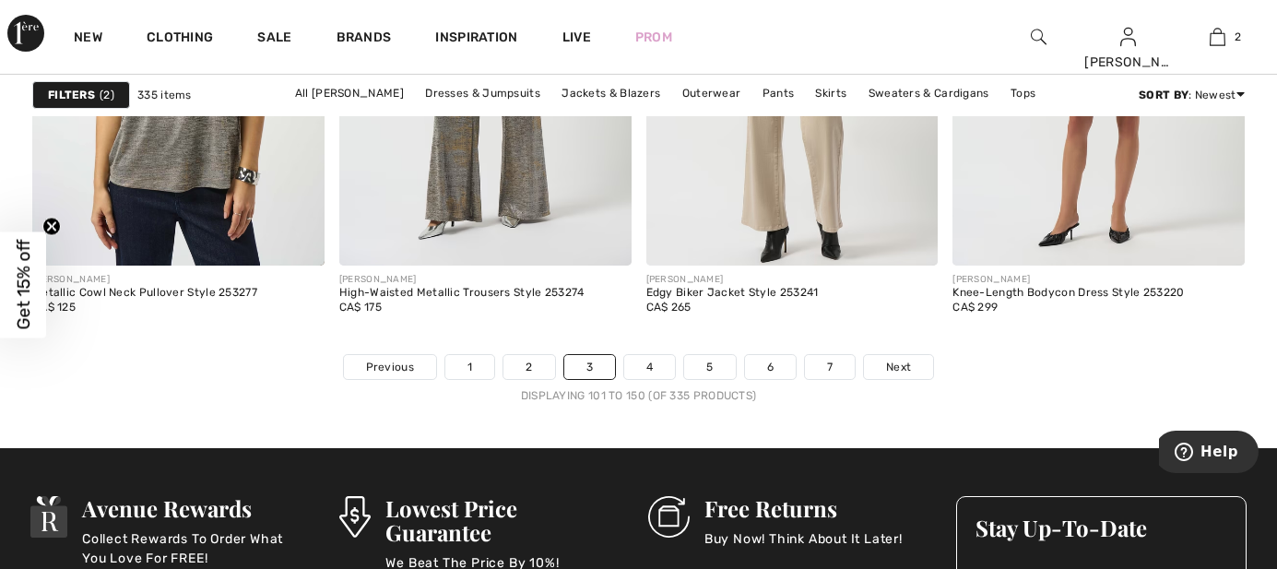
click at [899, 359] on span "Next" at bounding box center [898, 367] width 25 height 17
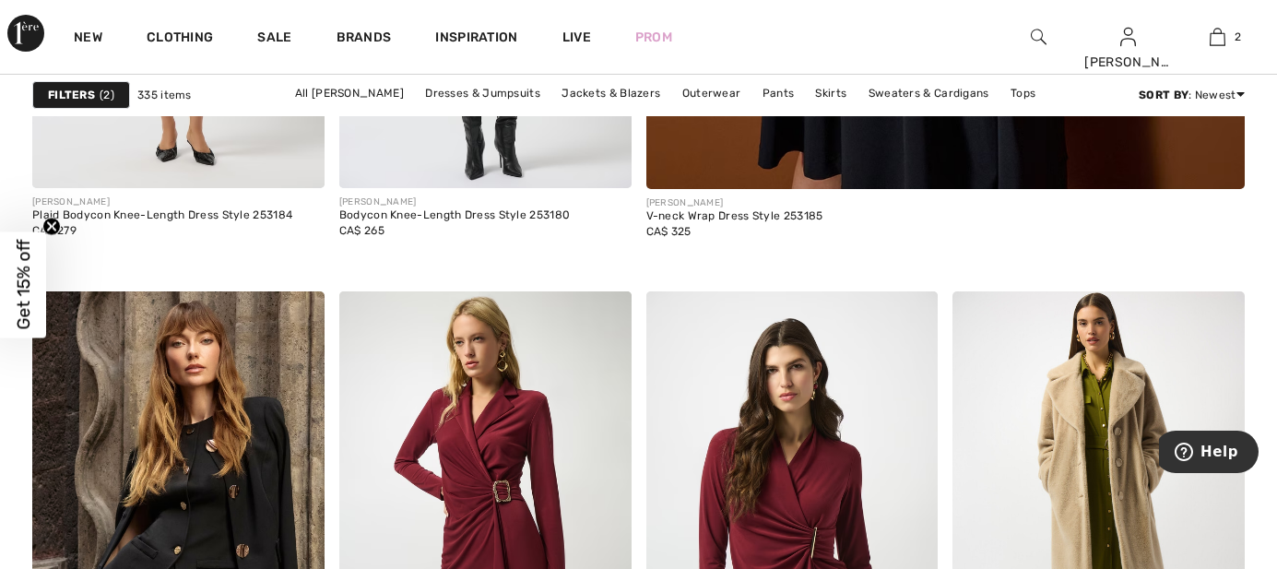
scroll to position [1268, 0]
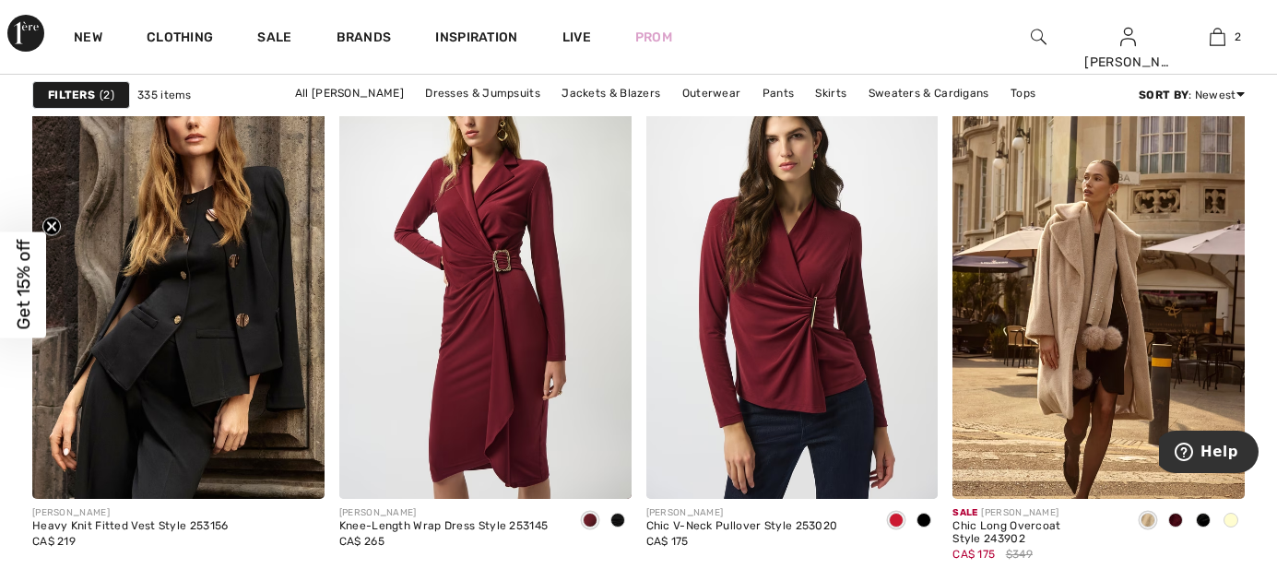
click at [619, 513] on span at bounding box center [617, 520] width 15 height 15
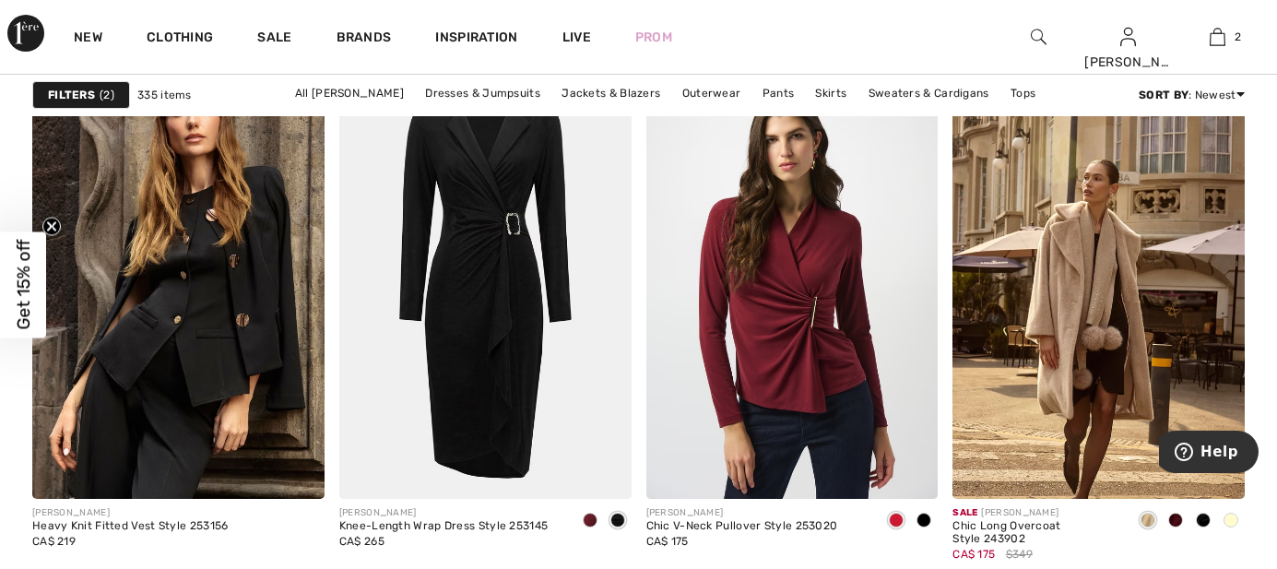
click at [922, 513] on span at bounding box center [924, 520] width 15 height 15
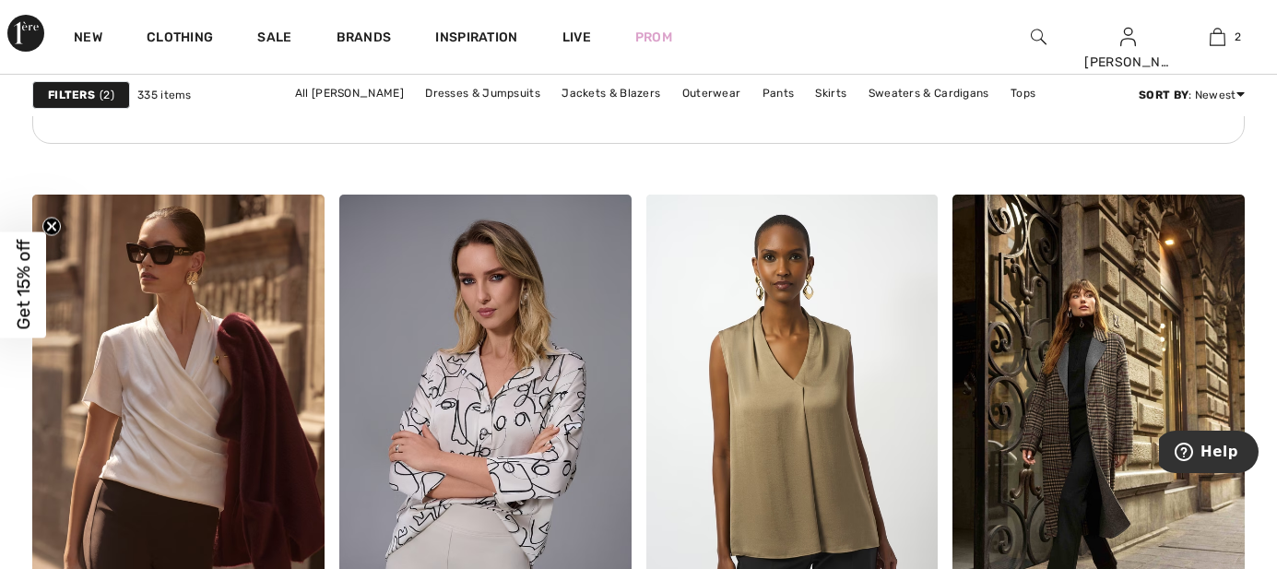
scroll to position [2536, 0]
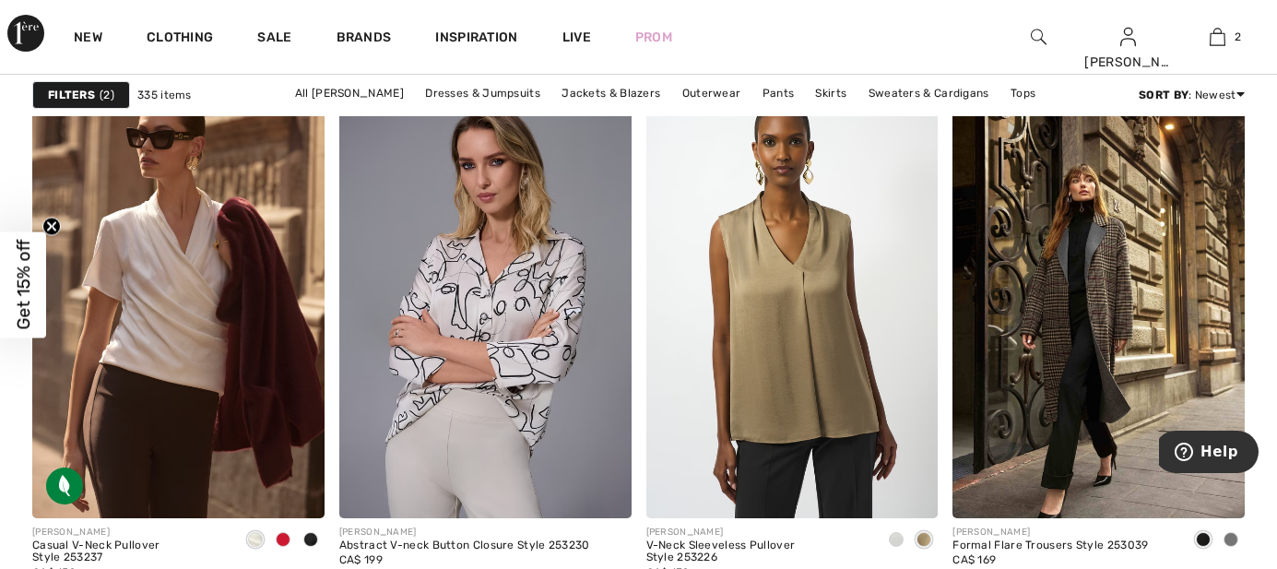
click at [314, 532] on span at bounding box center [310, 539] width 15 height 15
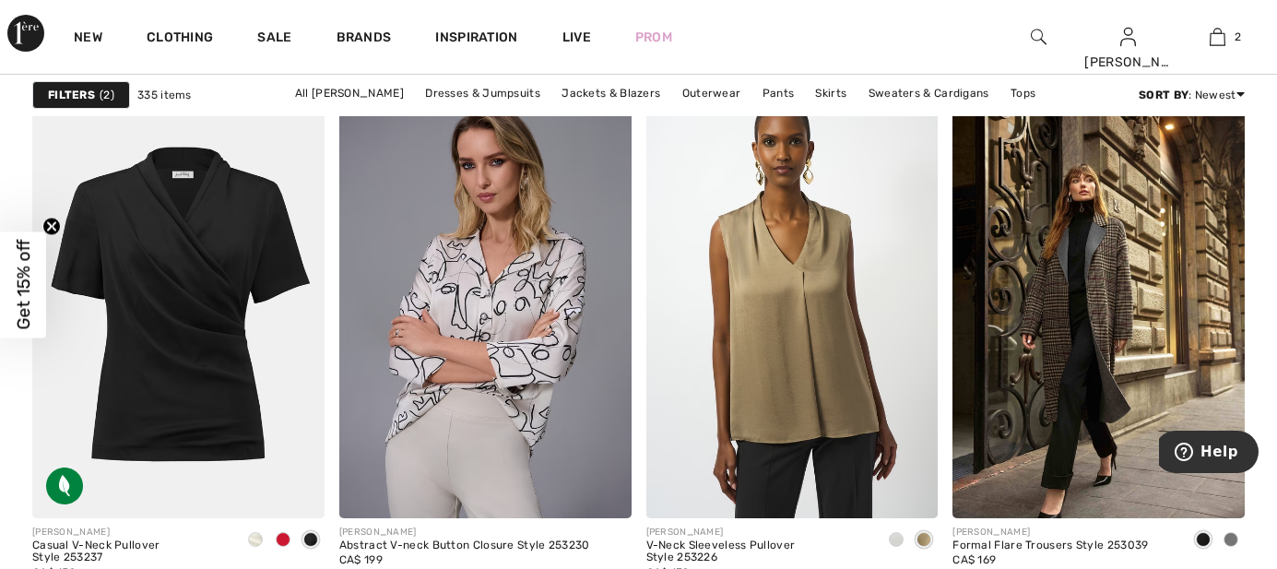
click at [278, 532] on span at bounding box center [283, 539] width 15 height 15
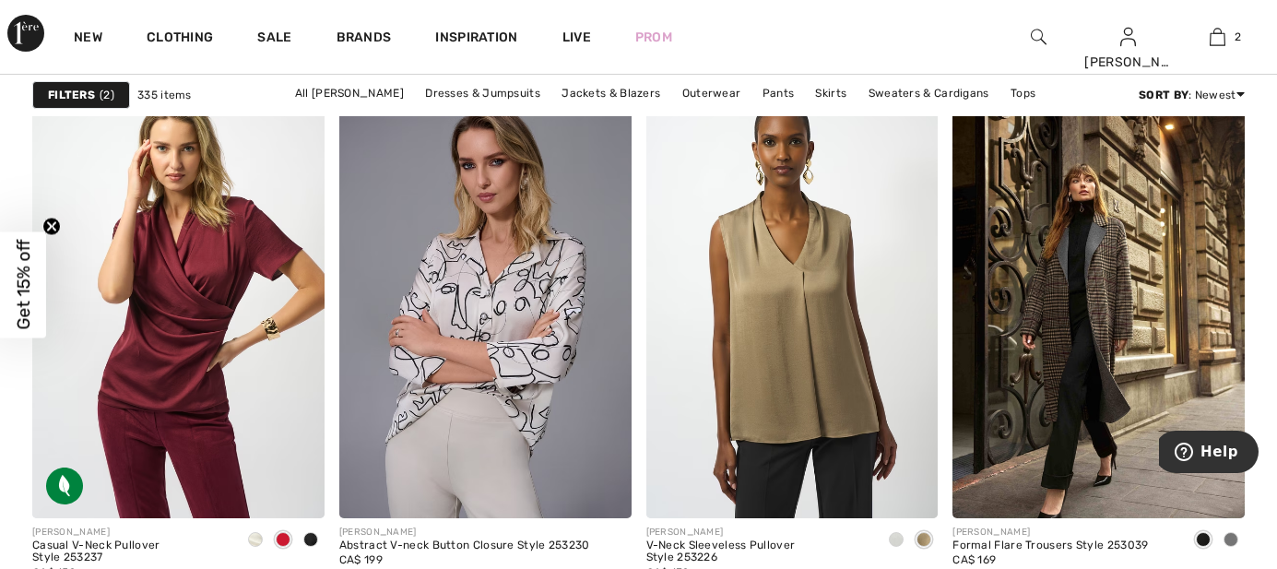
click at [255, 532] on span at bounding box center [255, 539] width 15 height 15
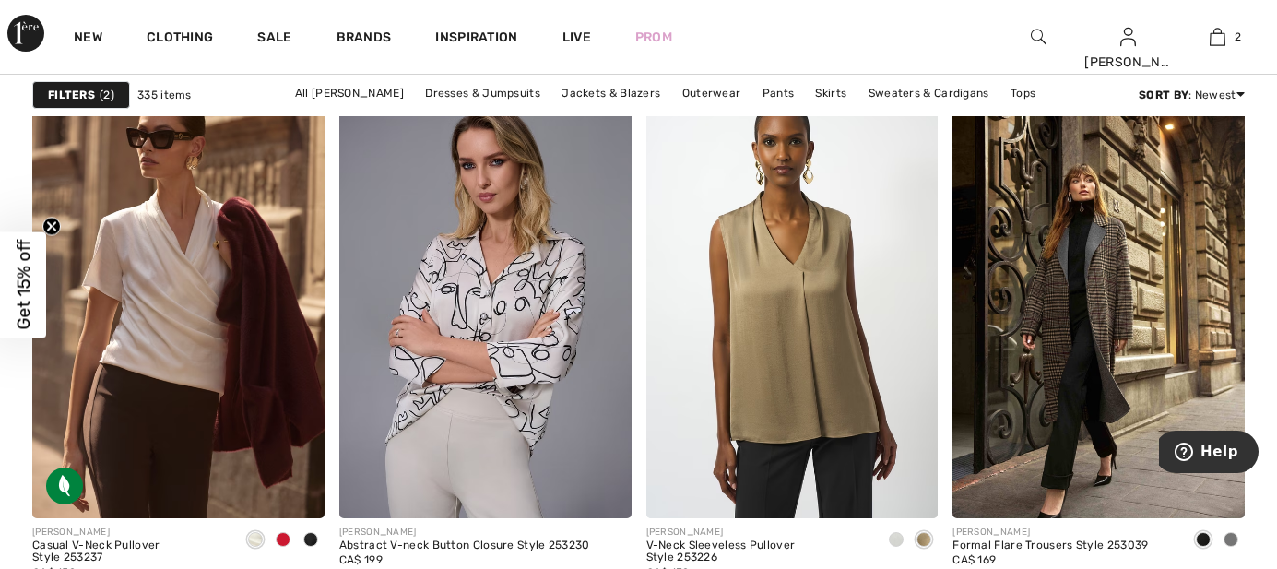
click at [318, 526] on div at bounding box center [311, 541] width 28 height 30
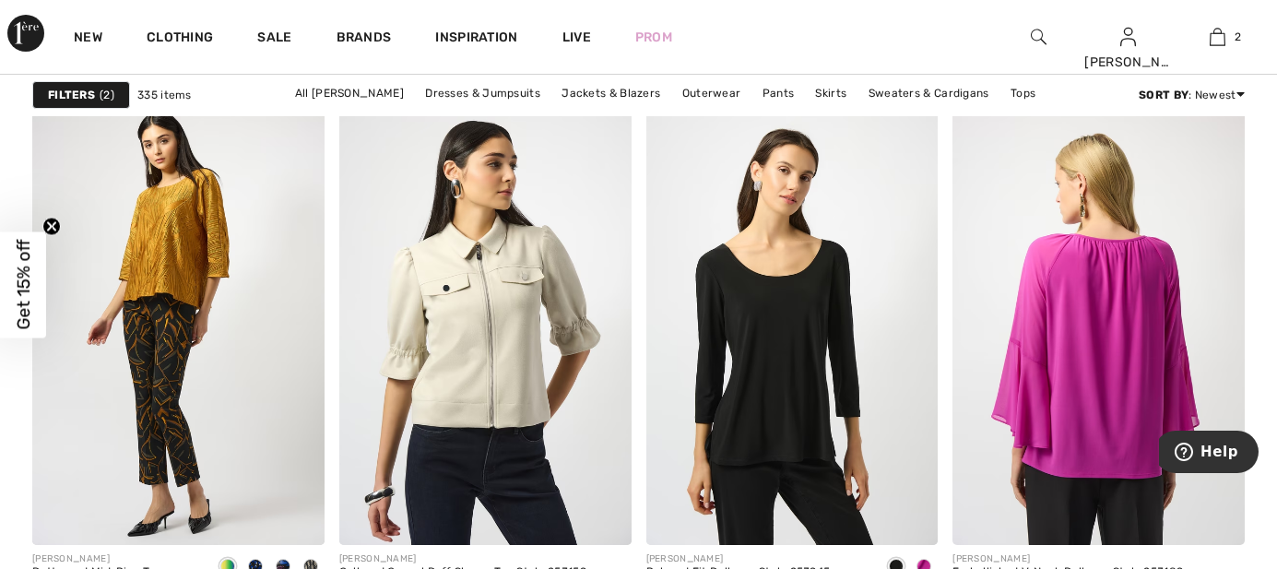
scroll to position [7954, 0]
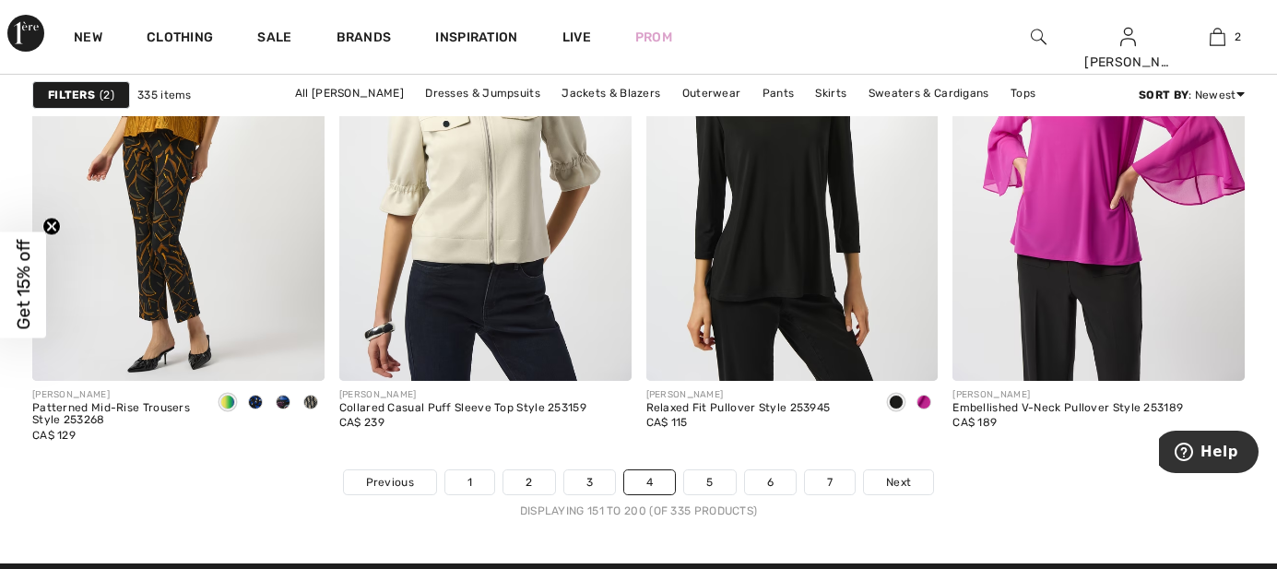
click at [918, 470] on link "Next" at bounding box center [898, 482] width 69 height 24
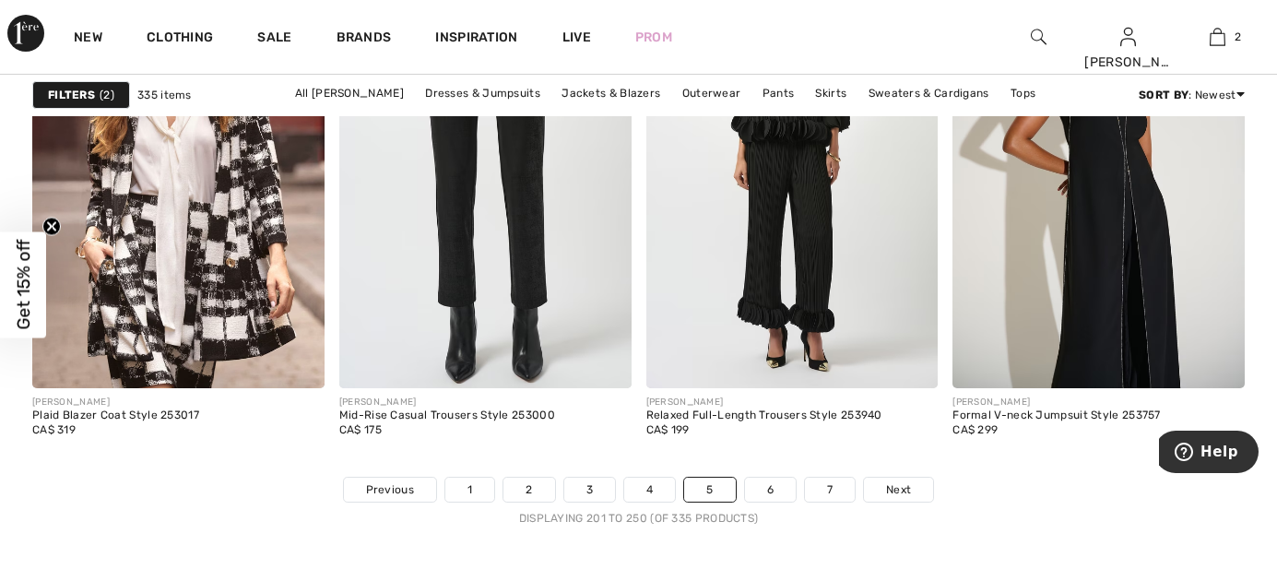
scroll to position [7954, 0]
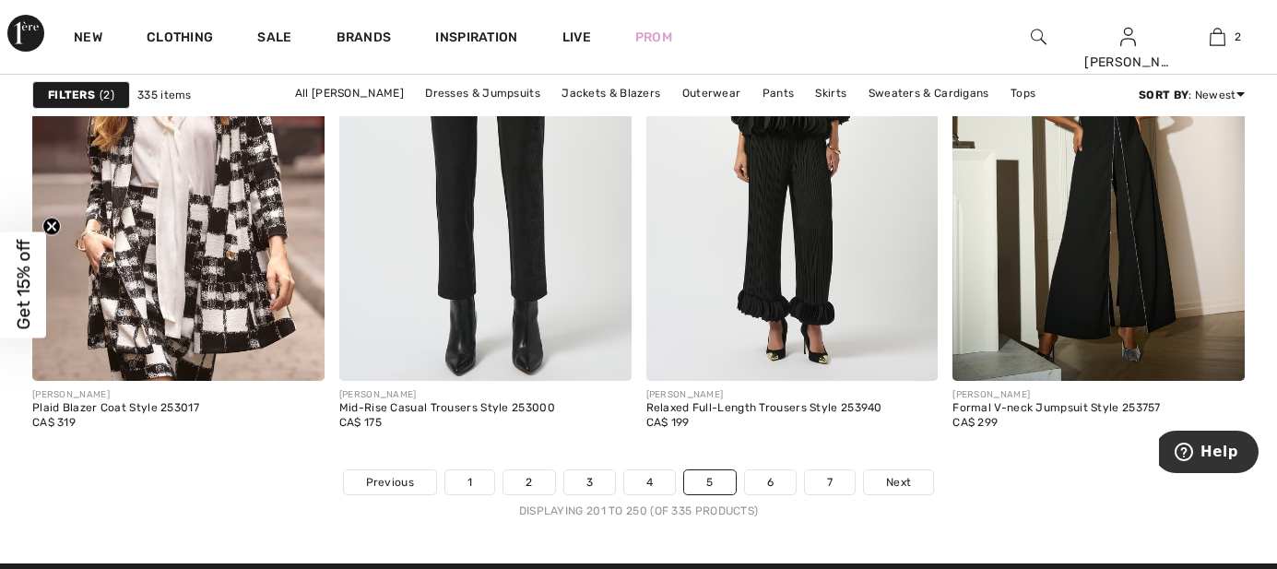
click at [904, 474] on span "Next" at bounding box center [898, 482] width 25 height 17
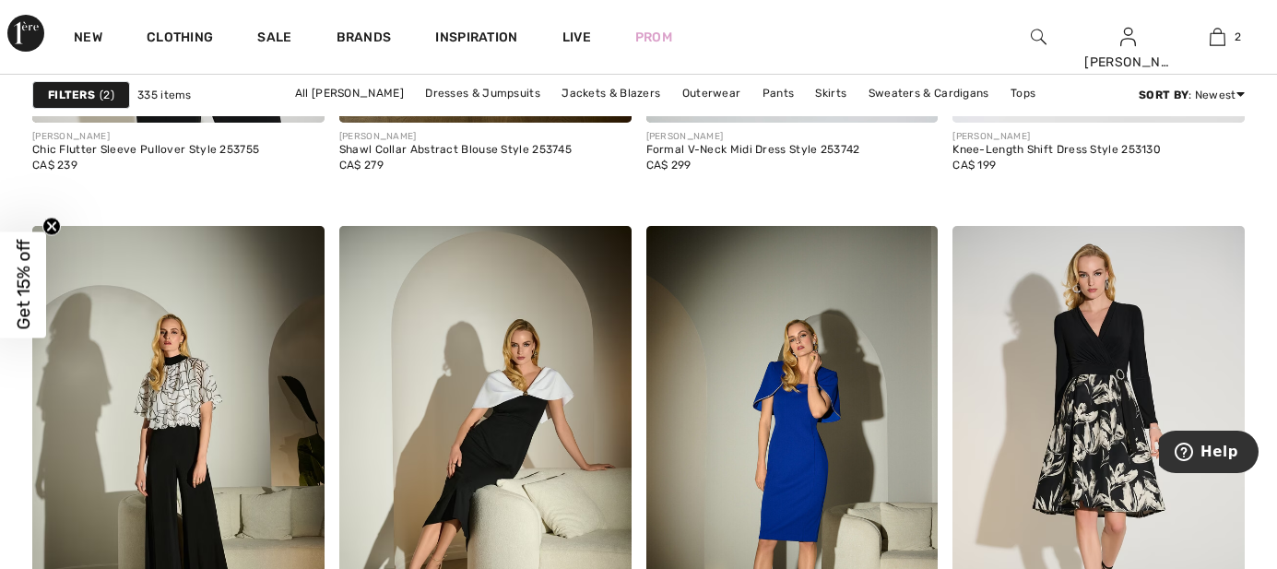
scroll to position [5878, 0]
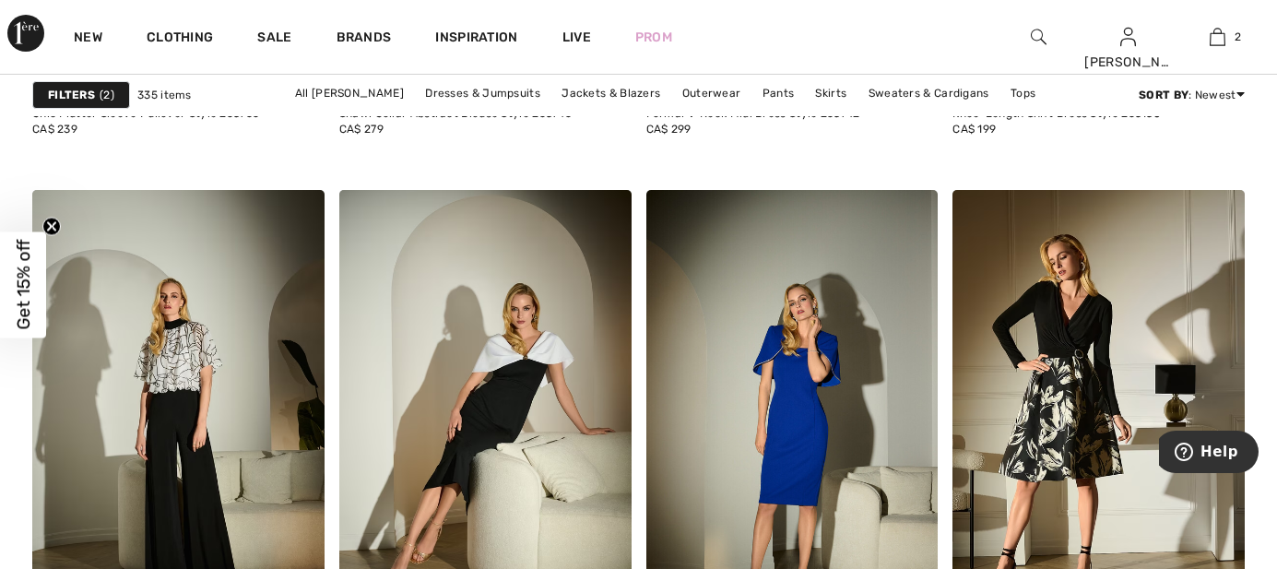
drag, startPoint x: 1079, startPoint y: 220, endPoint x: 1197, endPoint y: 111, distance: 161.2
click at [1197, 111] on div "Filters 2 335 items All Joseph Ribkoff Dresses & Jumpsuits Jackets & Blazers Ou…" at bounding box center [638, 95] width 1213 height 42
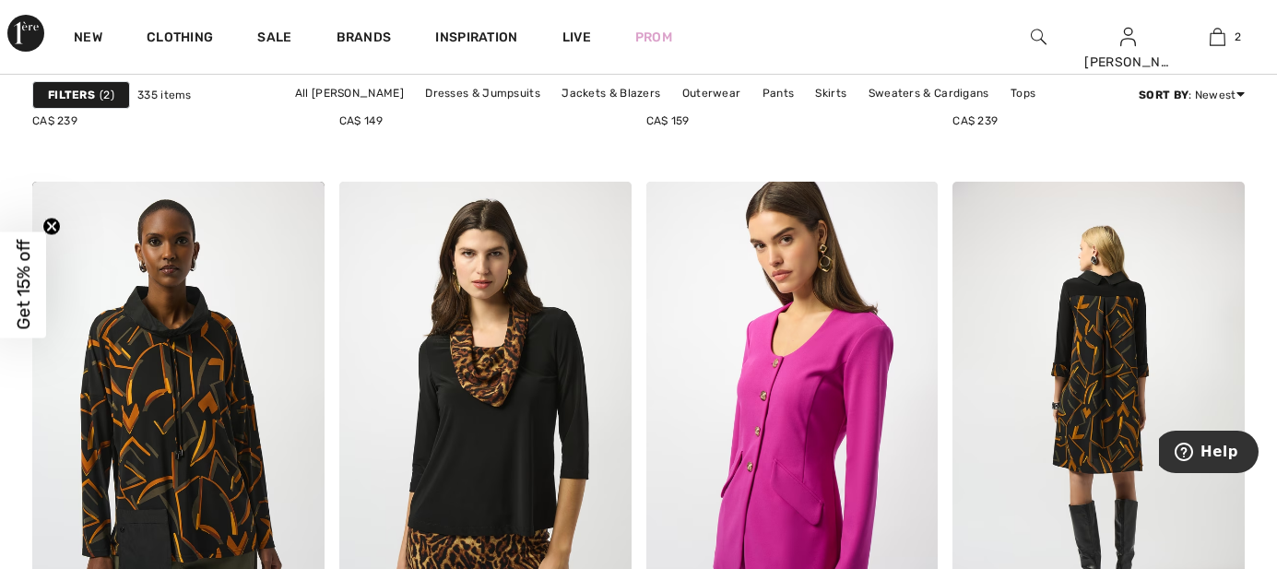
scroll to position [7838, 0]
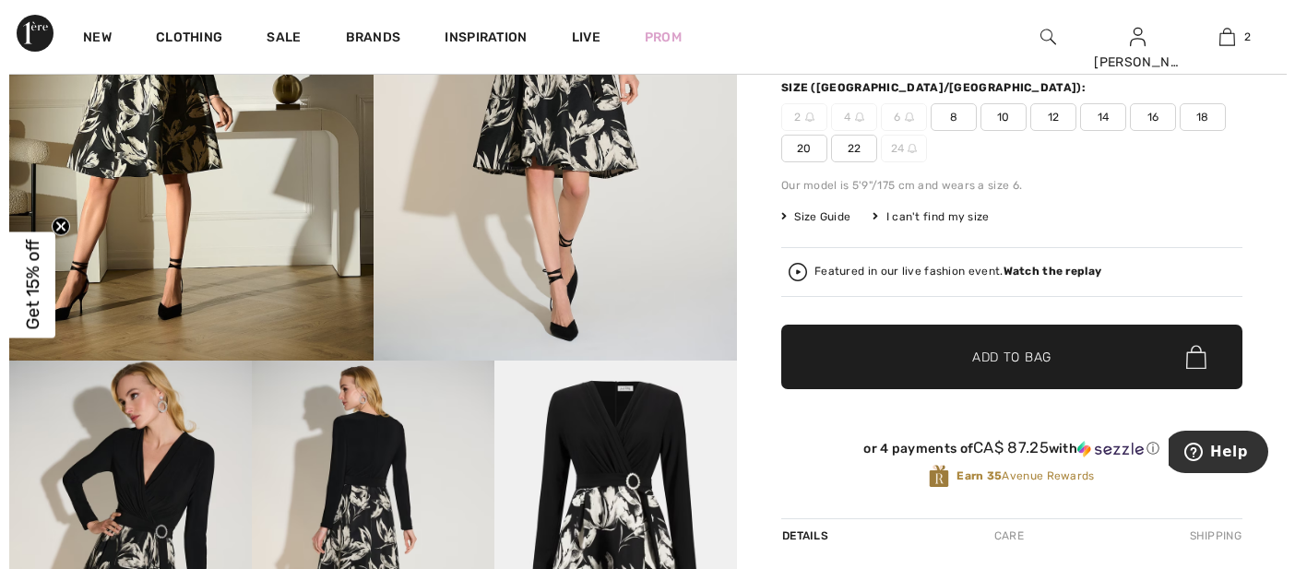
scroll to position [576, 0]
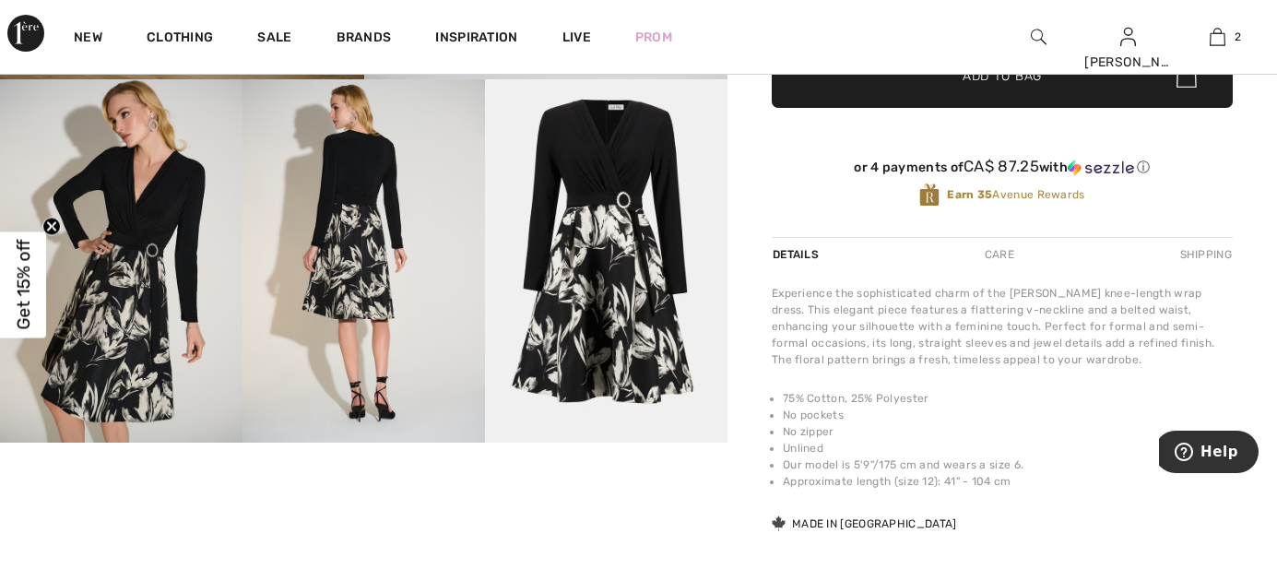
click at [360, 186] on img at bounding box center [364, 261] width 243 height 364
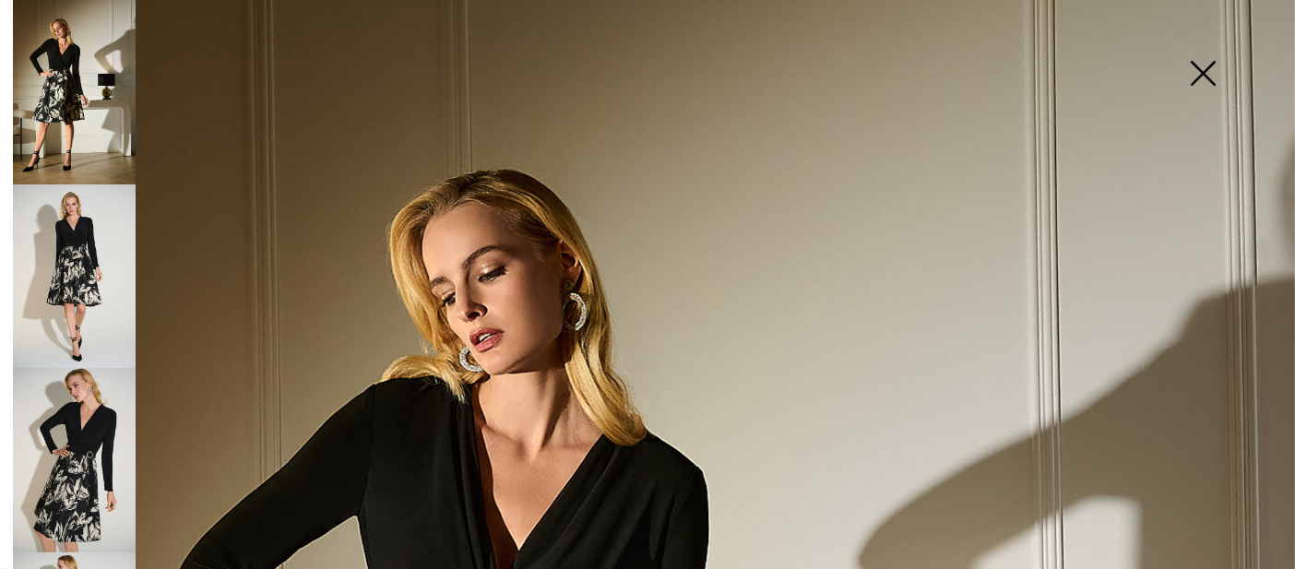
scroll to position [0, 0]
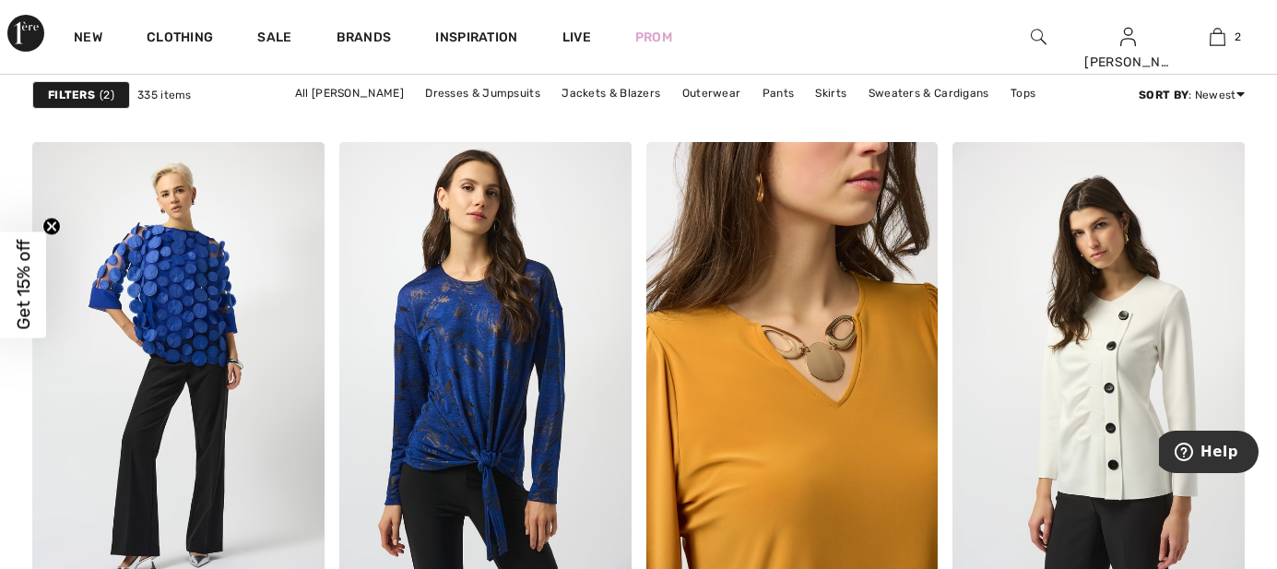
scroll to position [1843, 0]
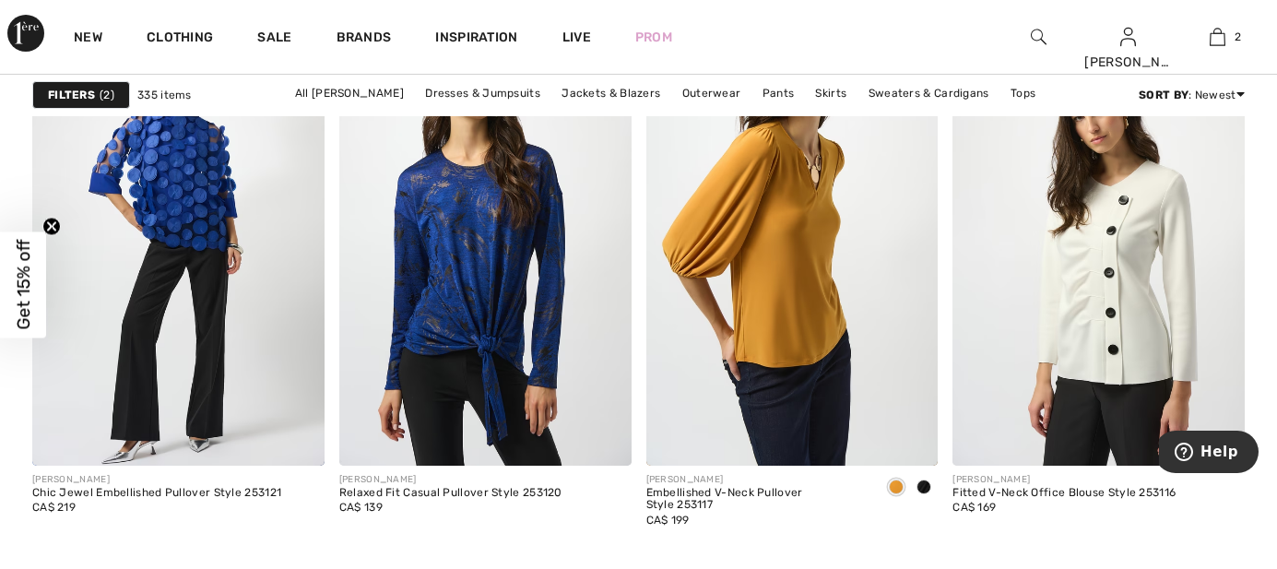
click at [931, 473] on div at bounding box center [924, 488] width 28 height 30
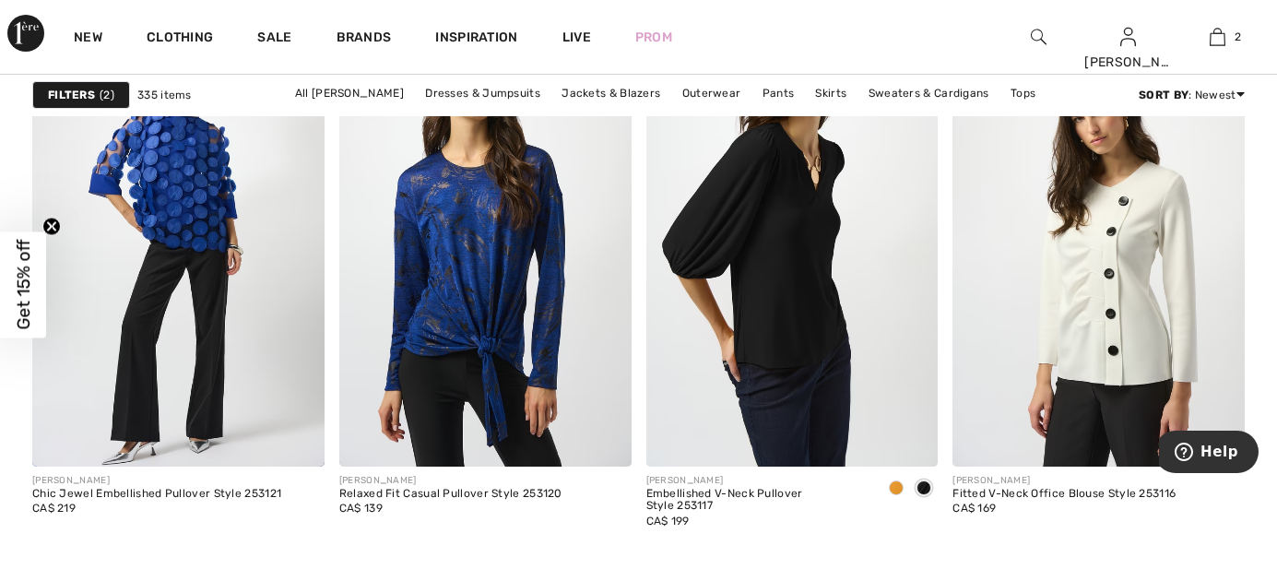
scroll to position [1383, 0]
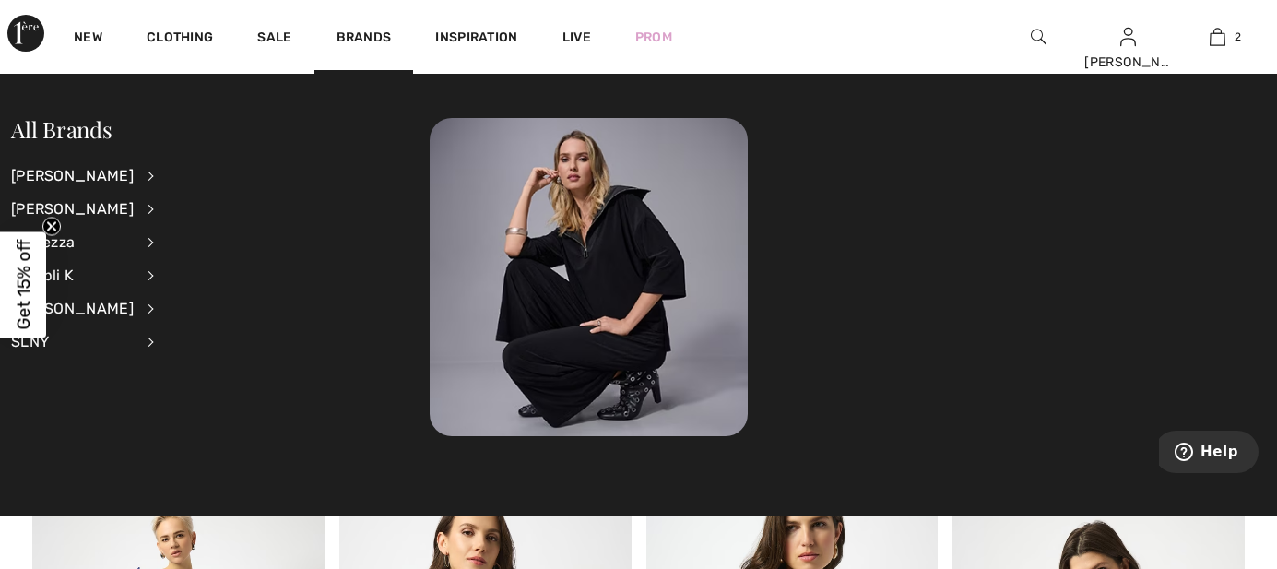
click at [1038, 34] on img at bounding box center [1039, 37] width 16 height 22
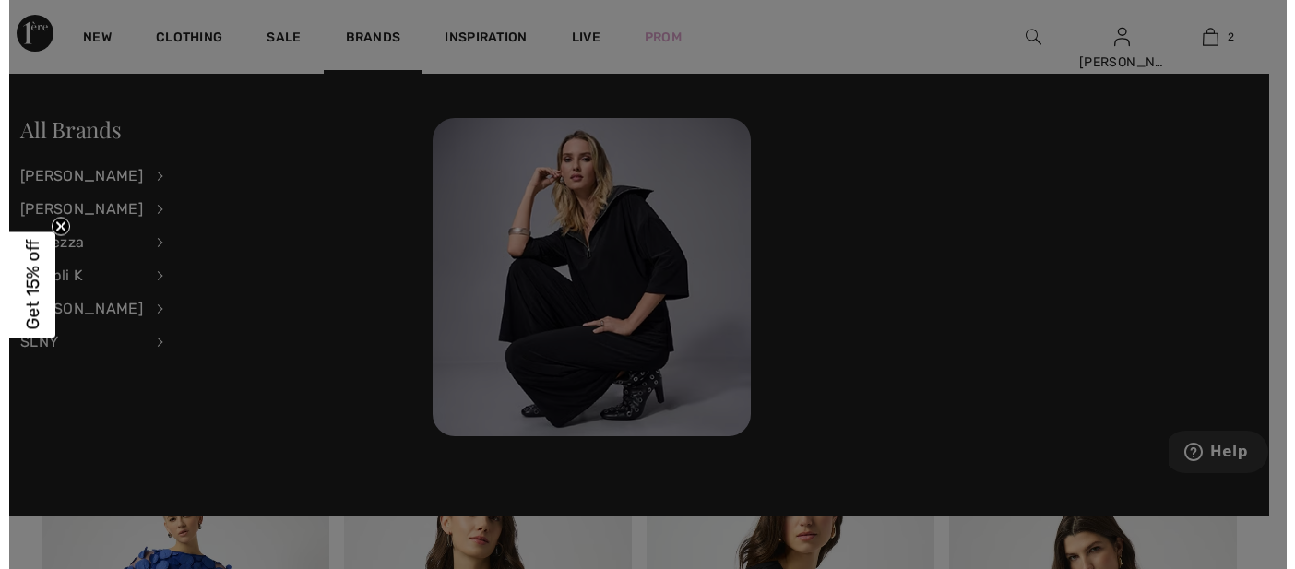
scroll to position [1397, 0]
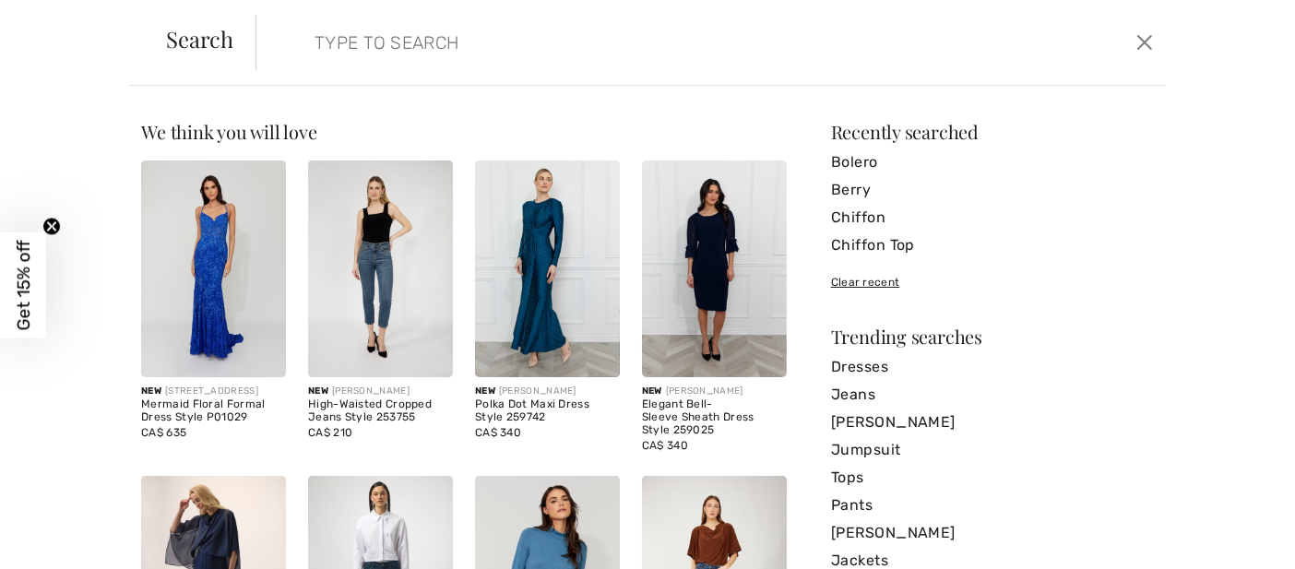
click at [848, 62] on input "search" at bounding box center [612, 42] width 622 height 55
click at [848, 159] on link "Bolero" at bounding box center [992, 162] width 323 height 28
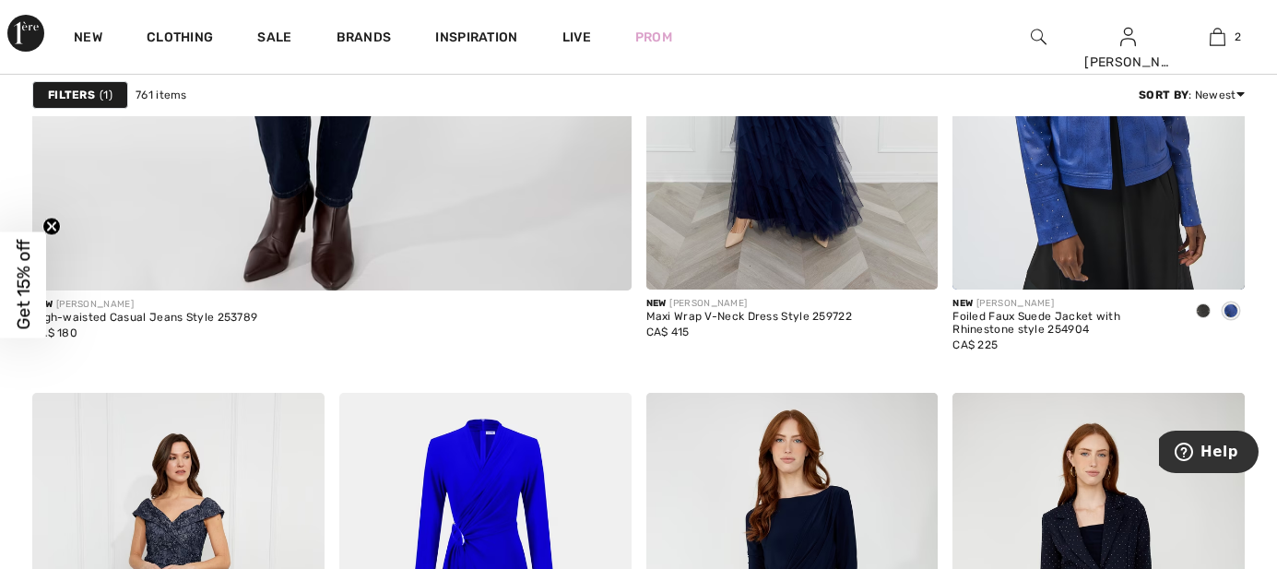
scroll to position [5187, 0]
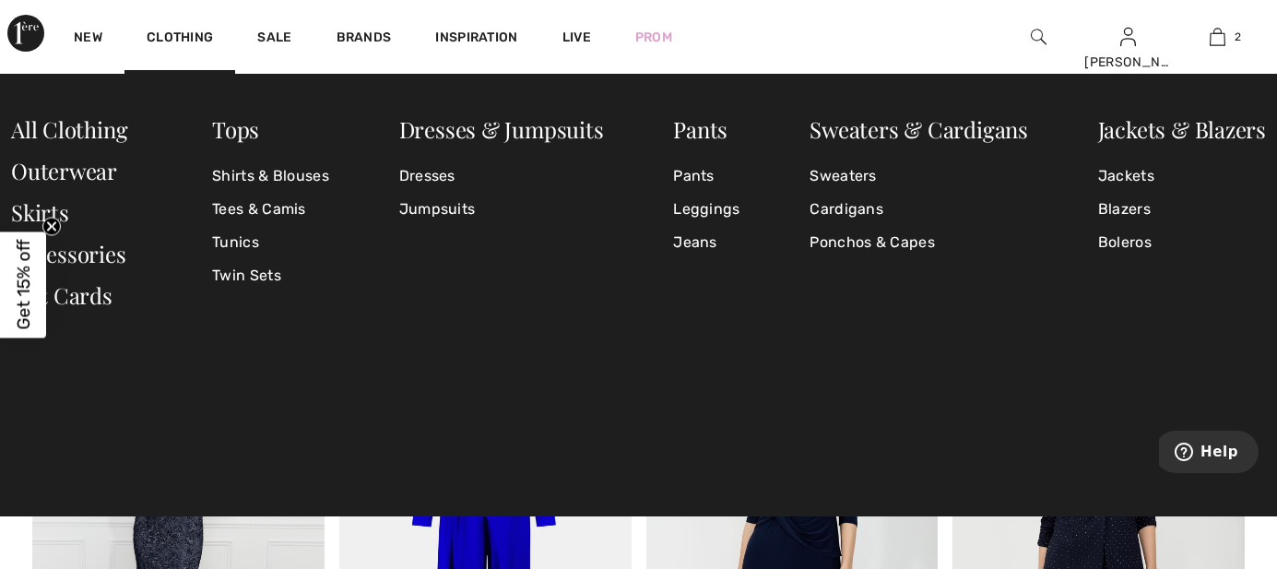
click at [844, 232] on link "Ponchos & Capes" at bounding box center [919, 242] width 219 height 33
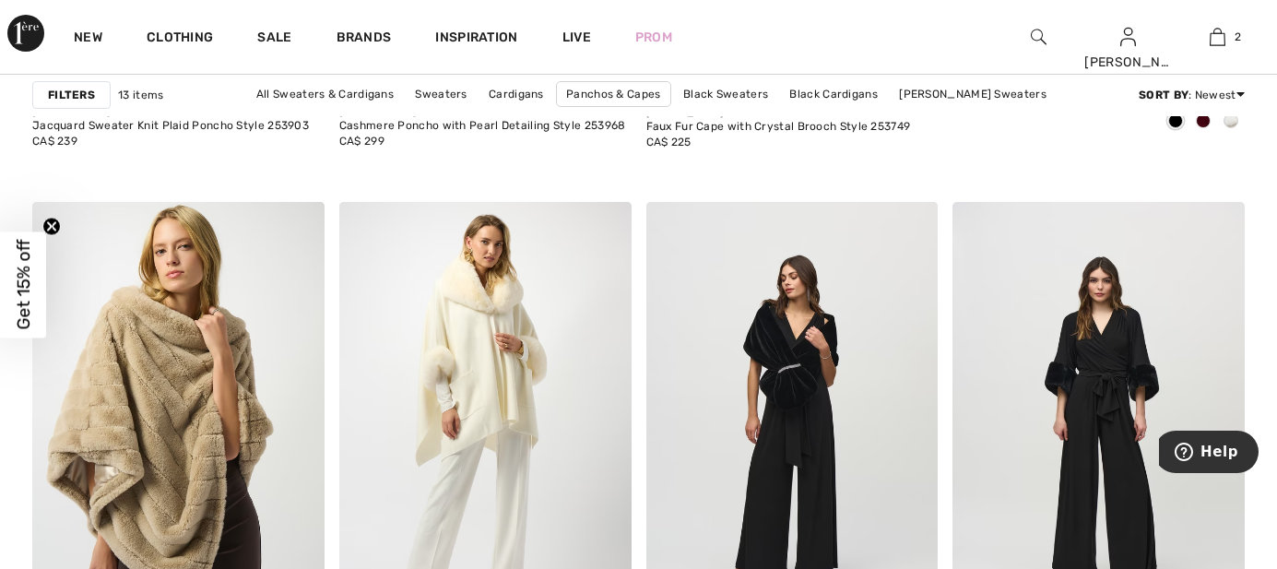
scroll to position [1268, 0]
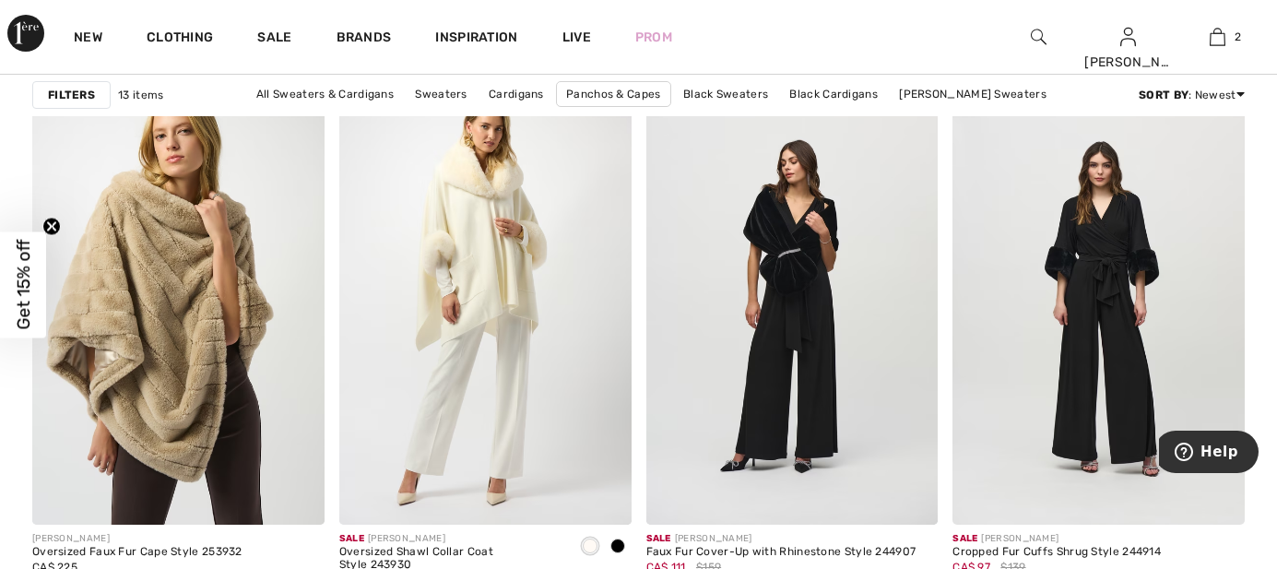
click at [1117, 325] on img at bounding box center [1099, 306] width 292 height 438
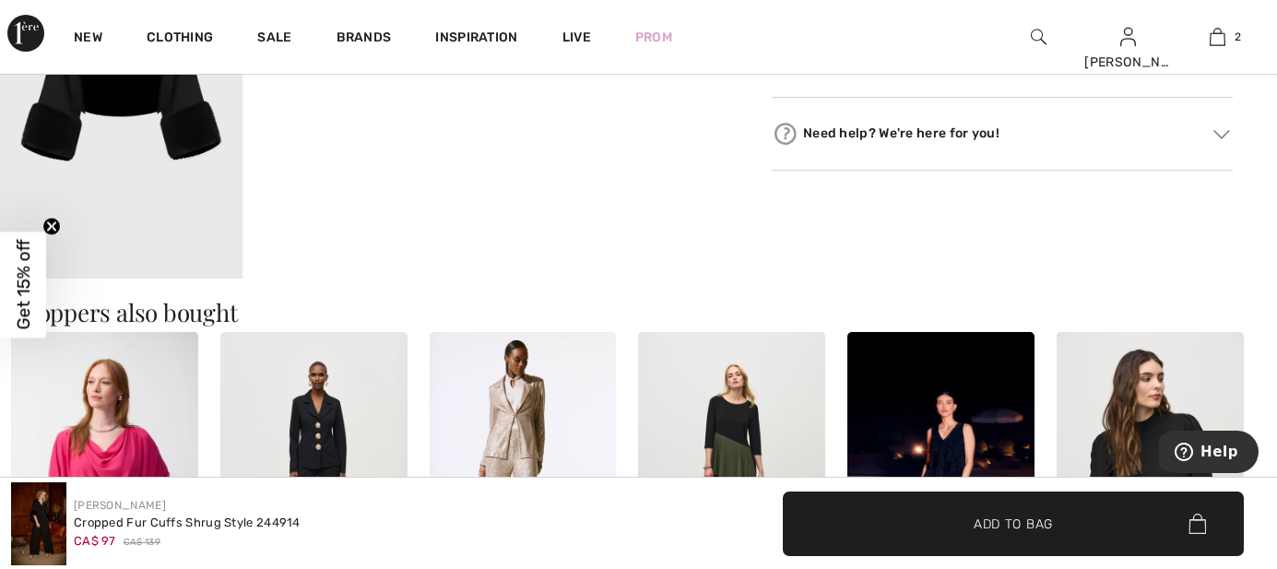
scroll to position [1383, 0]
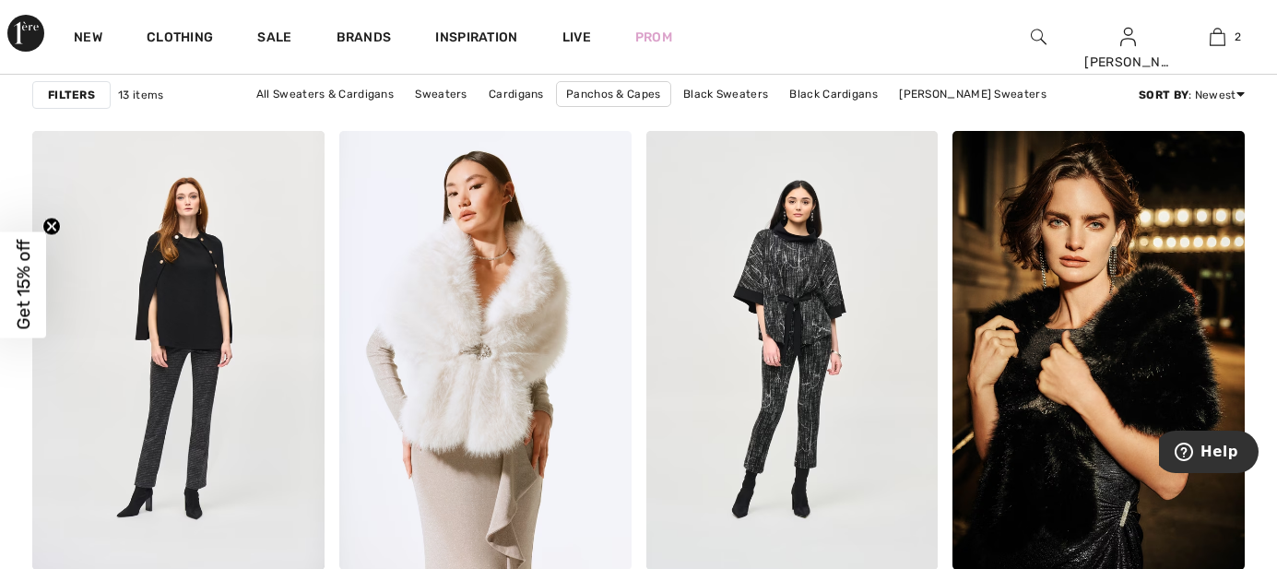
scroll to position [1728, 0]
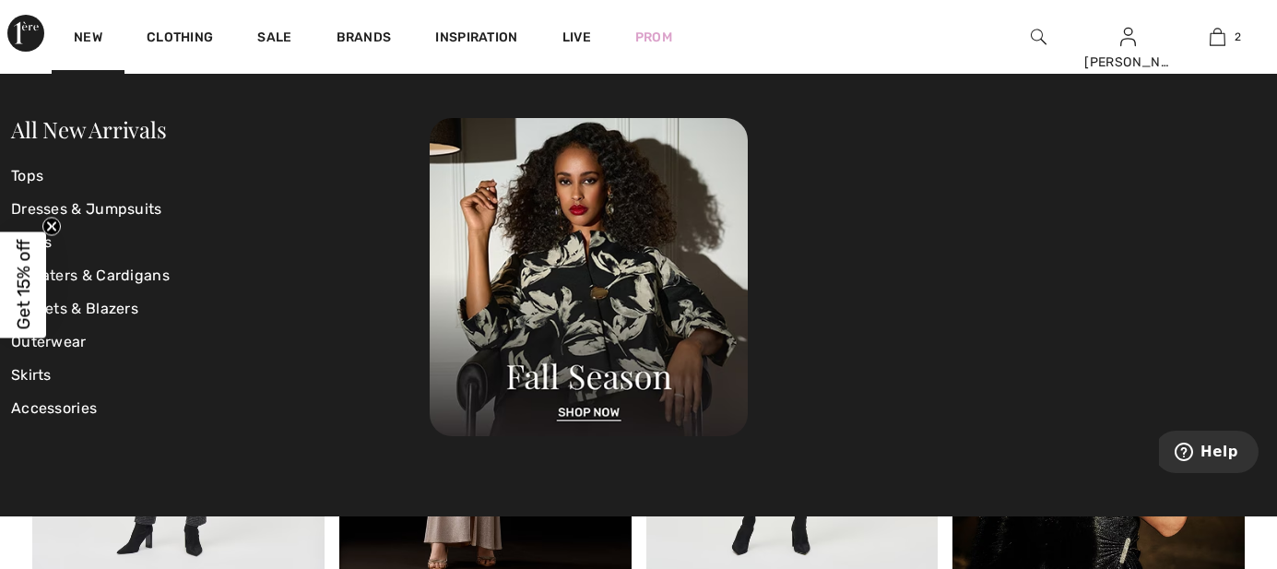
click at [102, 30] on link "New" at bounding box center [88, 39] width 29 height 19
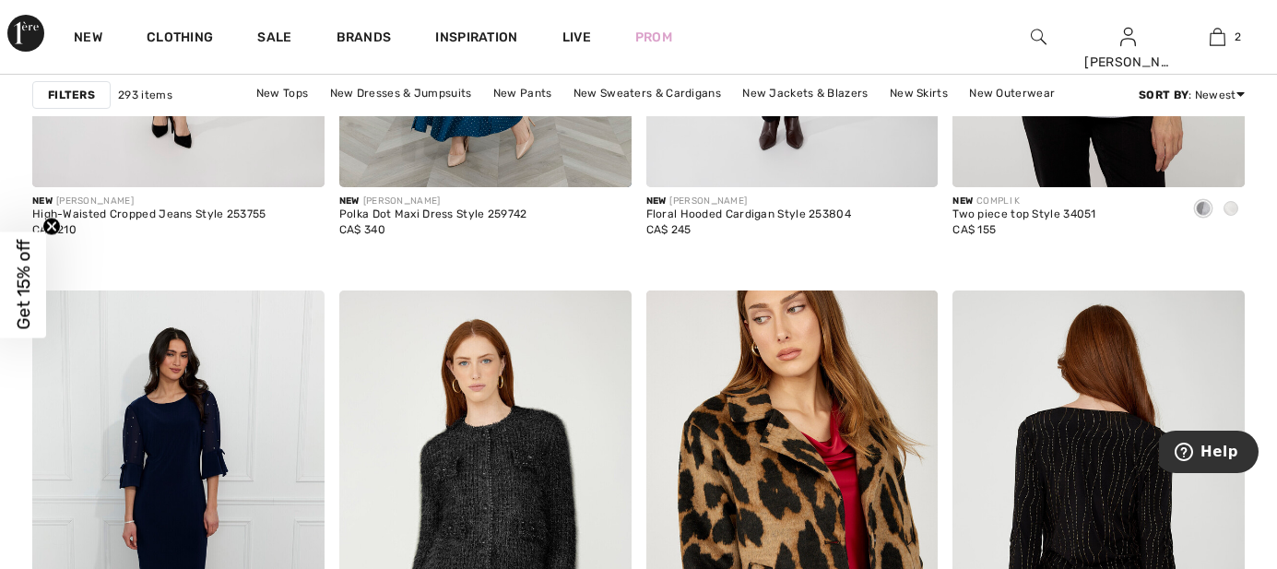
scroll to position [1843, 0]
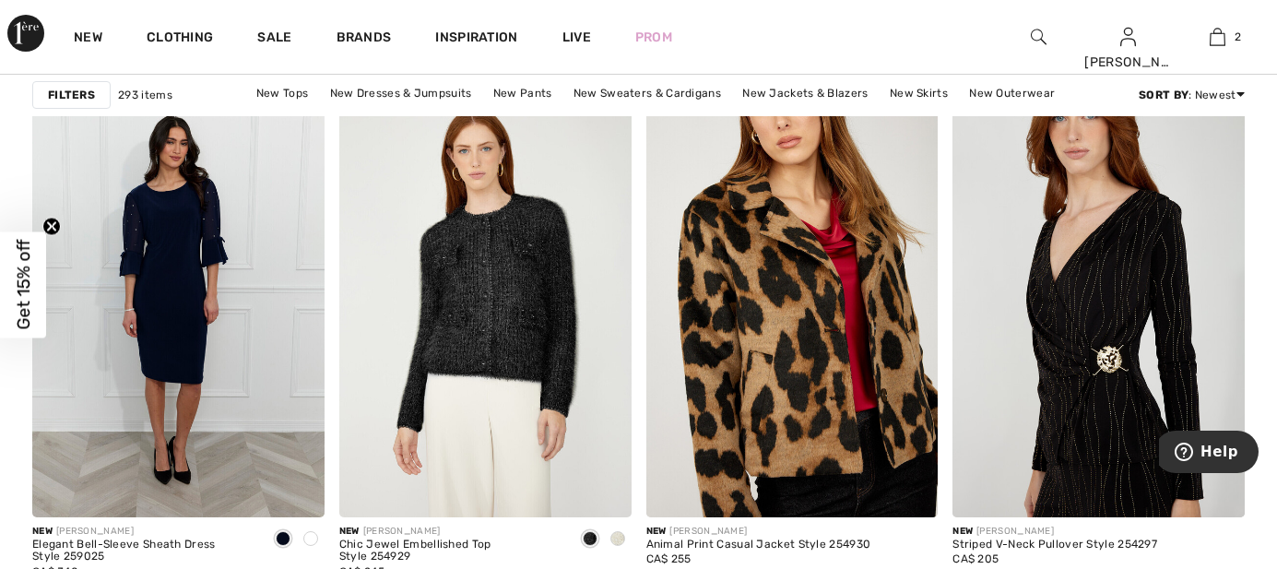
click at [614, 531] on span at bounding box center [617, 538] width 15 height 15
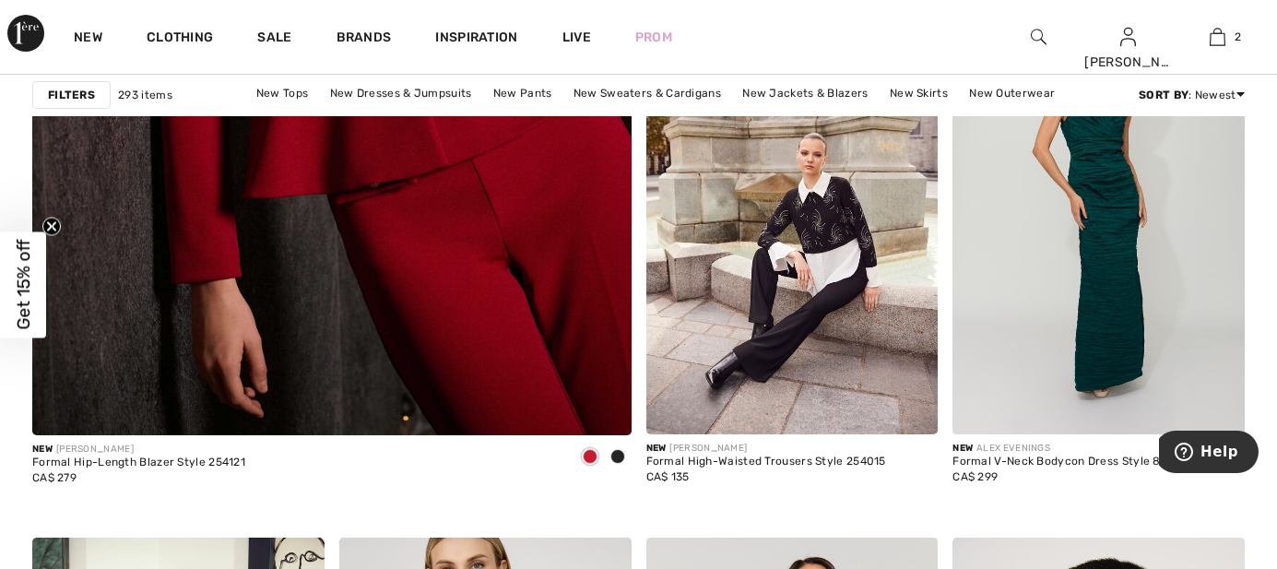
scroll to position [5072, 0]
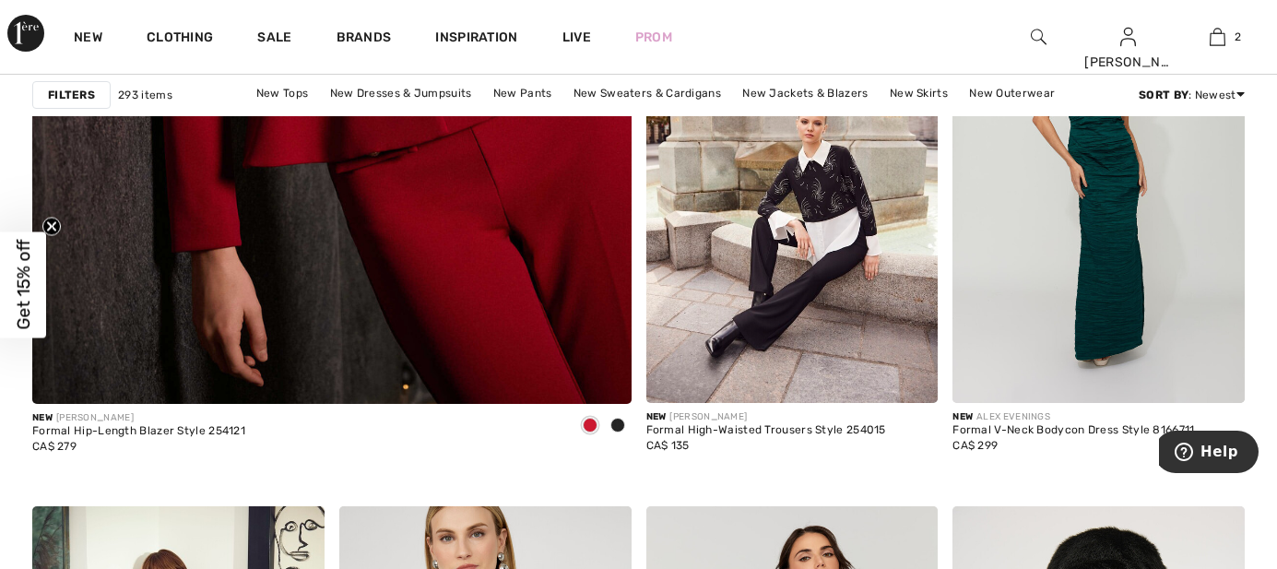
click at [618, 418] on span at bounding box center [617, 425] width 15 height 15
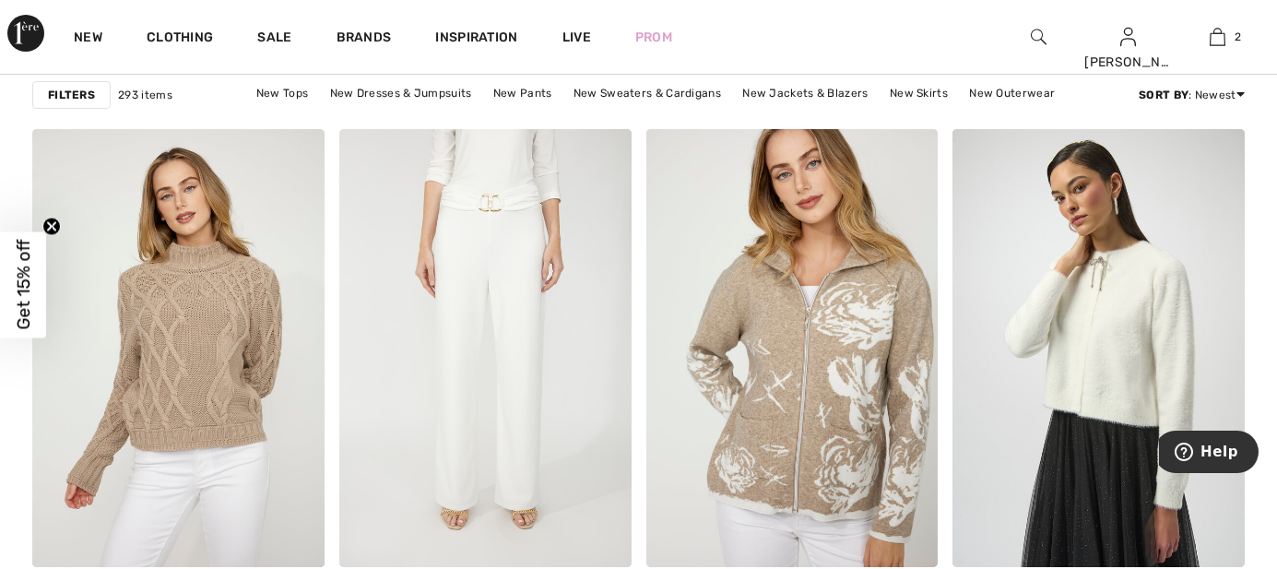
scroll to position [7261, 0]
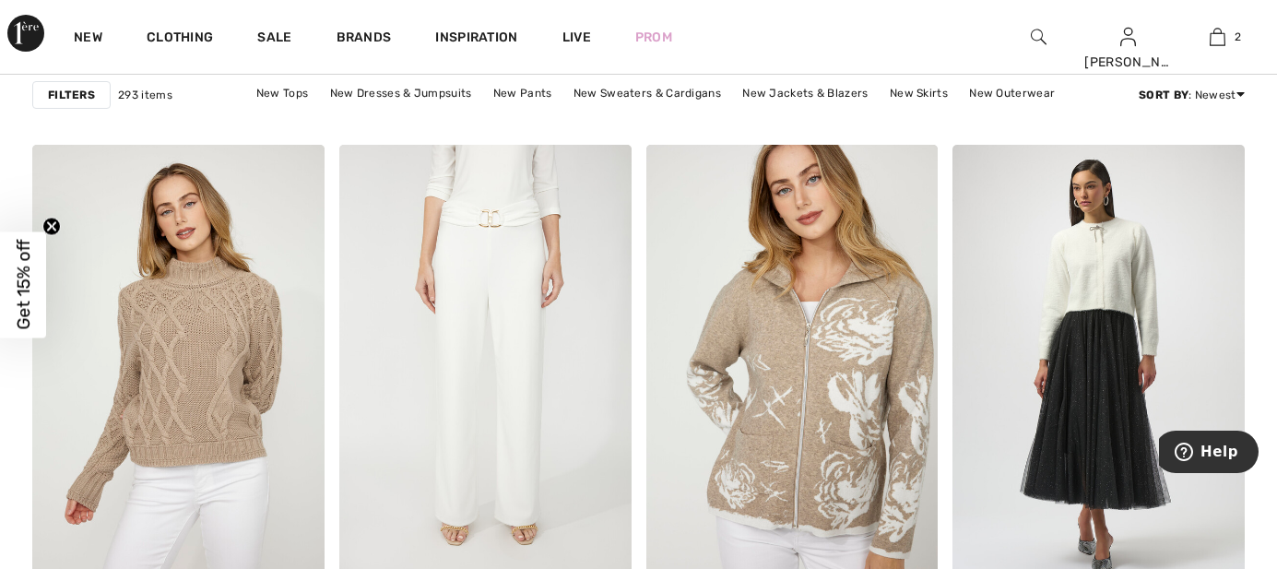
click at [1079, 306] on img at bounding box center [1099, 364] width 292 height 438
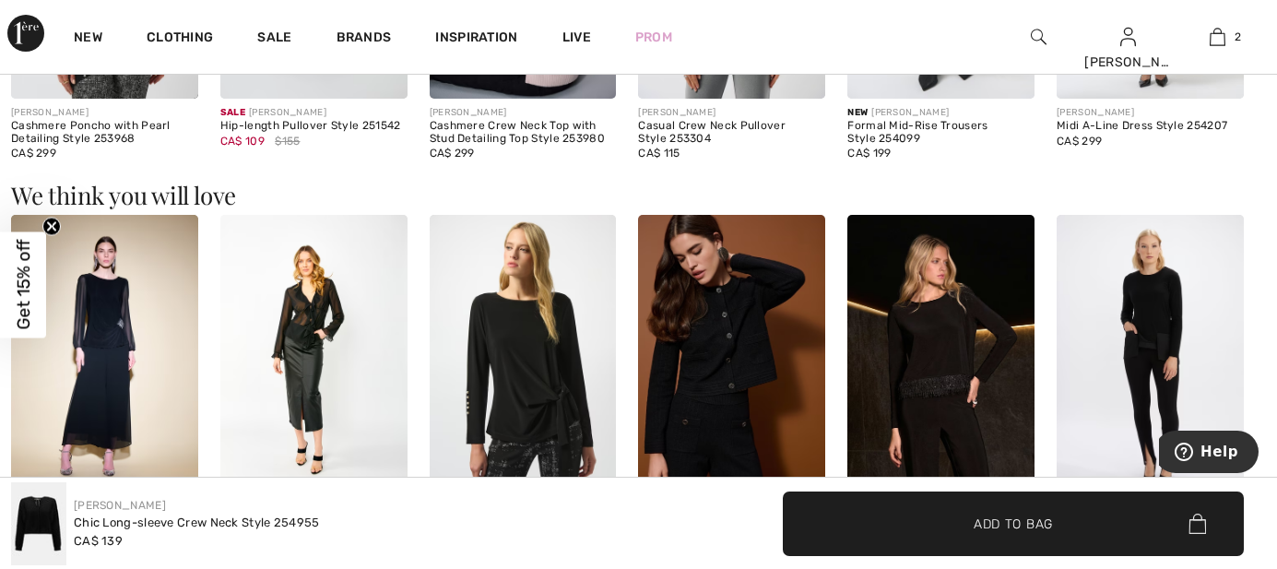
scroll to position [1498, 0]
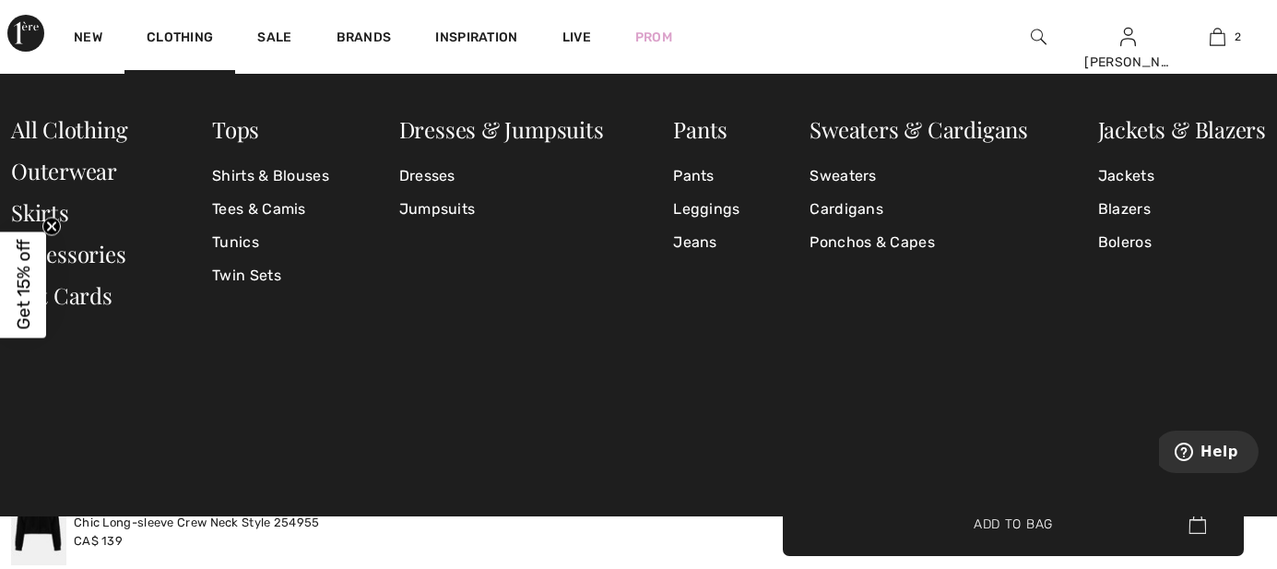
click at [14, 202] on link "Skirts" at bounding box center [40, 212] width 58 height 30
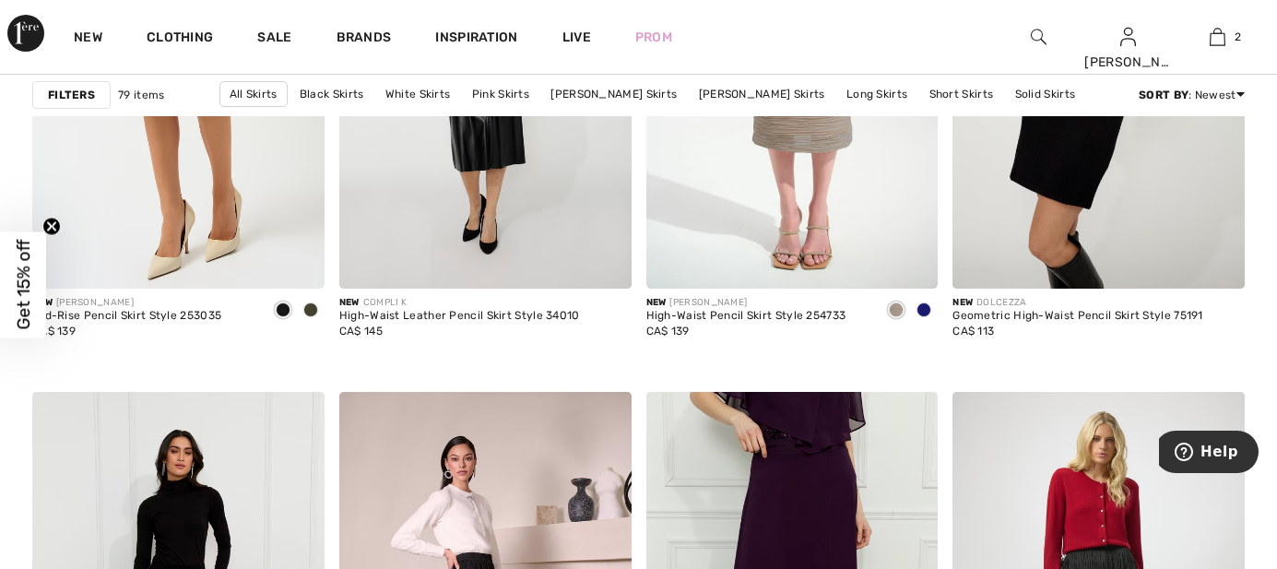
scroll to position [1728, 0]
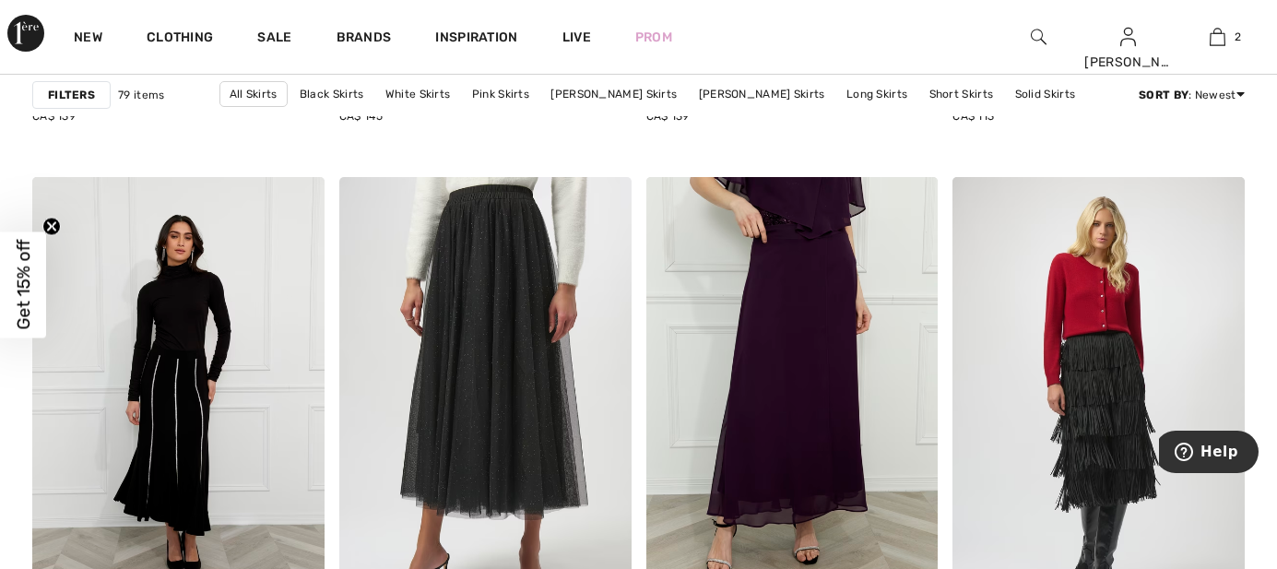
click at [488, 251] on img at bounding box center [485, 396] width 292 height 438
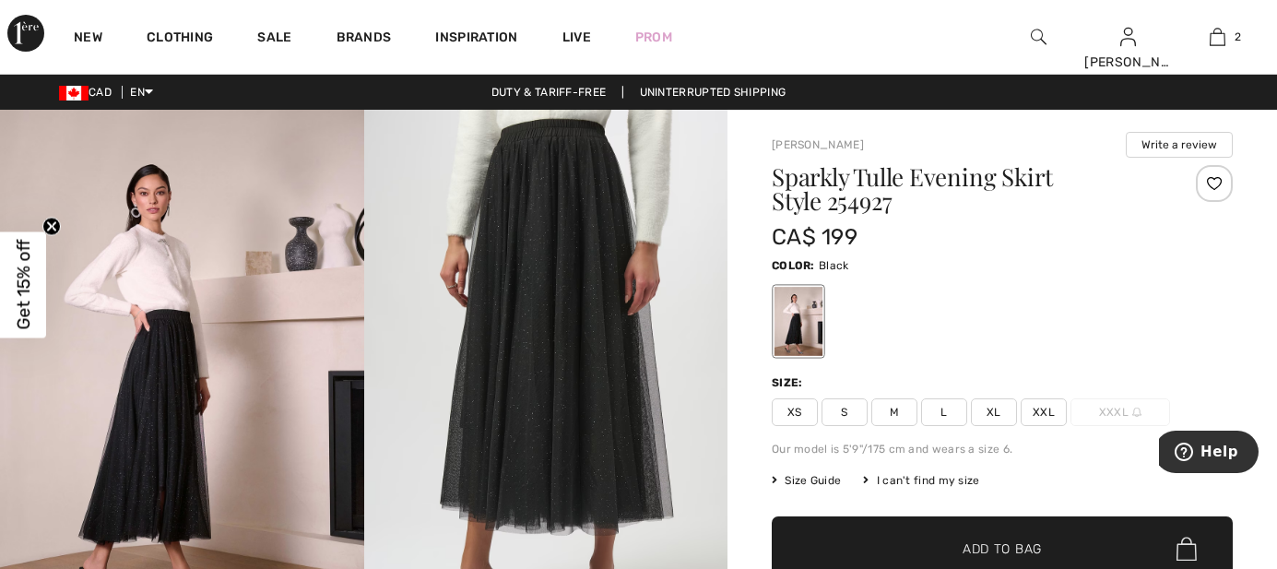
click at [953, 410] on span "L" at bounding box center [944, 412] width 46 height 28
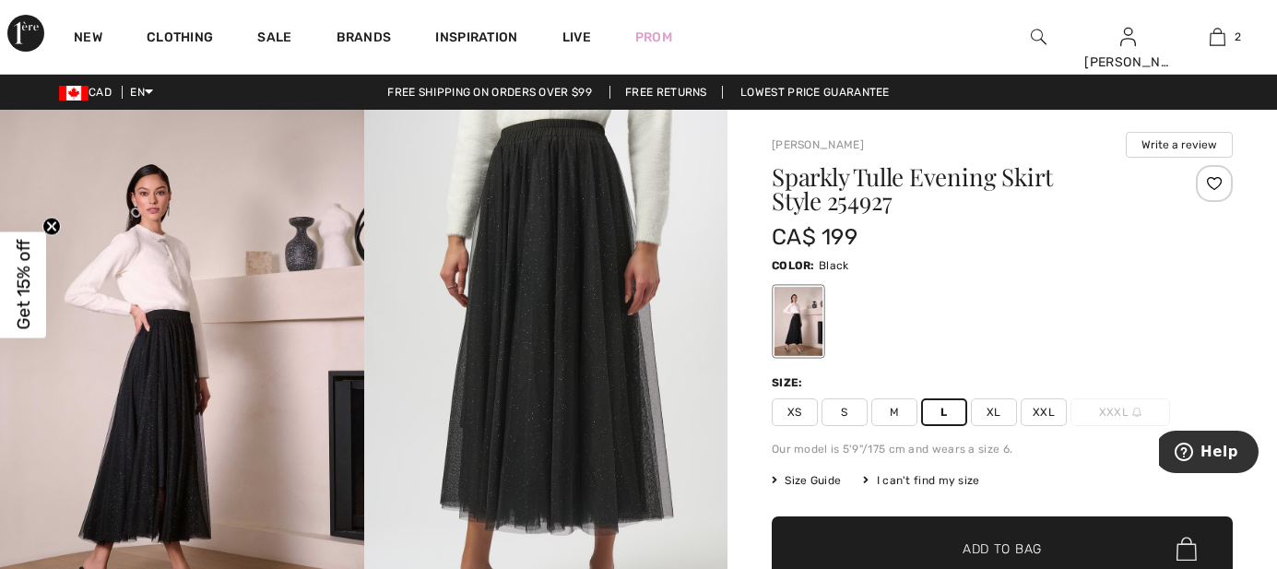
click at [924, 533] on span "✔ Added to Bag Add to Bag" at bounding box center [1002, 548] width 461 height 65
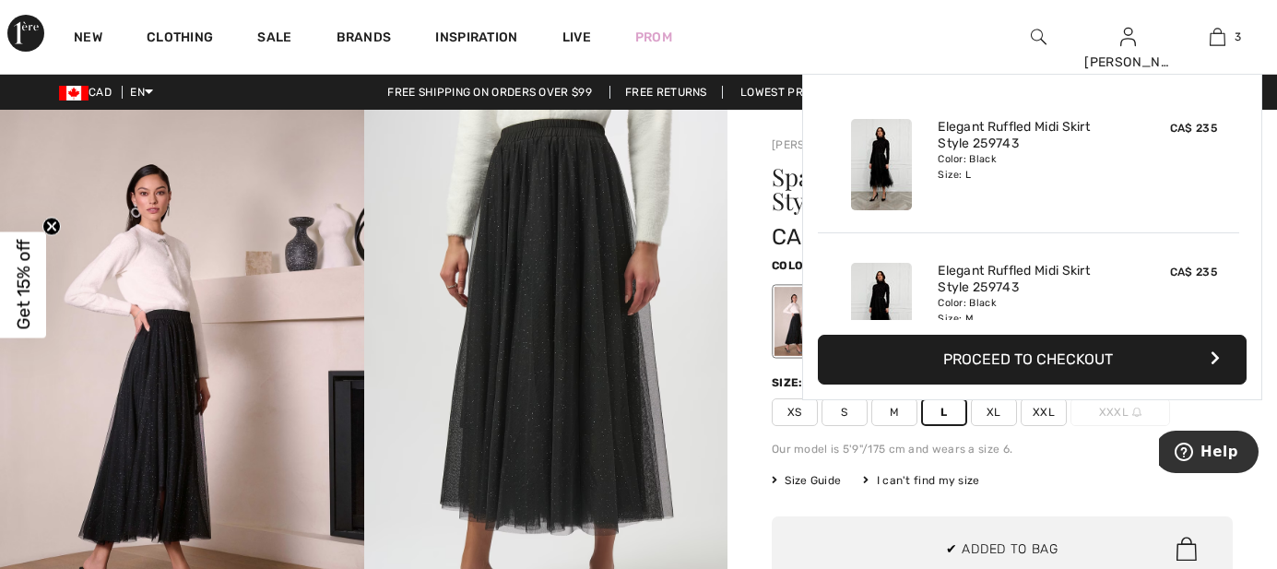
scroll to position [200, 0]
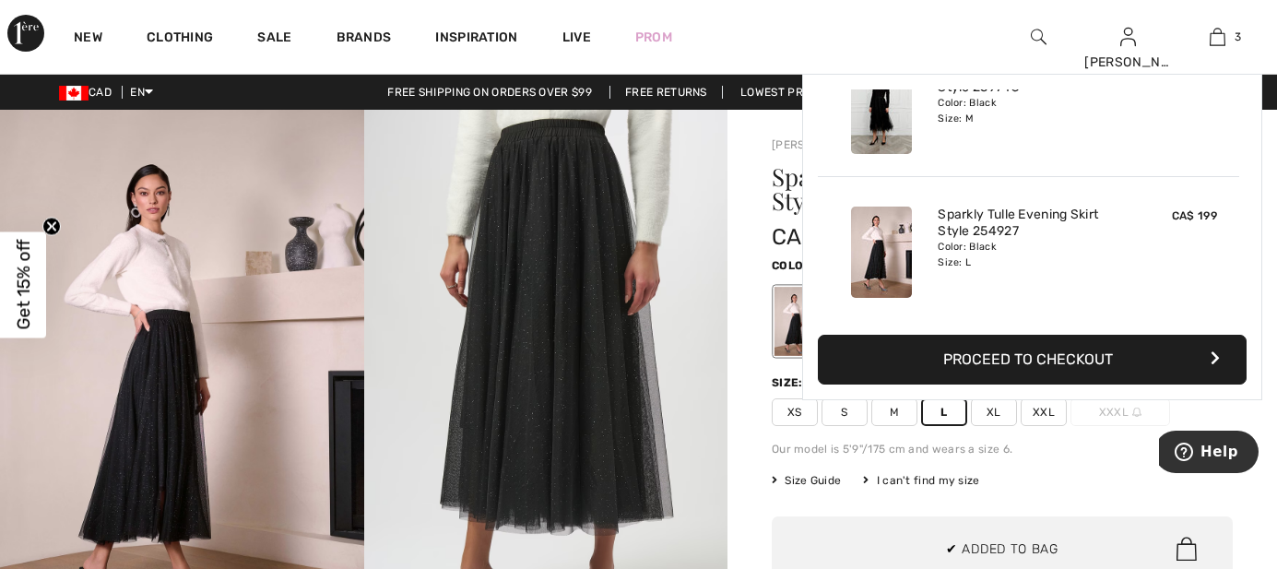
click at [1227, 30] on link "3" at bounding box center [1218, 37] width 88 height 22
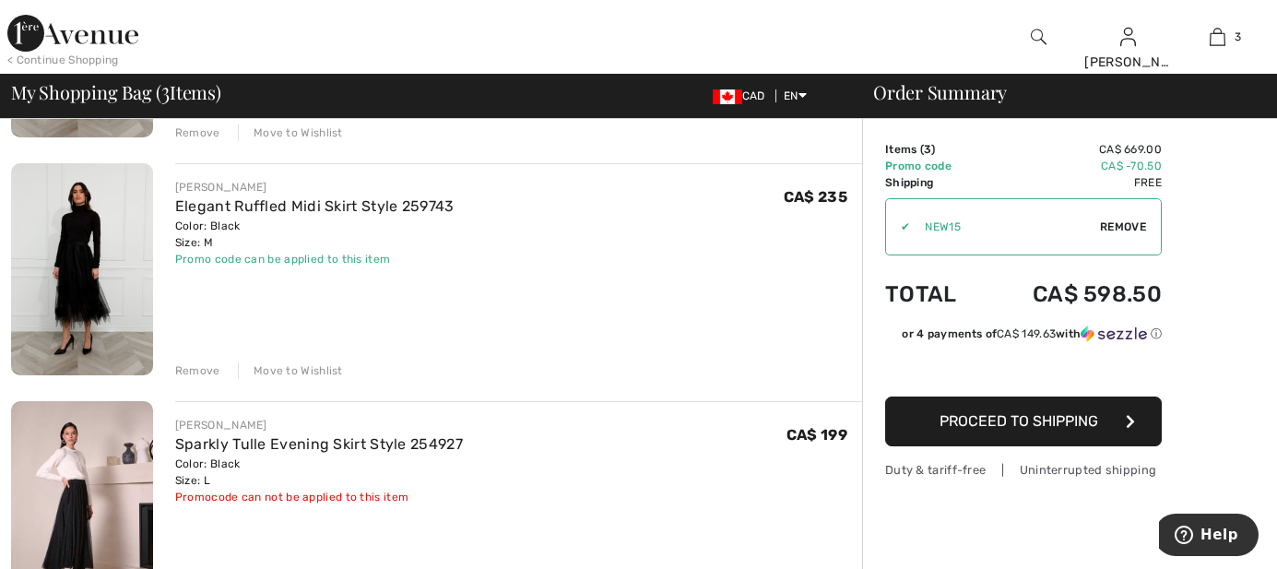
scroll to position [576, 0]
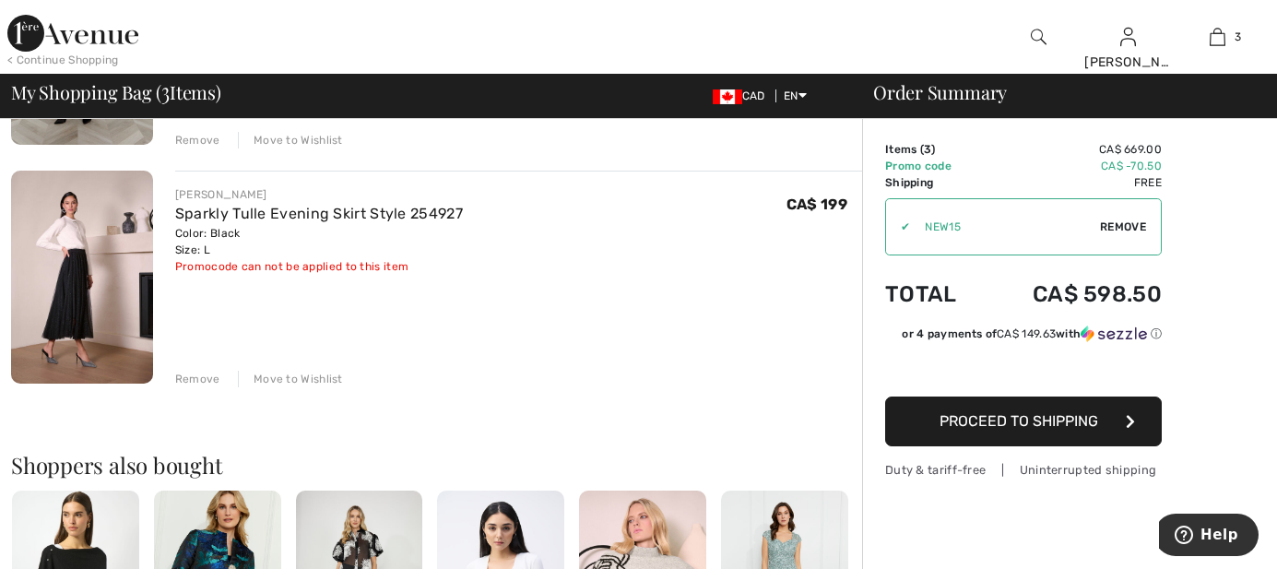
click at [203, 371] on div "Remove" at bounding box center [197, 379] width 45 height 17
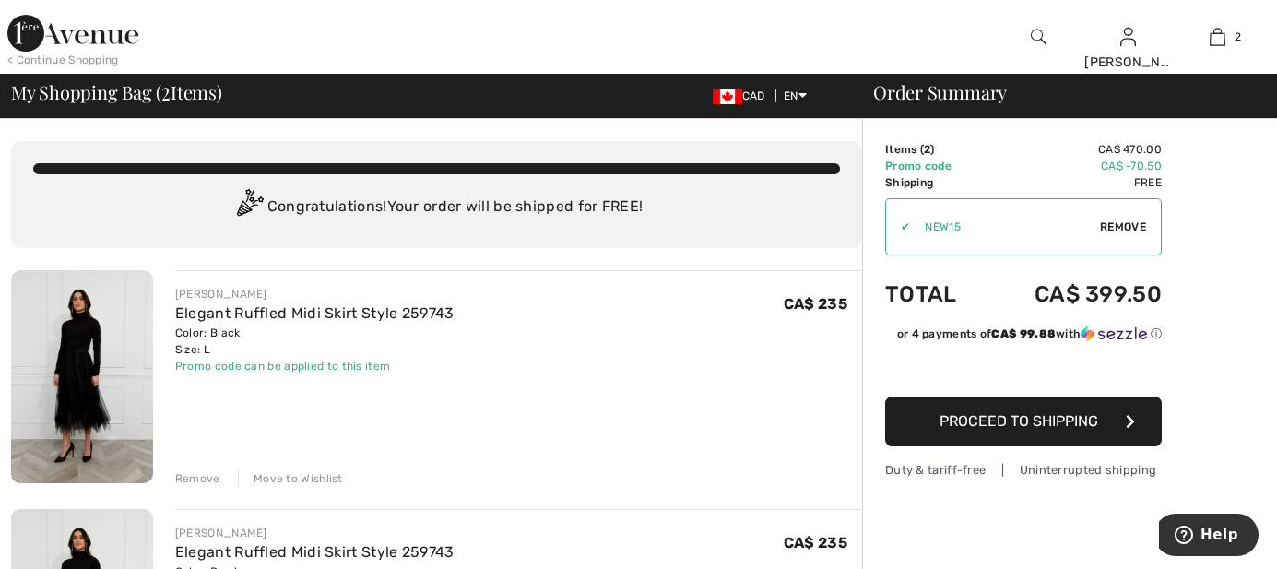
scroll to position [114, 0]
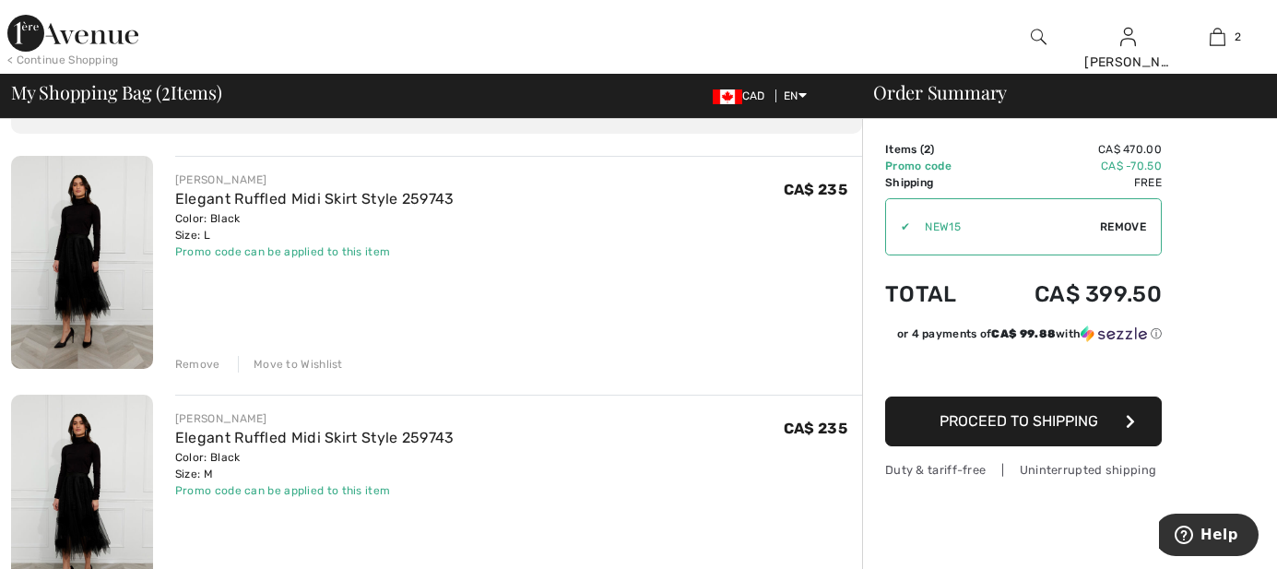
click at [1021, 430] on button "Proceed to Shipping" at bounding box center [1023, 422] width 277 height 50
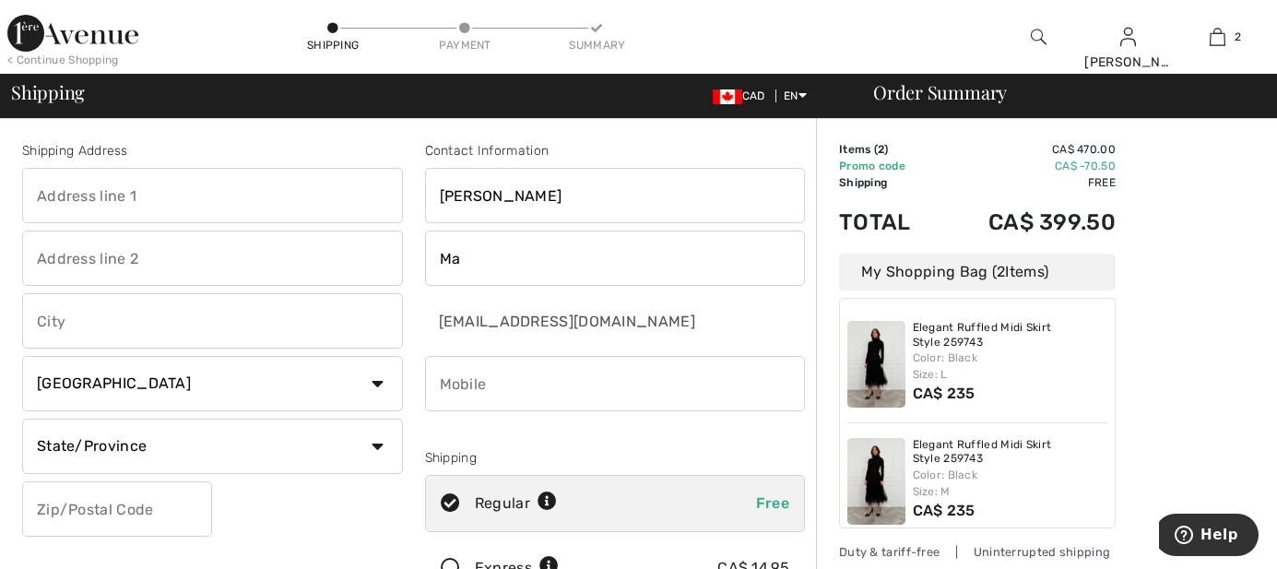
click at [240, 179] on input "text" at bounding box center [212, 195] width 381 height 55
type input "[STREET_ADDRESS]"
click at [240, 249] on input "text" at bounding box center [212, 258] width 381 height 55
type input "Unit 3220"
click at [523, 217] on input "[PERSON_NAME]" at bounding box center [615, 195] width 381 height 55
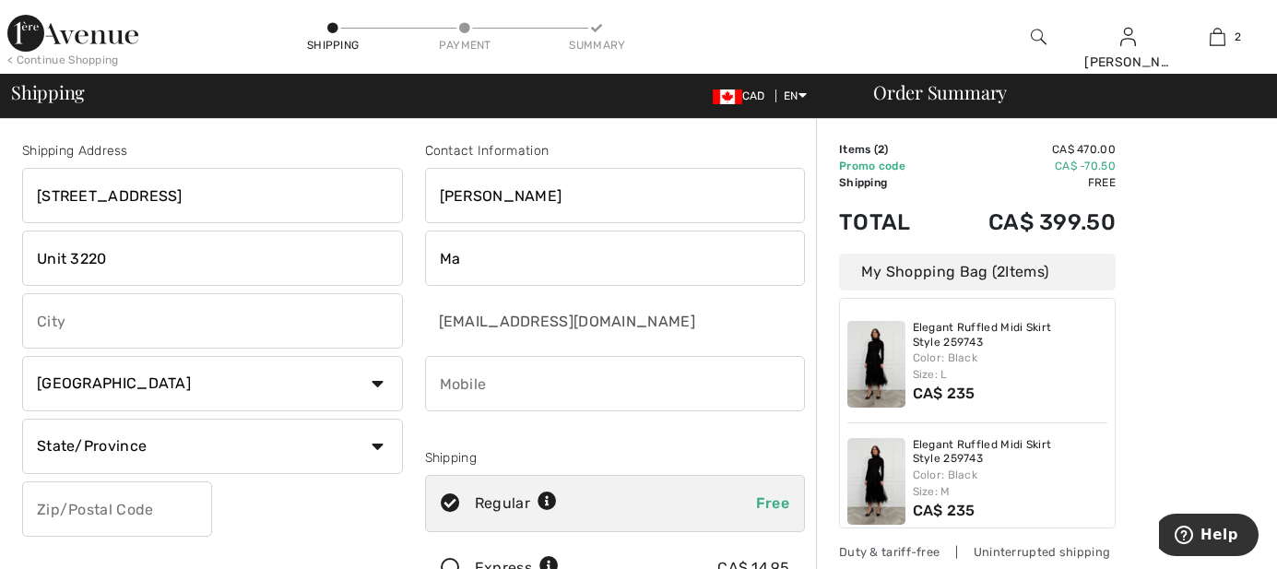
click at [523, 217] on input "[PERSON_NAME]" at bounding box center [615, 195] width 381 height 55
type input "[PERSON_NAME]"
click at [486, 247] on input "Ma" at bounding box center [615, 258] width 381 height 55
drag, startPoint x: 486, startPoint y: 247, endPoint x: 409, endPoint y: 255, distance: 77.9
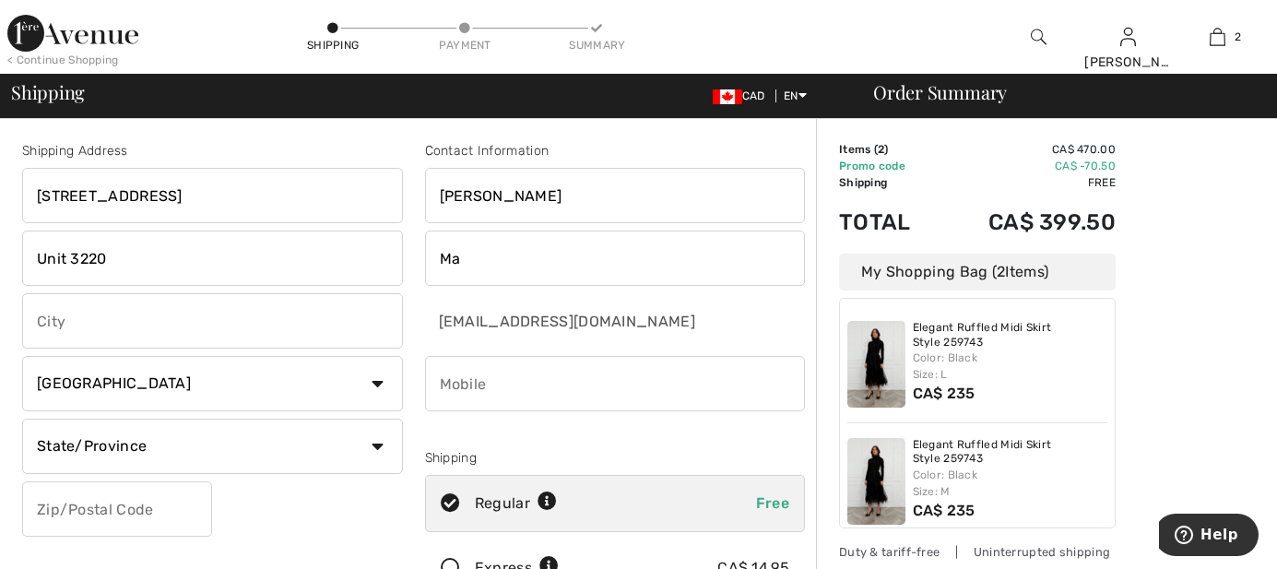
click at [409, 255] on div "Shipping Address 4955 Yonge Street Unit 3220 Country Canada United States Afgha…" at bounding box center [413, 496] width 805 height 799
type input "[PERSON_NAME]"
click at [480, 366] on input "phone" at bounding box center [615, 383] width 381 height 55
type input "4168286573"
click at [231, 324] on input "text" at bounding box center [212, 320] width 381 height 55
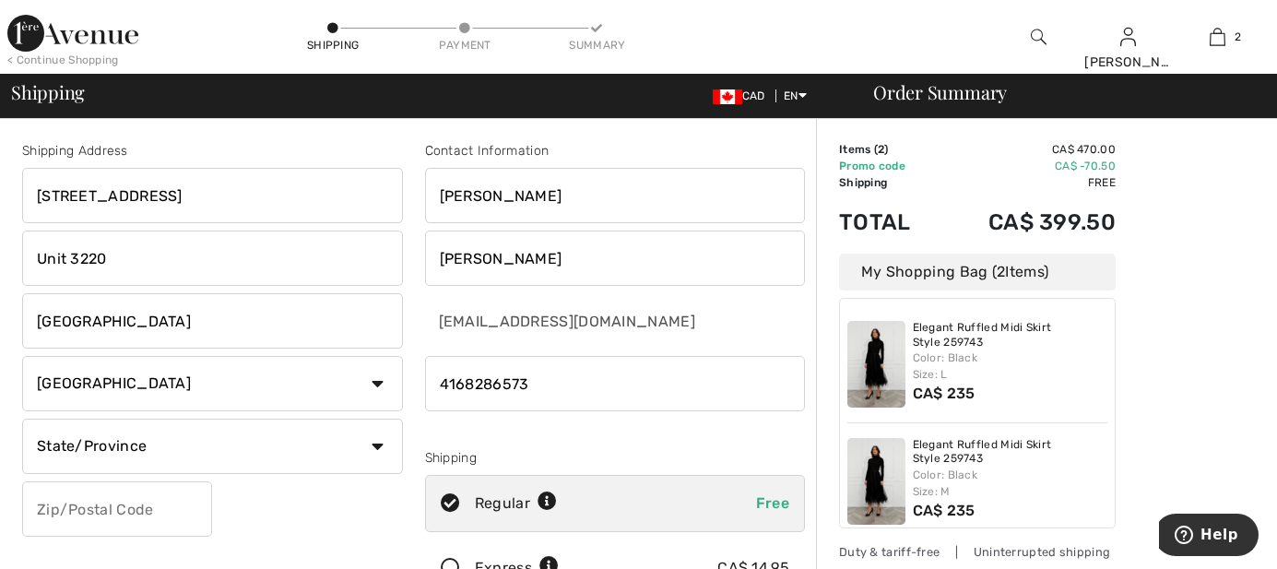
type input "[GEOGRAPHIC_DATA]"
click at [169, 446] on select "State/Province Alberta British Columbia Manitoba New Brunswick Newfoundland and…" at bounding box center [212, 446] width 381 height 55
select select "ON"
click at [22, 419] on select "State/Province Alberta British Columbia Manitoba New Brunswick Newfoundland and…" at bounding box center [212, 446] width 381 height 55
click at [152, 507] on input "text" at bounding box center [117, 508] width 190 height 55
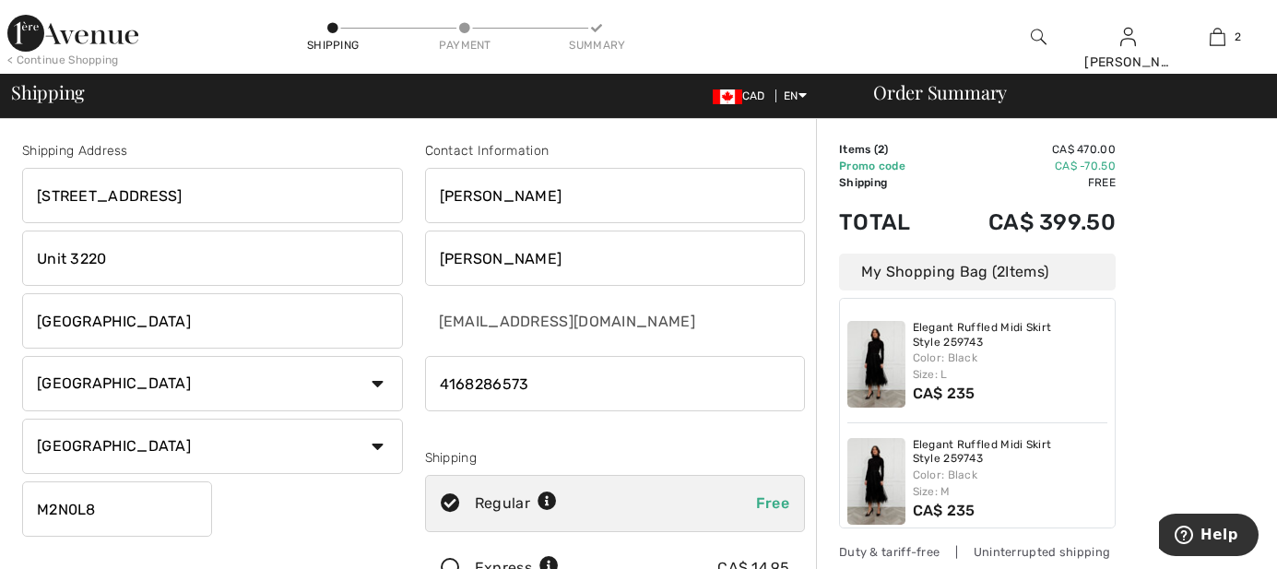
type input "M2N0L8"
click at [277, 506] on div "Shipping Address 4955 Yonge Street Unit 3220 North York Country Canada United S…" at bounding box center [212, 372] width 403 height 463
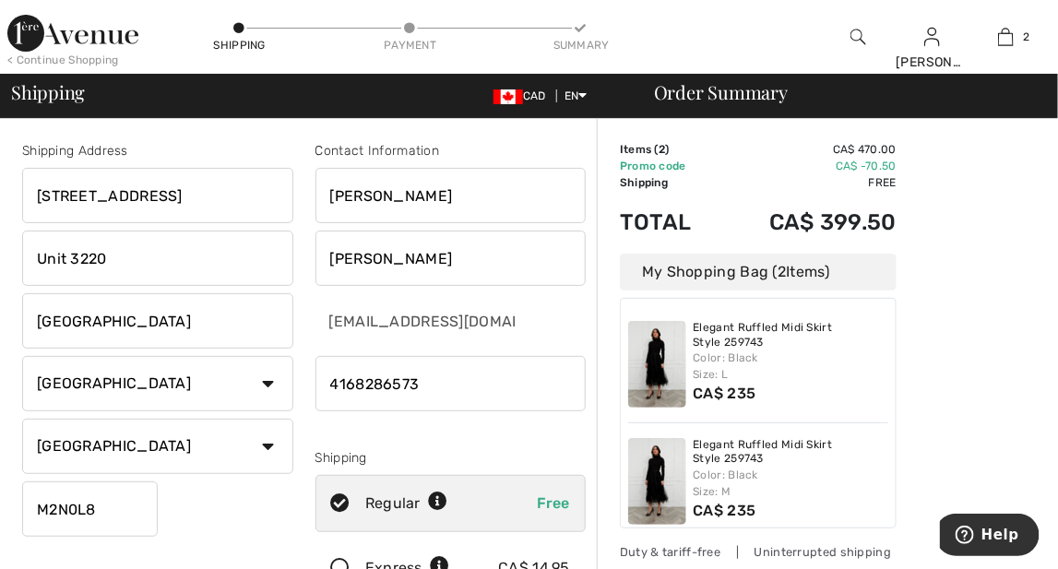
click at [183, 515] on div "Shipping Address 4955 Yonge Street Unit 3220 North York Country Canada United S…" at bounding box center [157, 372] width 293 height 463
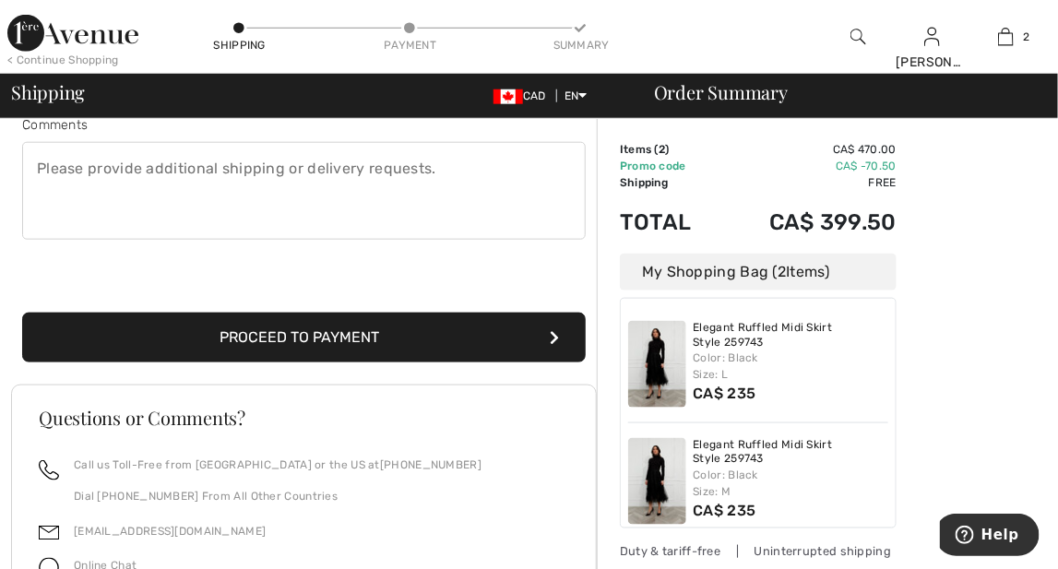
scroll to position [460, 0]
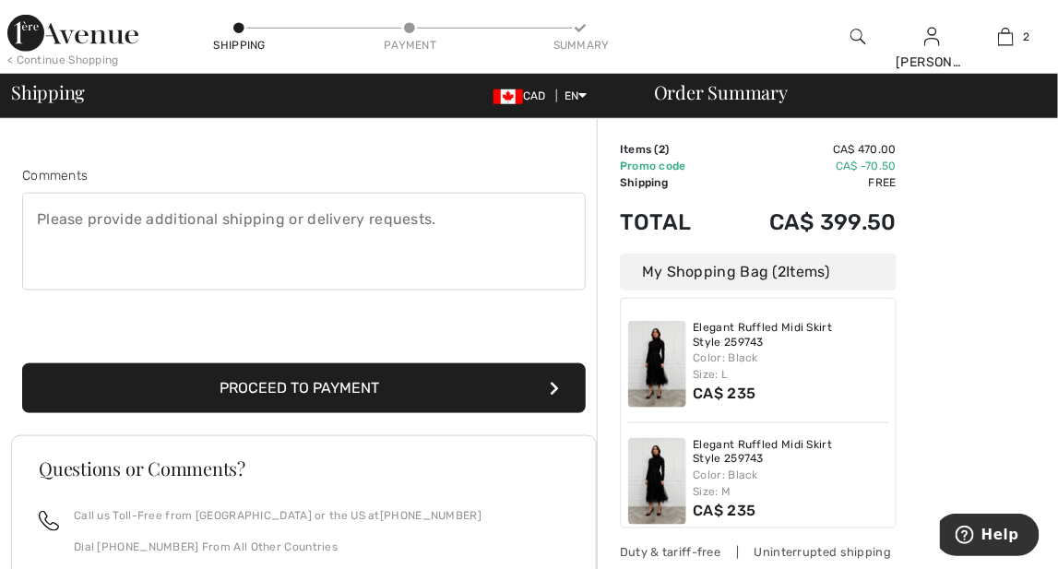
click at [514, 364] on button "Proceed to Payment" at bounding box center [303, 388] width 563 height 50
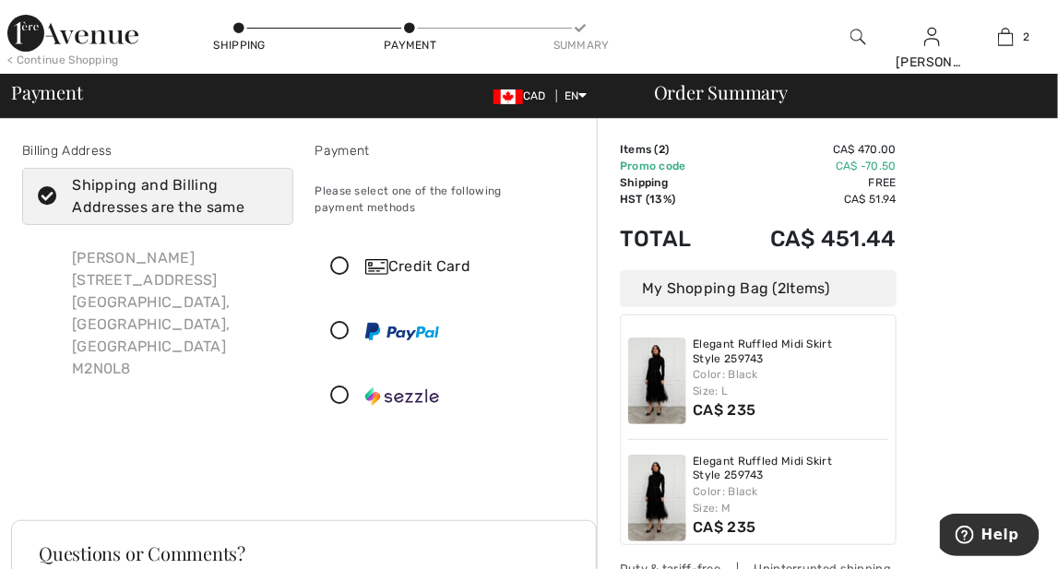
click at [425, 333] on img at bounding box center [402, 332] width 74 height 18
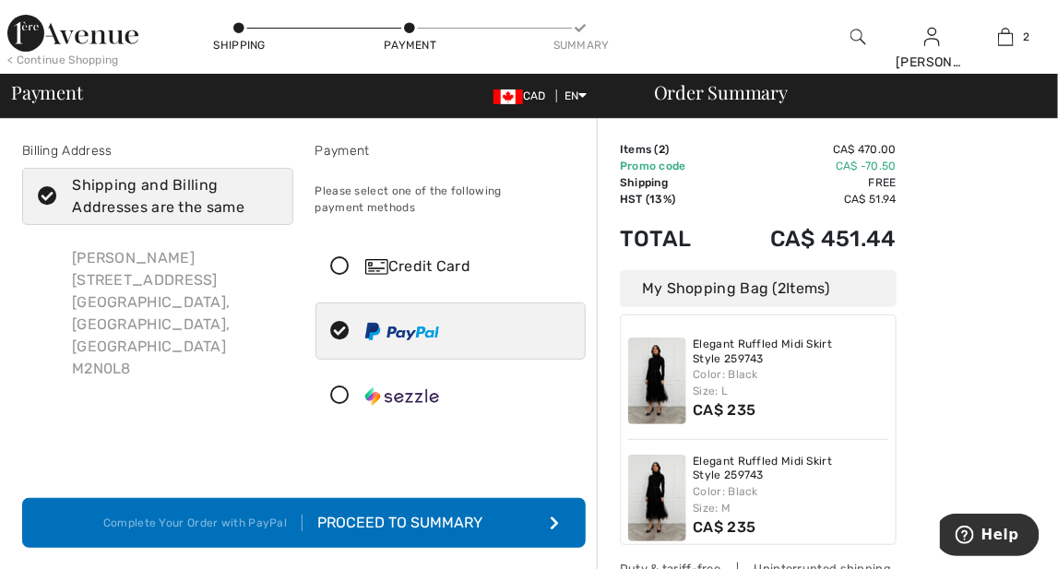
click at [95, 197] on div "Shipping and Billing Addresses are the same" at bounding box center [168, 196] width 193 height 44
click at [266, 197] on input "Shipping and Billing Addresses are the same" at bounding box center [272, 196] width 12 height 55
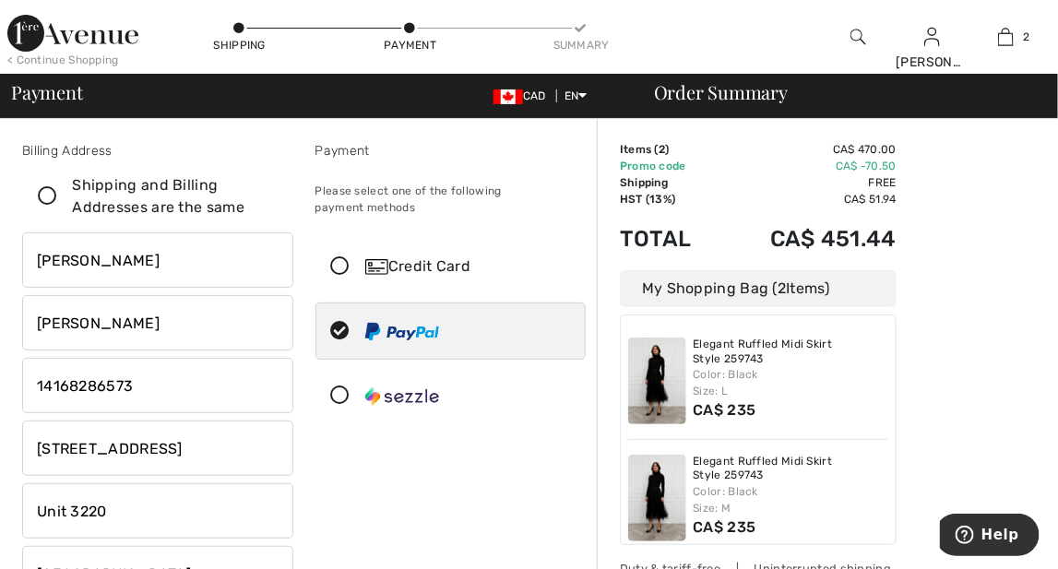
checkbox input "false"
click at [115, 267] on input "[PERSON_NAME]" at bounding box center [157, 259] width 271 height 55
type input "[PERSON_NAME]"
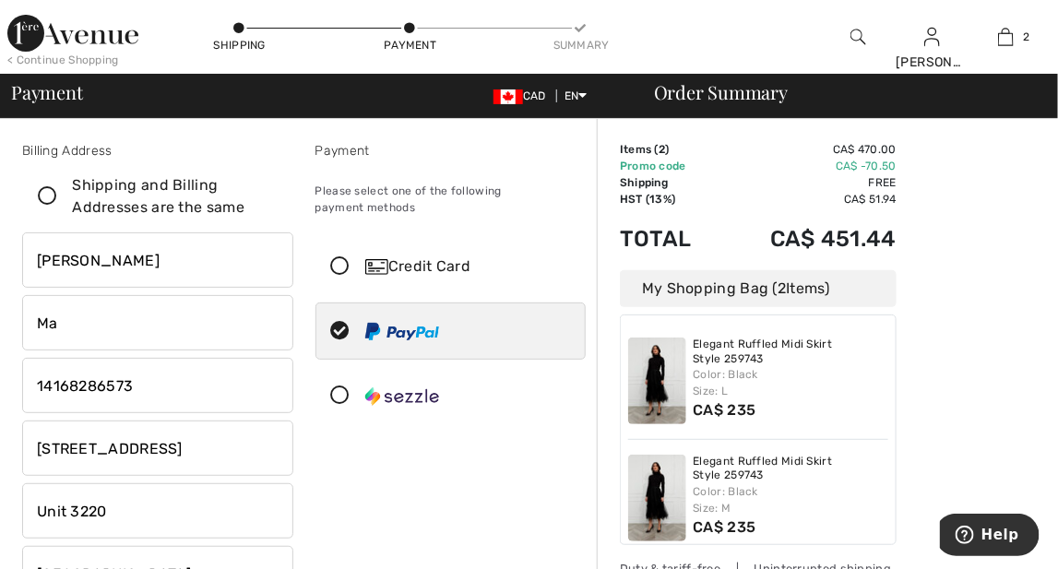
type input "Ma"
type input "[STREET_ADDRESS][PERSON_NAME]"
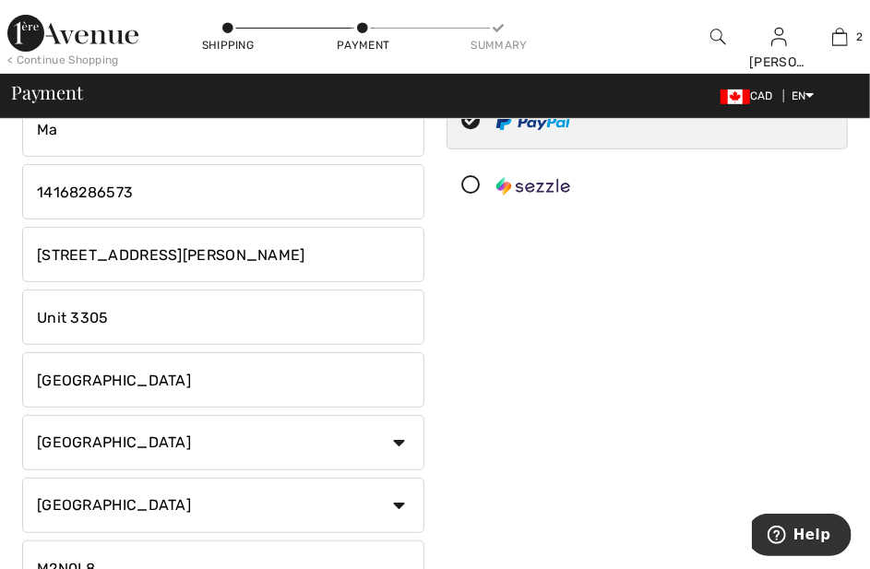
scroll to position [230, 0]
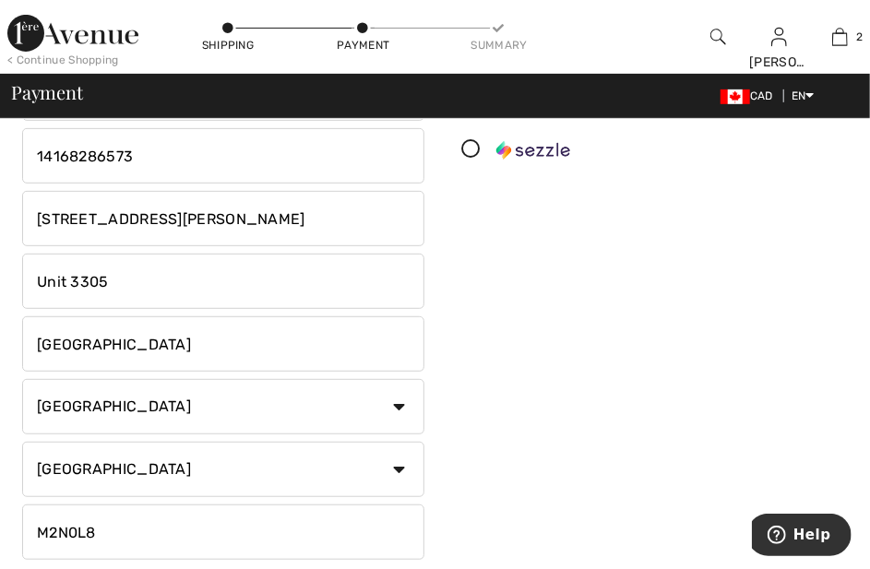
type input "Unit 3305"
click at [225, 352] on input "[GEOGRAPHIC_DATA]" at bounding box center [223, 343] width 402 height 55
type input "[GEOGRAPHIC_DATA]"
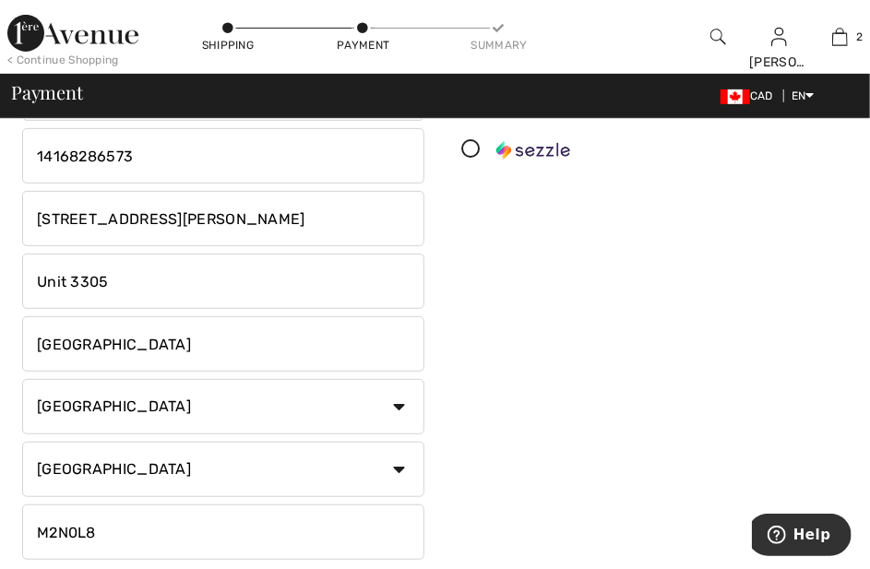
drag, startPoint x: 102, startPoint y: 524, endPoint x: 30, endPoint y: 527, distance: 72.9
click at [30, 527] on input "M2N0L8" at bounding box center [223, 531] width 402 height 55
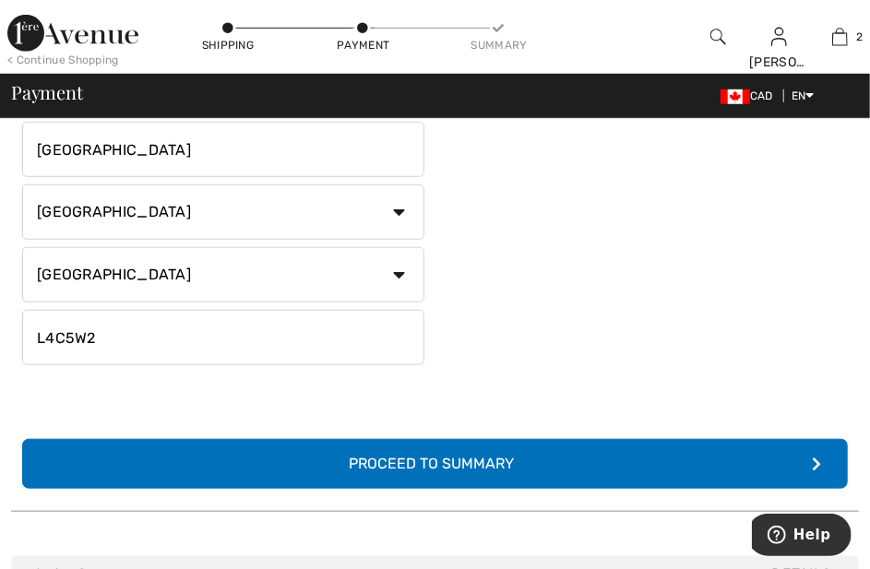
scroll to position [460, 0]
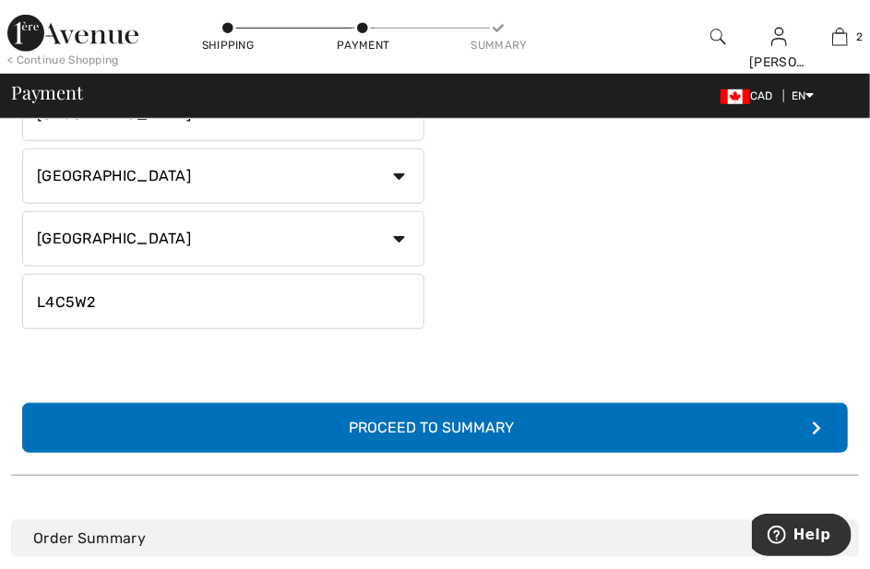
type input "L4C5W2"
click at [660, 421] on button "Complete Your Order with PayPal Proceed to Summary" at bounding box center [434, 428] width 825 height 50
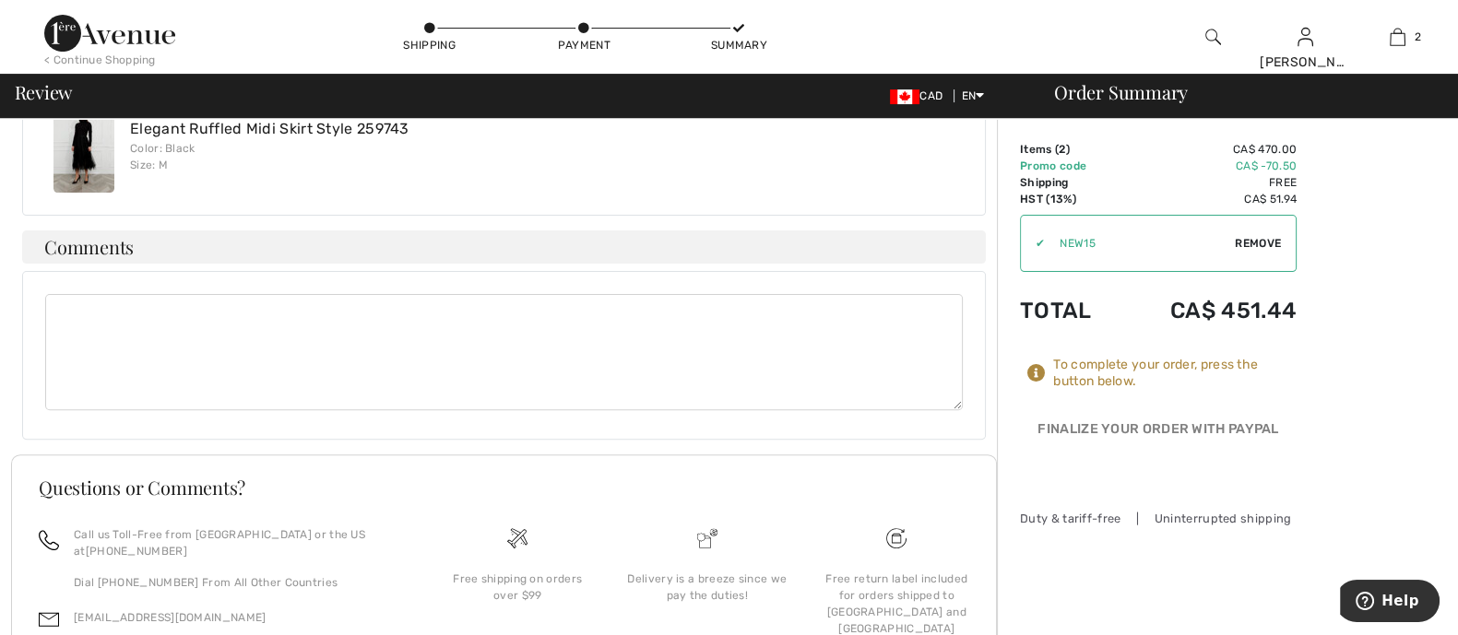
scroll to position [797, 0]
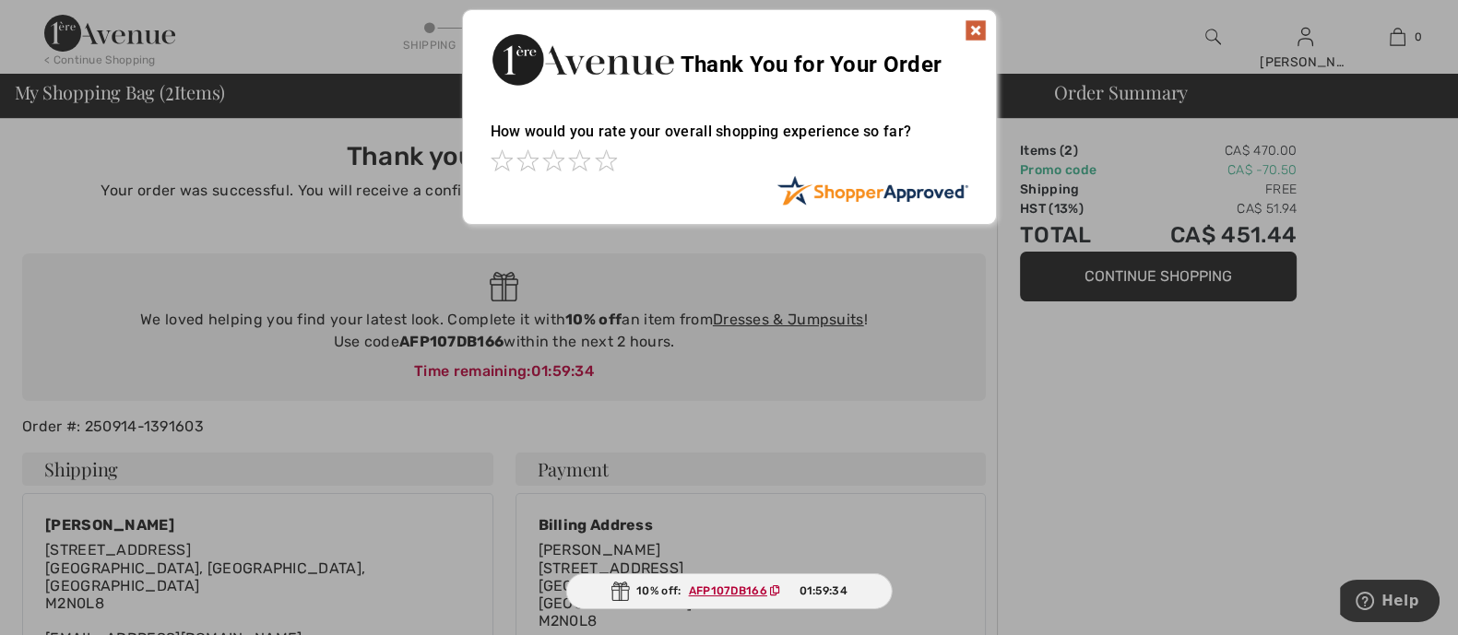
click at [977, 30] on img at bounding box center [976, 30] width 22 height 22
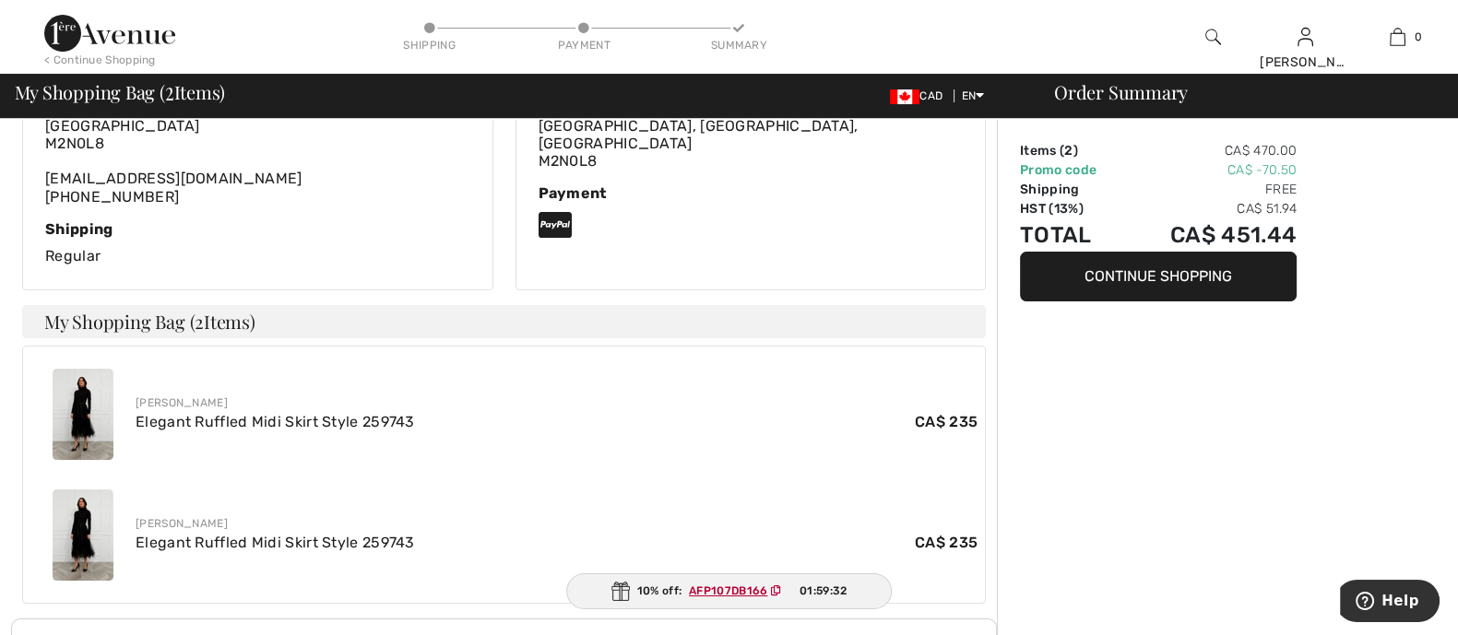
scroll to position [730, 0]
